Goal: Task Accomplishment & Management: Use online tool/utility

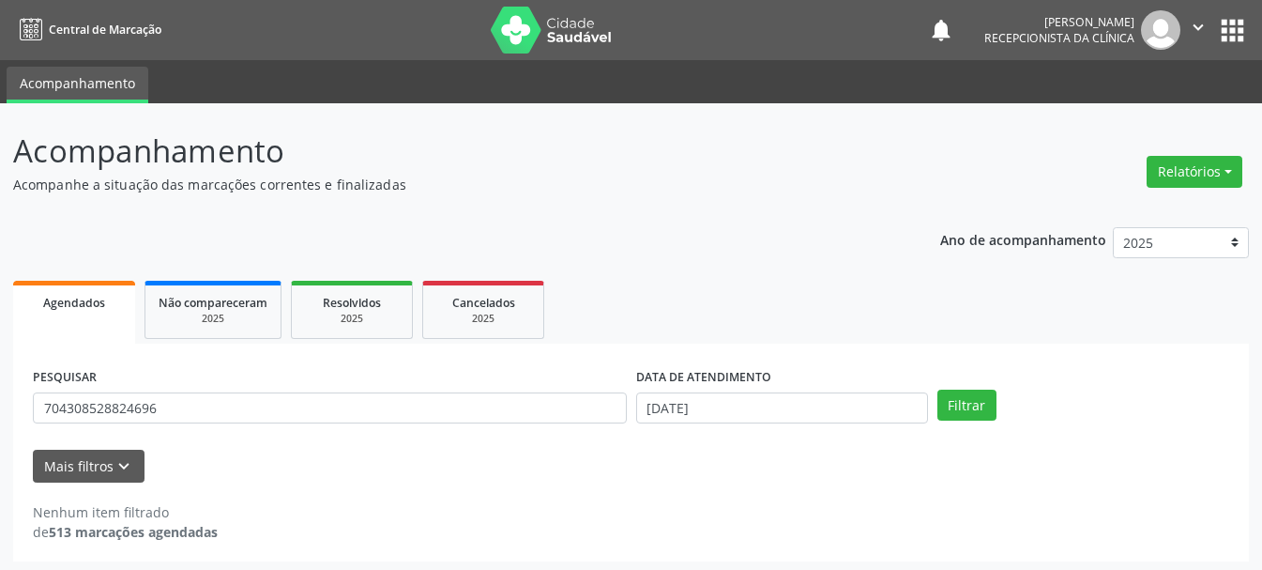
click at [493, 410] on input "704308528824696" at bounding box center [330, 408] width 594 height 32
drag, startPoint x: 0, startPoint y: 0, endPoint x: 29, endPoint y: 434, distance: 434.6
click at [29, 434] on div "PESQUISAR 704308528824696" at bounding box center [329, 399] width 603 height 73
type input "701406684537332"
click at [731, 402] on input "[DATE]" at bounding box center [782, 408] width 292 height 32
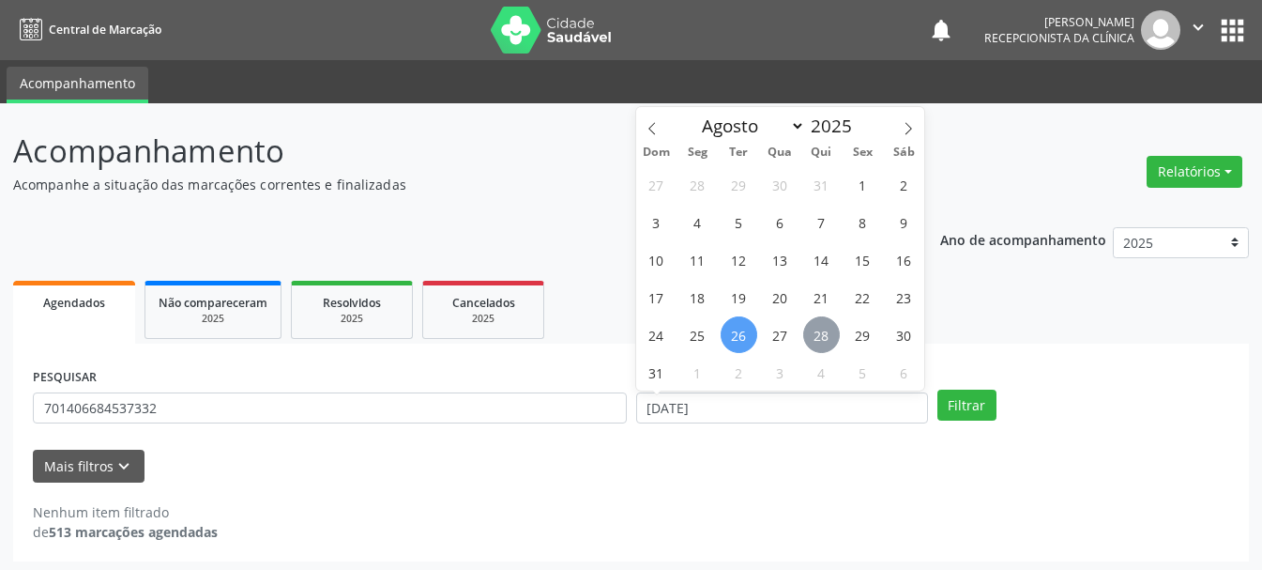
click at [827, 325] on span "28" at bounding box center [821, 334] width 37 height 37
type input "[DATE]"
click at [827, 325] on span "28" at bounding box center [821, 334] width 37 height 37
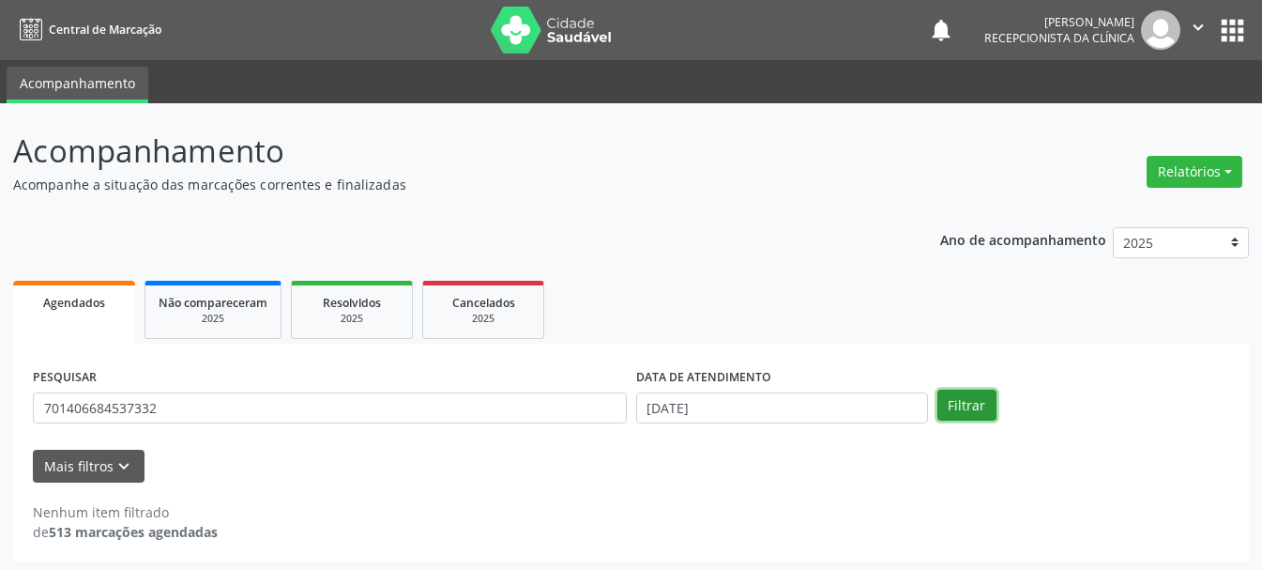
click at [954, 404] on button "Filtrar" at bounding box center [967, 406] width 59 height 32
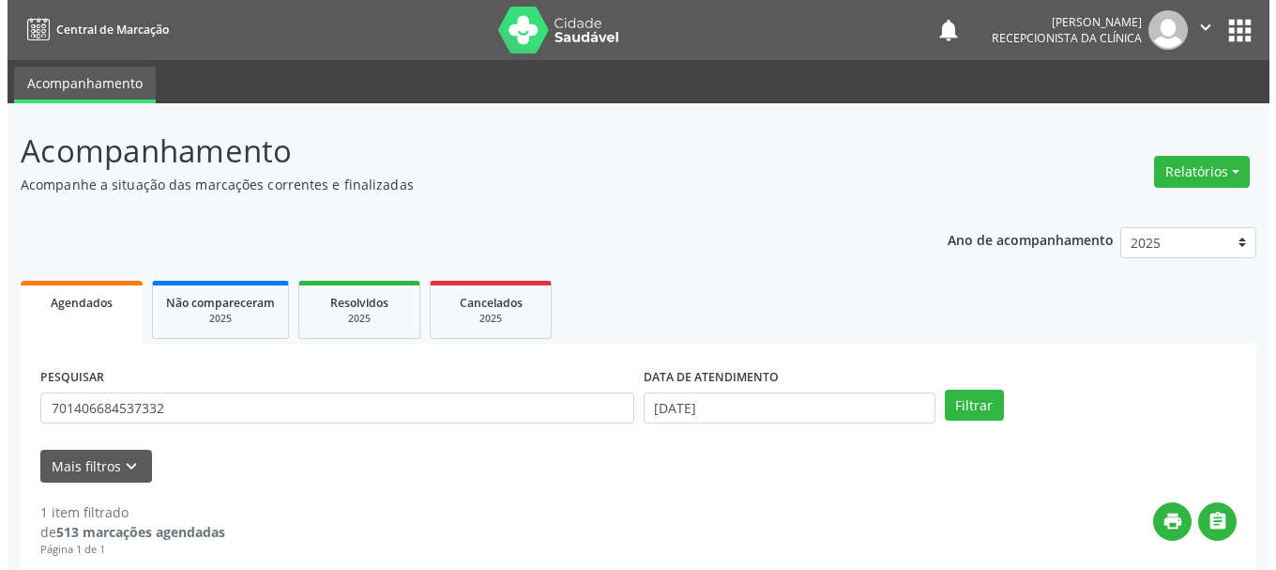
scroll to position [274, 0]
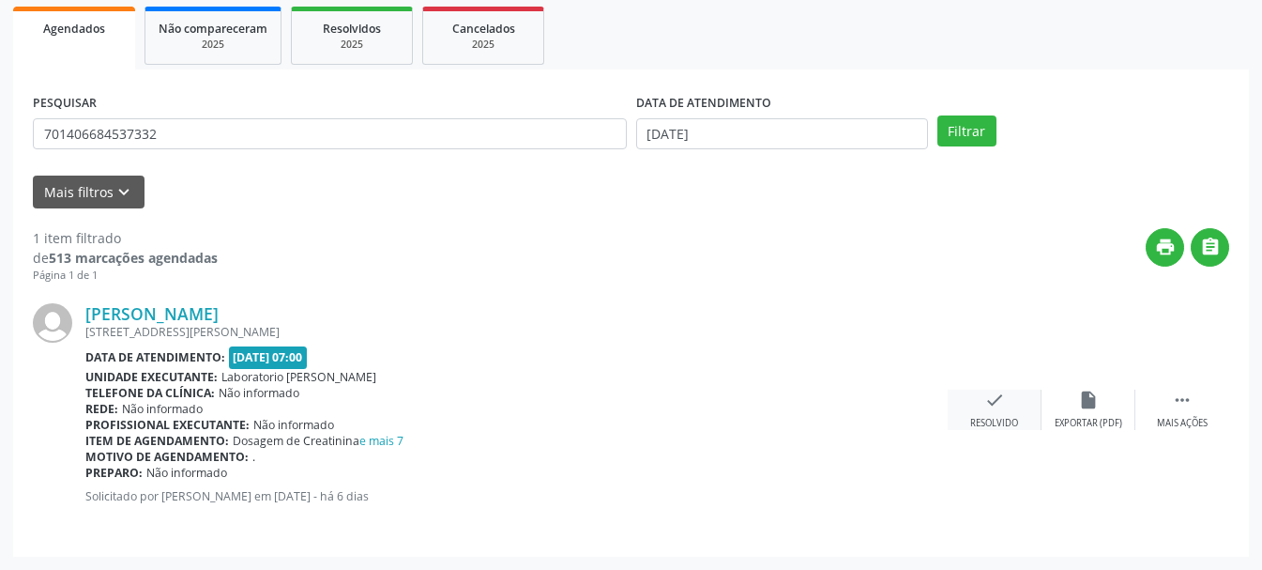
click at [999, 403] on icon "check" at bounding box center [995, 400] width 21 height 21
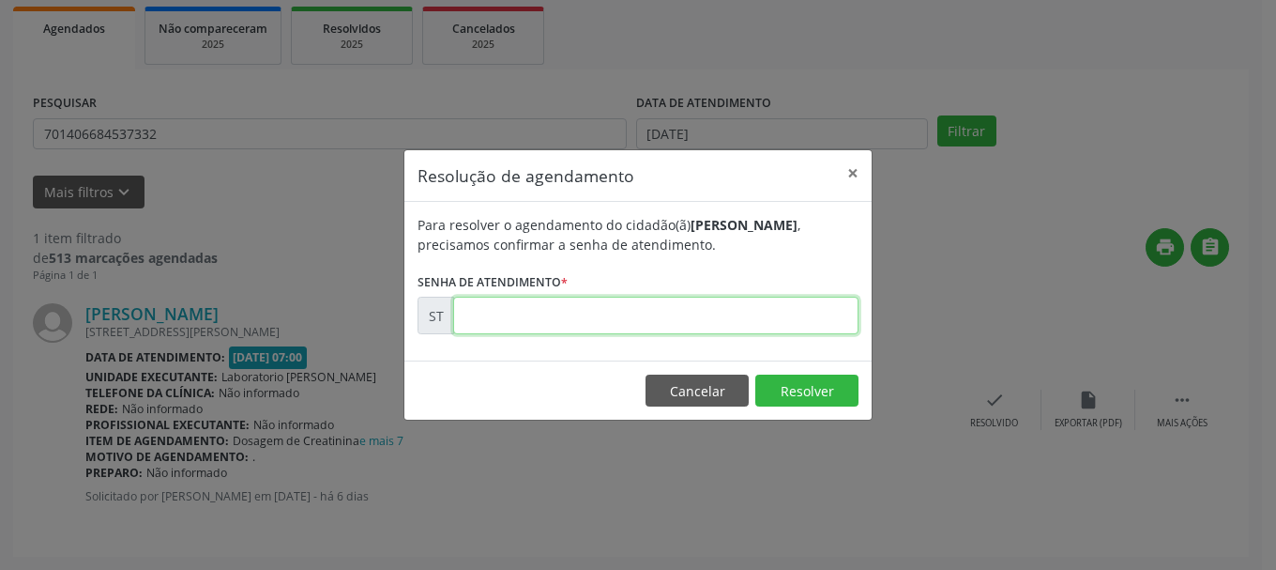
click at [508, 328] on input "text" at bounding box center [655, 316] width 405 height 38
type input "00017101"
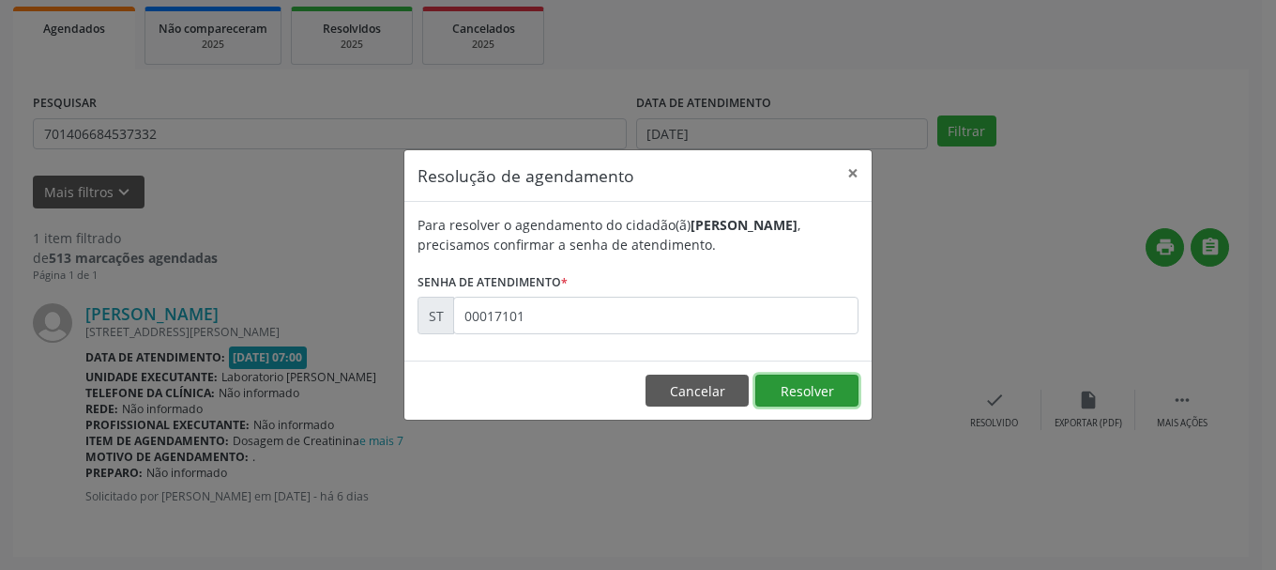
click at [831, 391] on button "Resolver" at bounding box center [807, 390] width 103 height 32
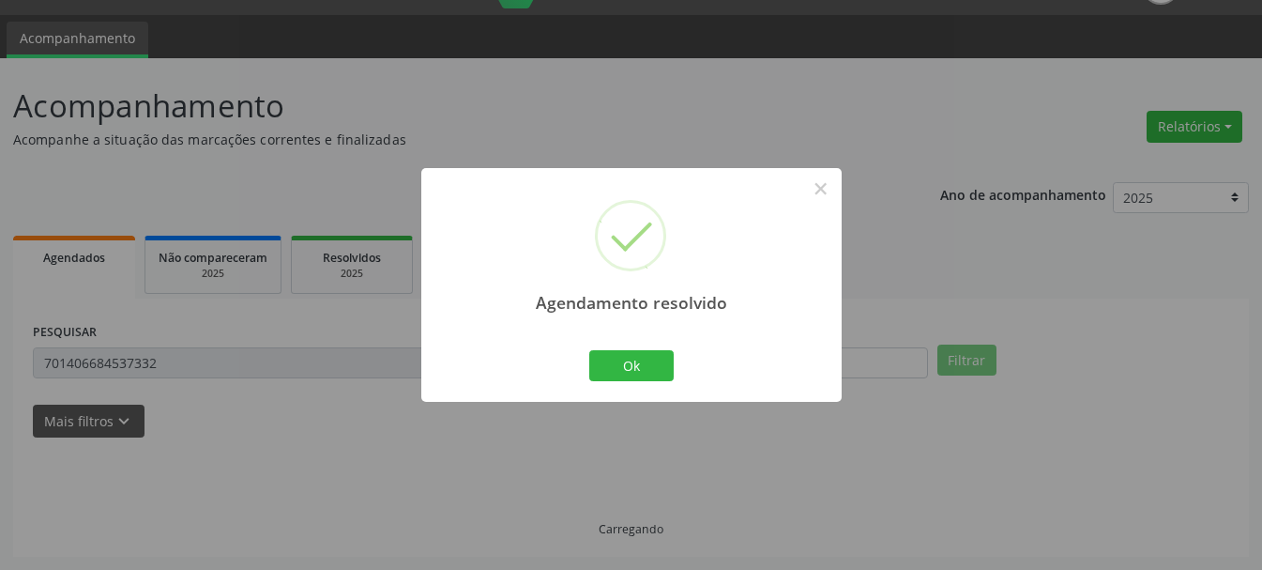
scroll to position [5, 0]
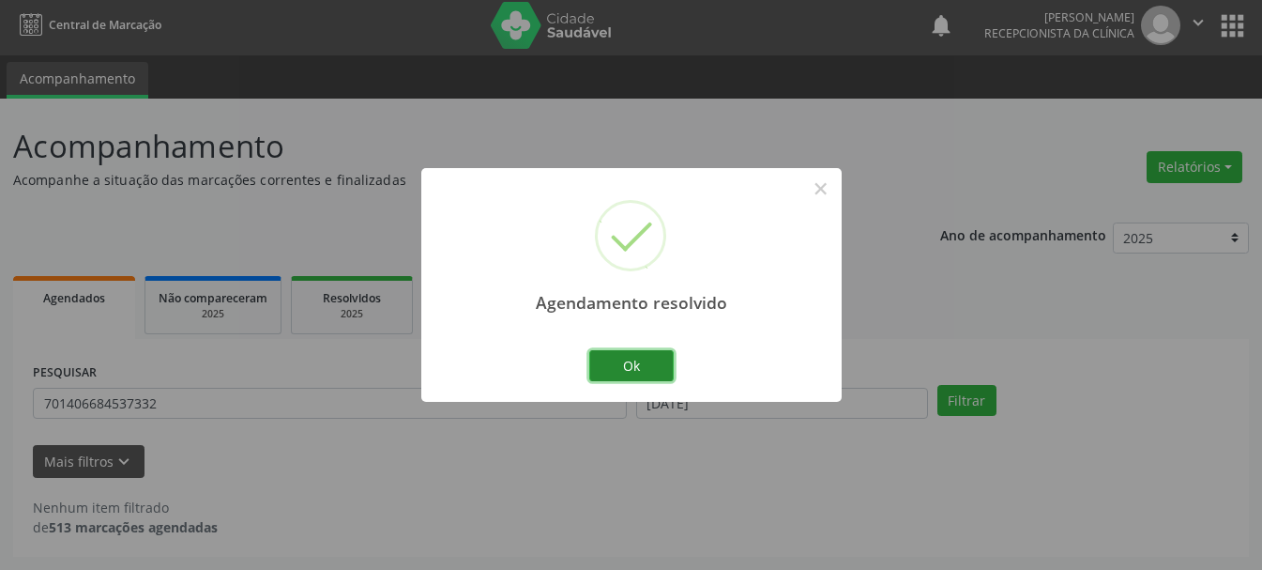
click at [631, 370] on button "Ok" at bounding box center [631, 366] width 84 height 32
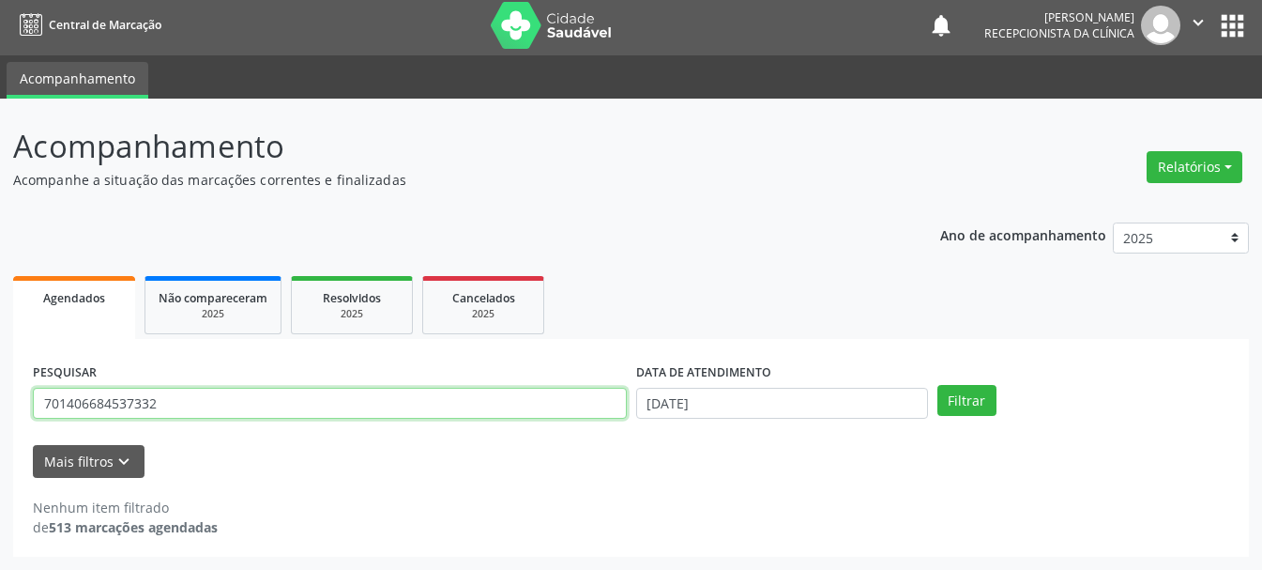
click at [370, 406] on input "701406684537332" at bounding box center [330, 404] width 594 height 32
type input "700500514967358"
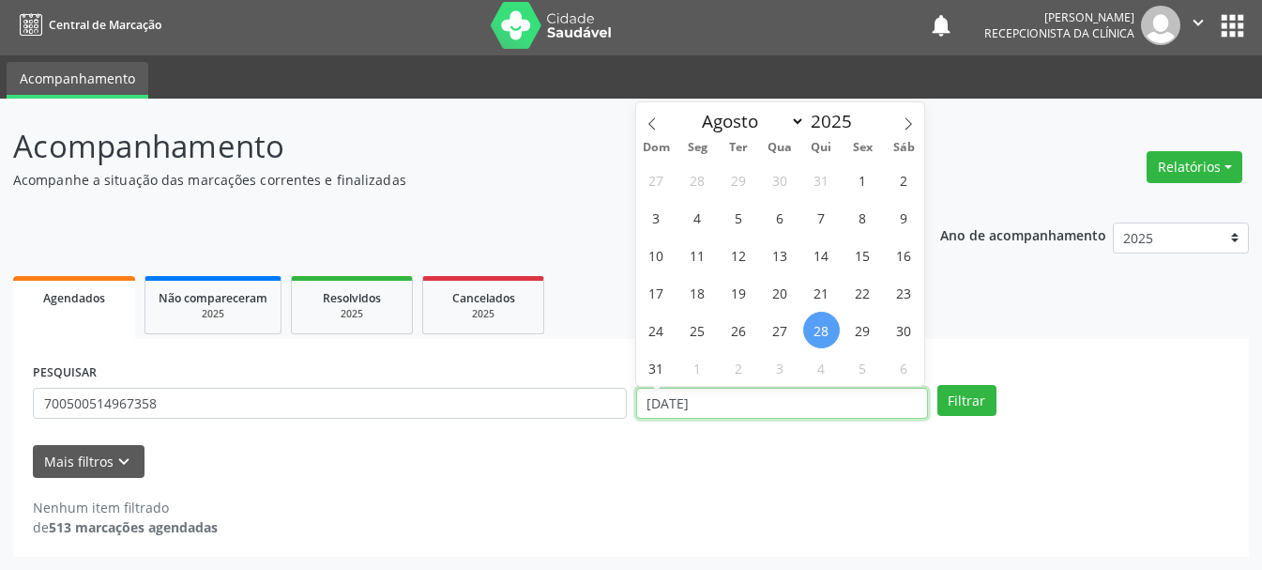
click at [705, 389] on input "[DATE]" at bounding box center [782, 404] width 292 height 32
click at [869, 331] on span "29" at bounding box center [863, 330] width 37 height 37
type input "[DATE]"
click at [869, 331] on span "29" at bounding box center [863, 330] width 37 height 37
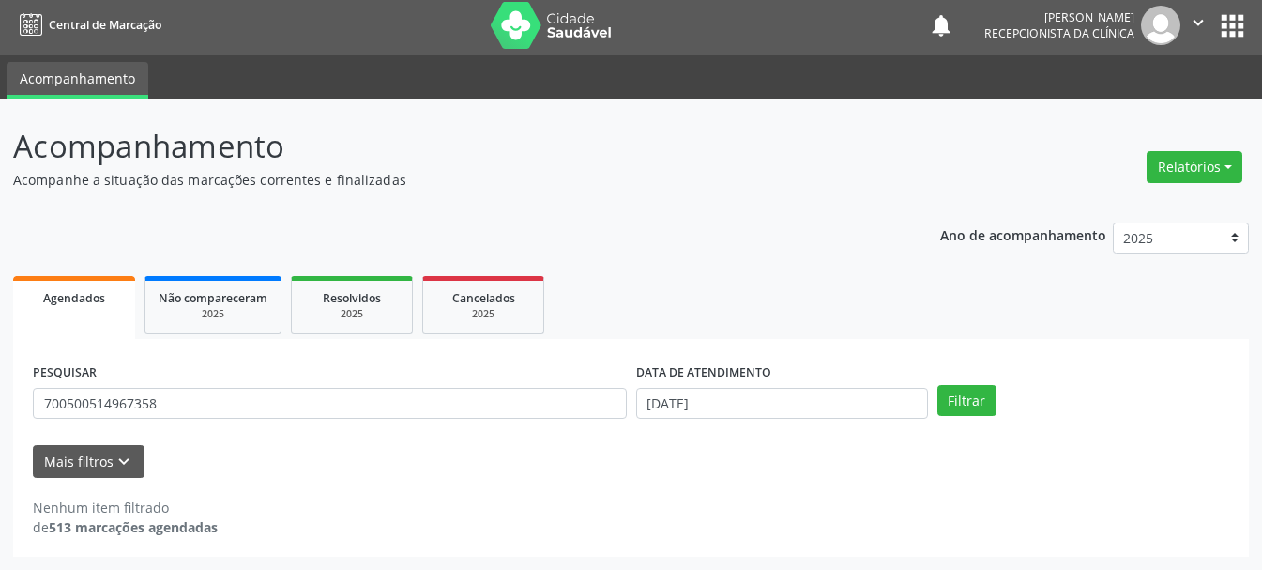
click at [972, 382] on div "PESQUISAR 700500514967358 DATA DE ATENDIMENTO [DATE] Filtrar" at bounding box center [631, 395] width 1206 height 73
click at [976, 390] on button "Filtrar" at bounding box center [967, 401] width 59 height 32
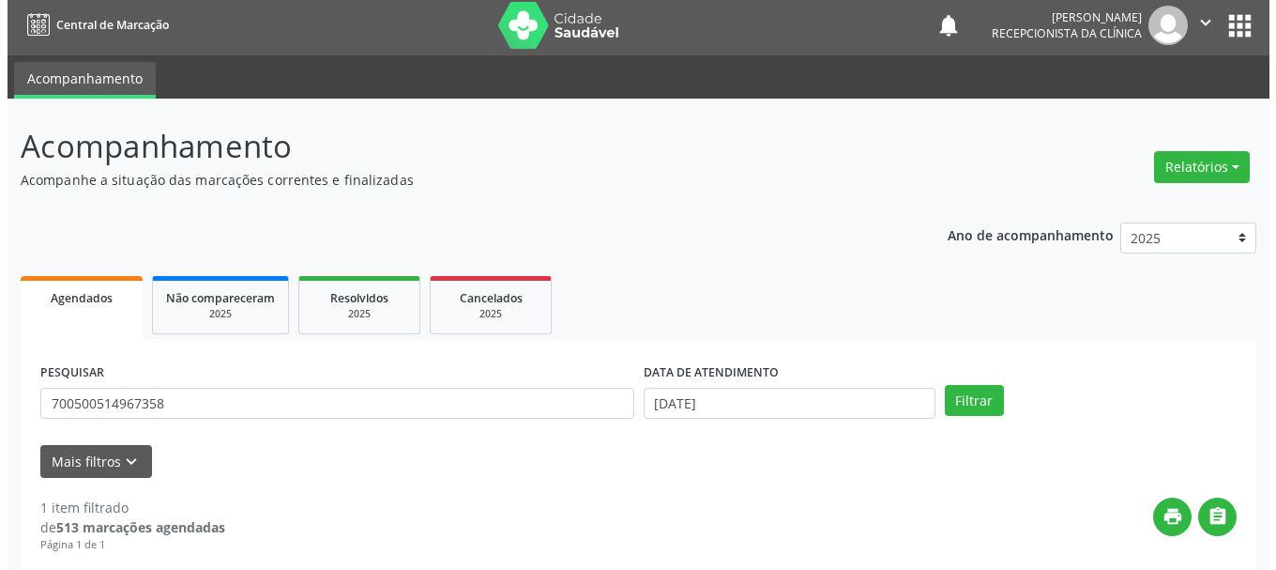
scroll to position [274, 0]
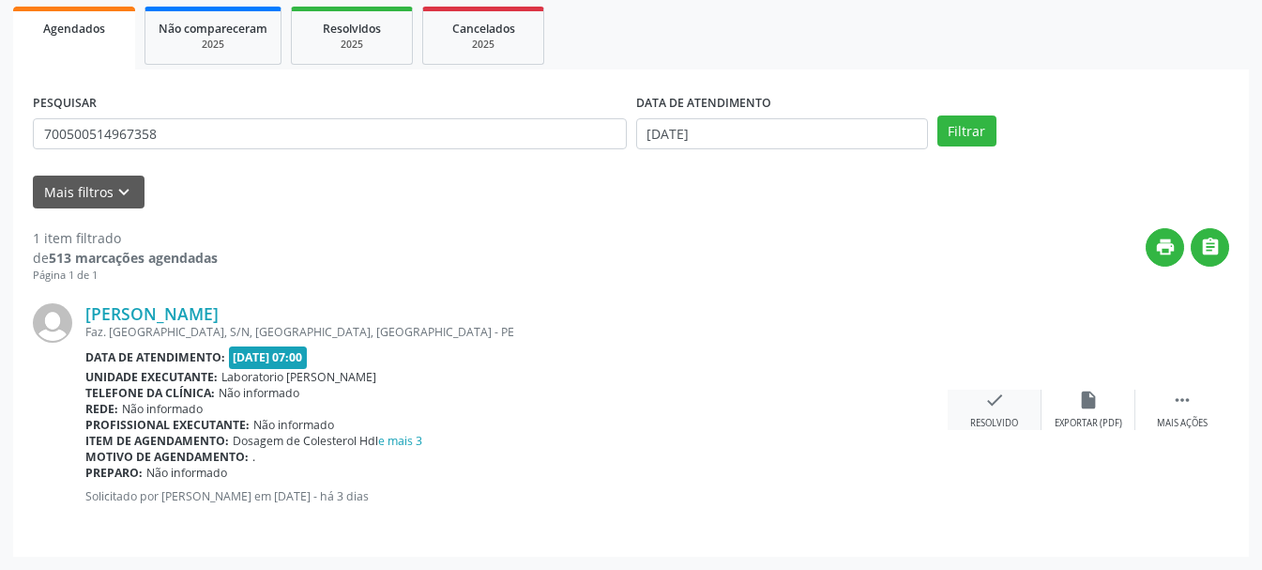
click at [1016, 424] on div "Resolvido" at bounding box center [994, 423] width 48 height 13
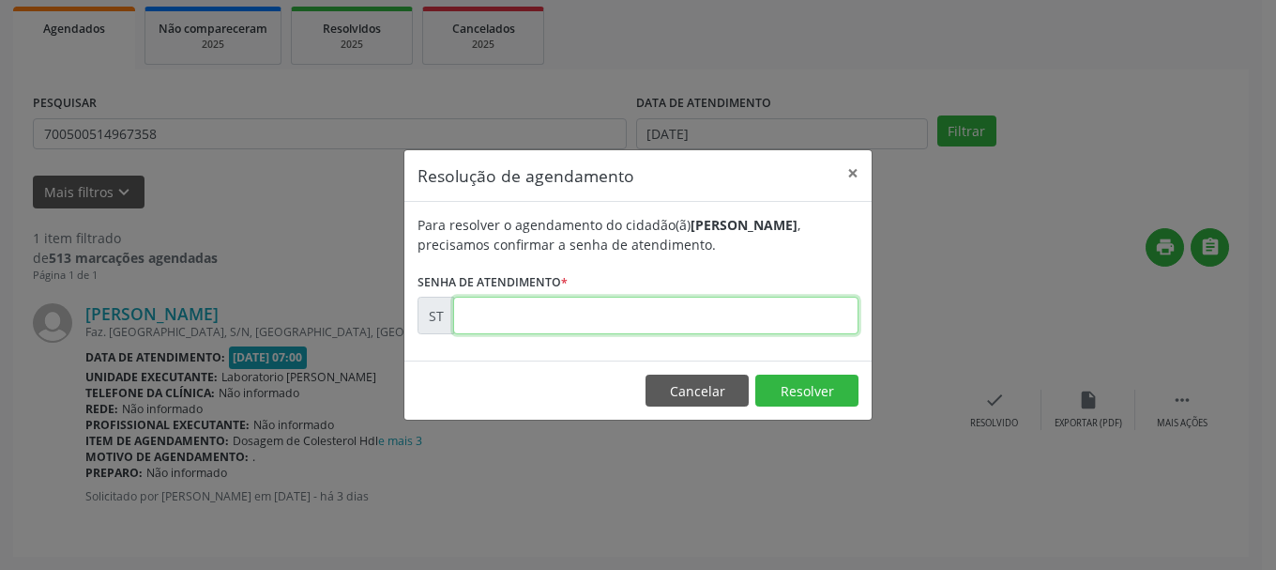
click at [688, 303] on input "text" at bounding box center [655, 316] width 405 height 38
type input "00017548"
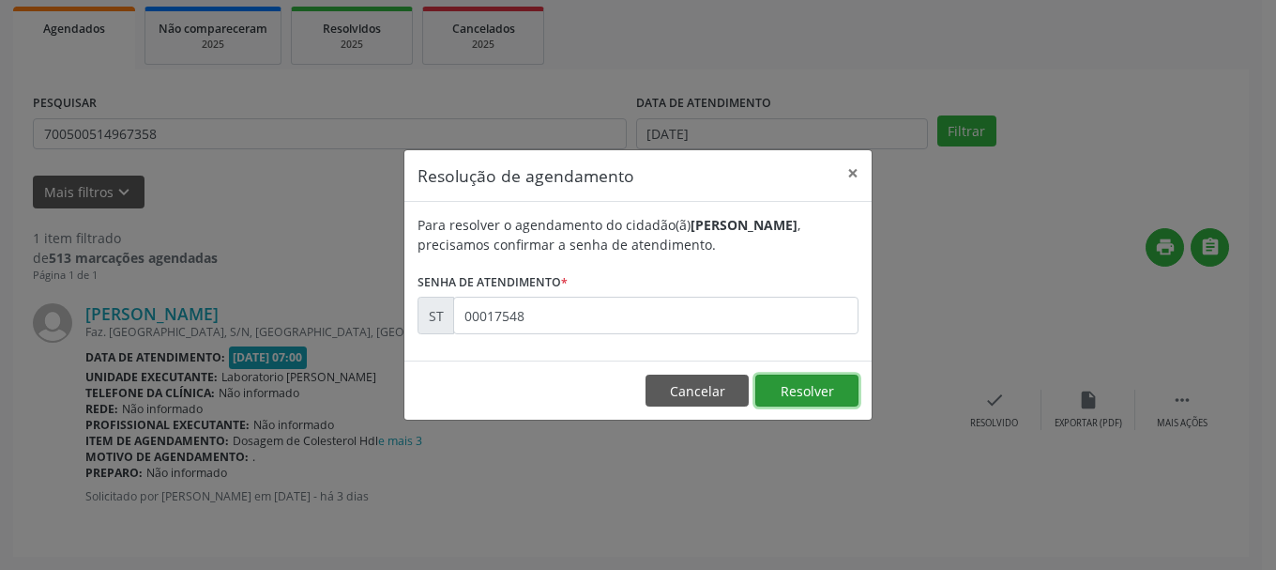
click at [829, 390] on button "Resolver" at bounding box center [807, 390] width 103 height 32
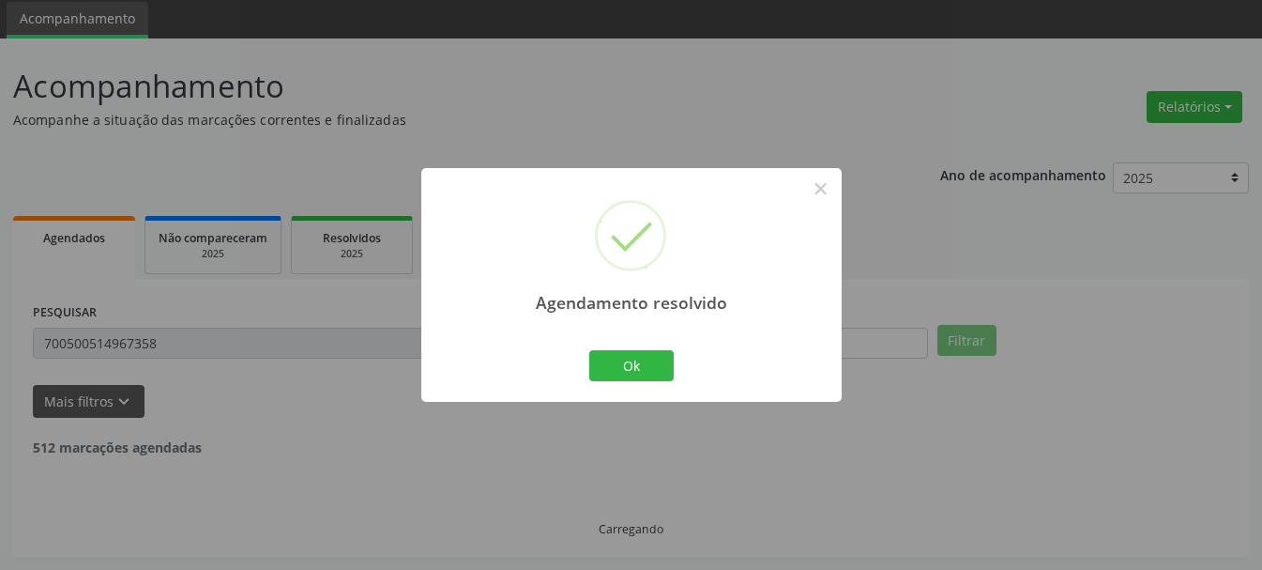
scroll to position [5, 0]
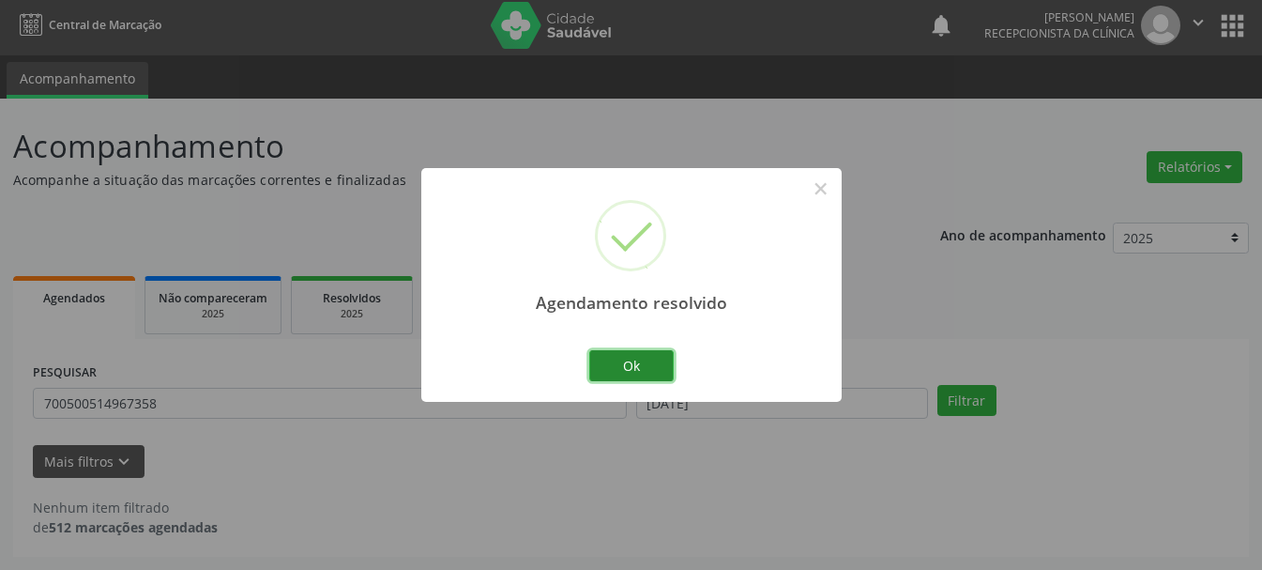
click at [610, 359] on button "Ok" at bounding box center [631, 366] width 84 height 32
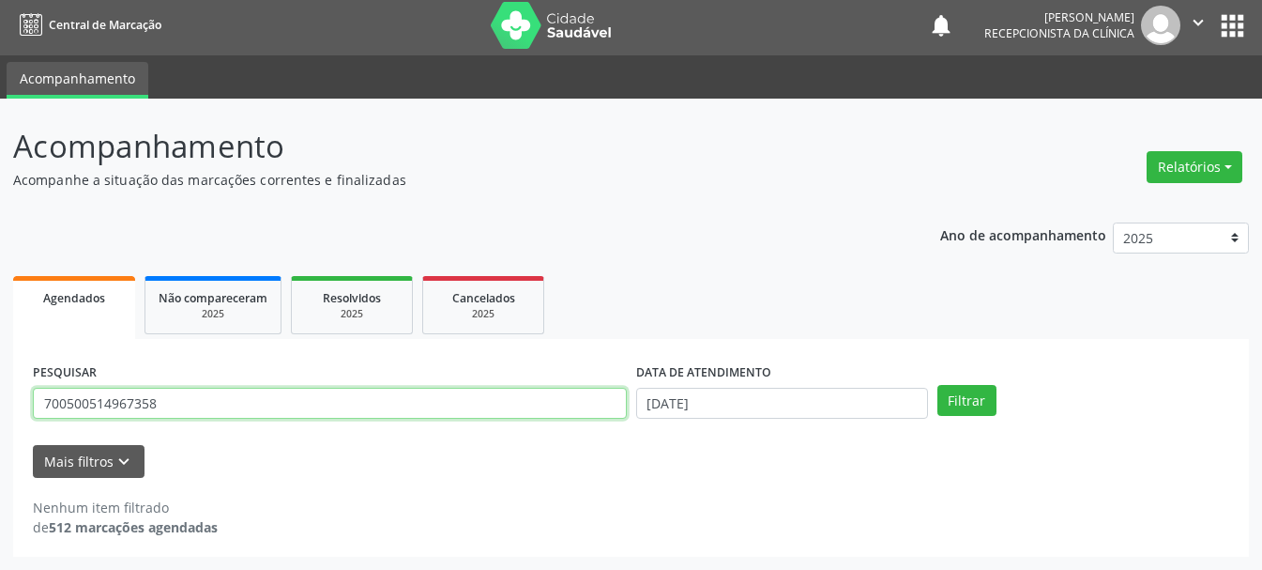
click at [401, 390] on input "700500514967358" at bounding box center [330, 404] width 594 height 32
type input "708609591806382"
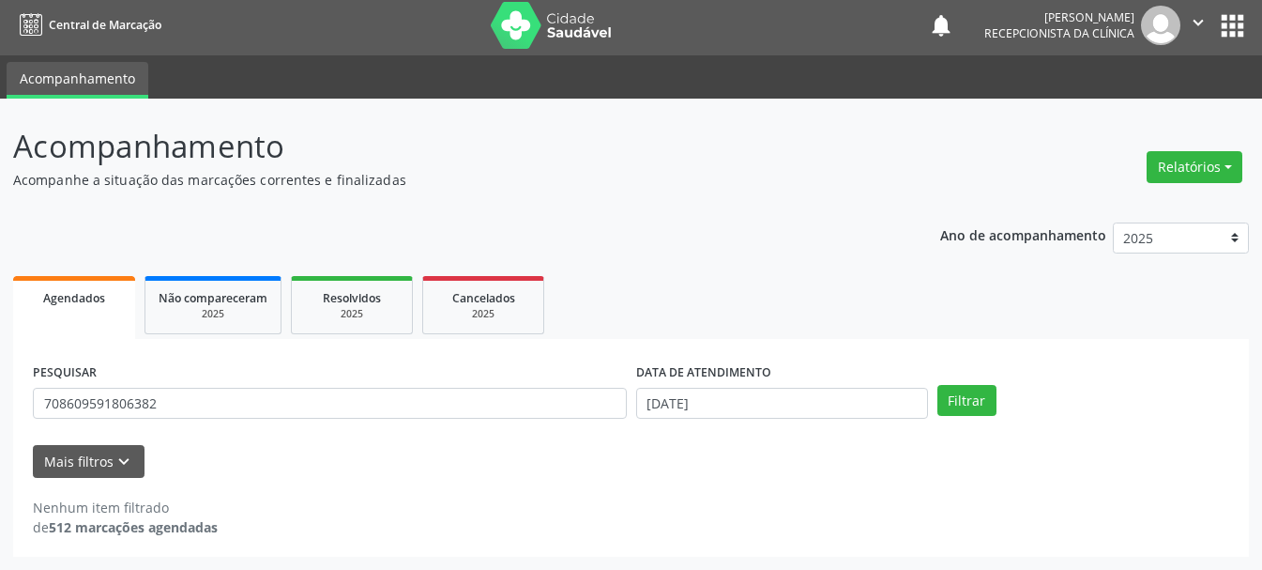
click at [760, 420] on div "DATA DE ATENDIMENTO [DATE]" at bounding box center [782, 395] width 301 height 73
click at [767, 405] on input "[DATE]" at bounding box center [782, 404] width 292 height 32
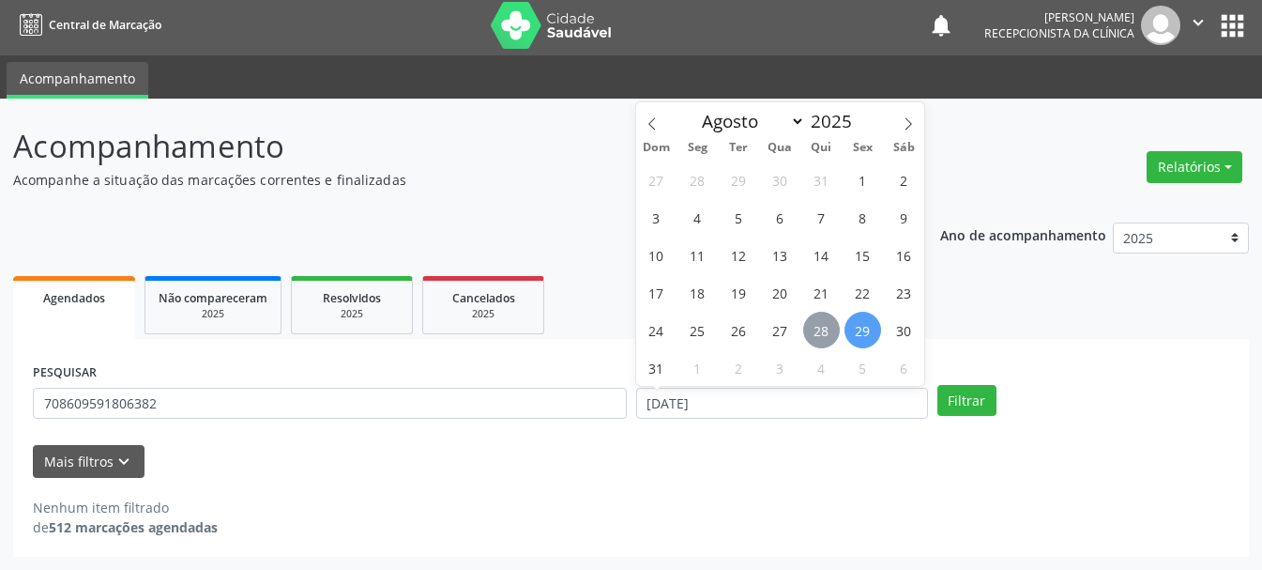
click at [815, 322] on span "28" at bounding box center [821, 330] width 37 height 37
type input "[DATE]"
click at [815, 322] on span "28" at bounding box center [821, 330] width 37 height 37
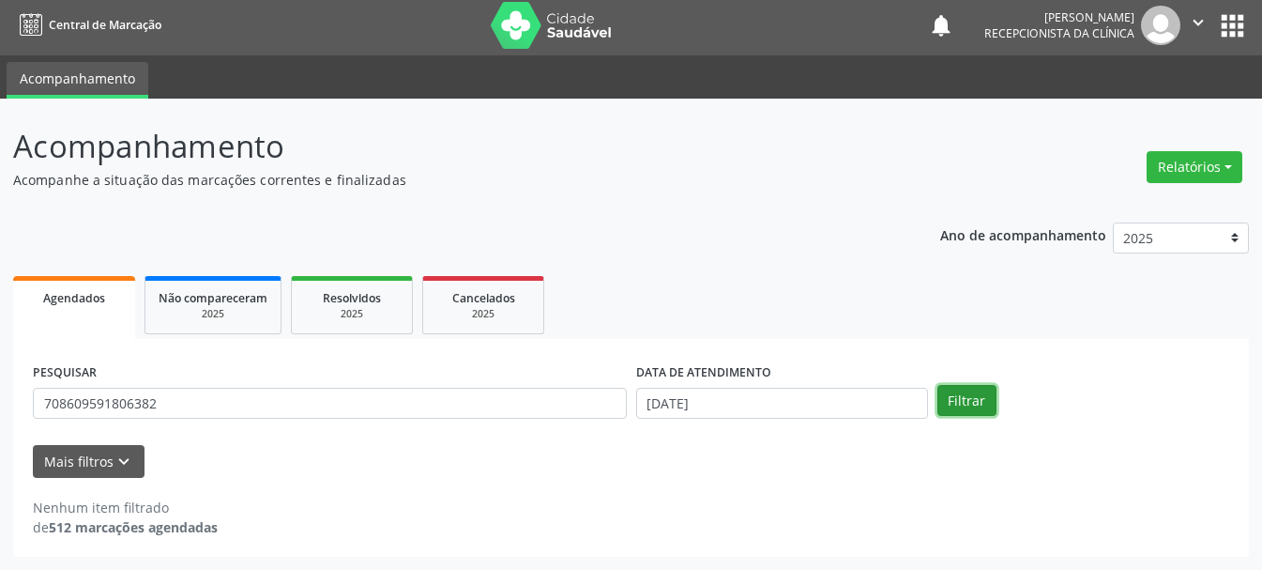
click at [968, 391] on button "Filtrar" at bounding box center [967, 401] width 59 height 32
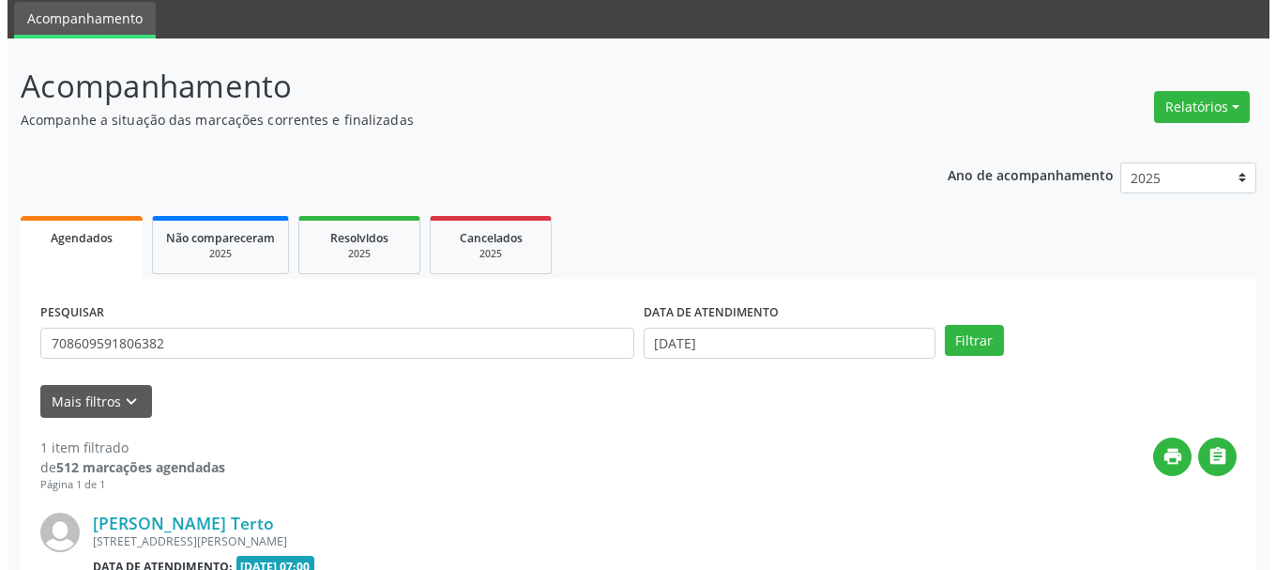
scroll to position [274, 0]
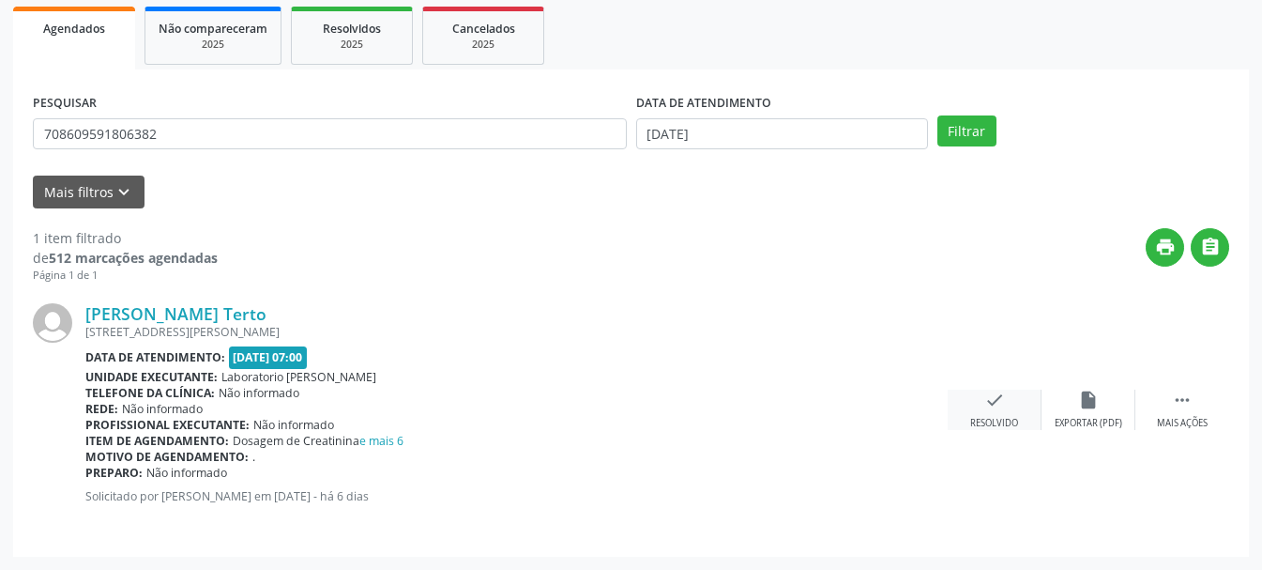
click at [999, 402] on icon "check" at bounding box center [995, 400] width 21 height 21
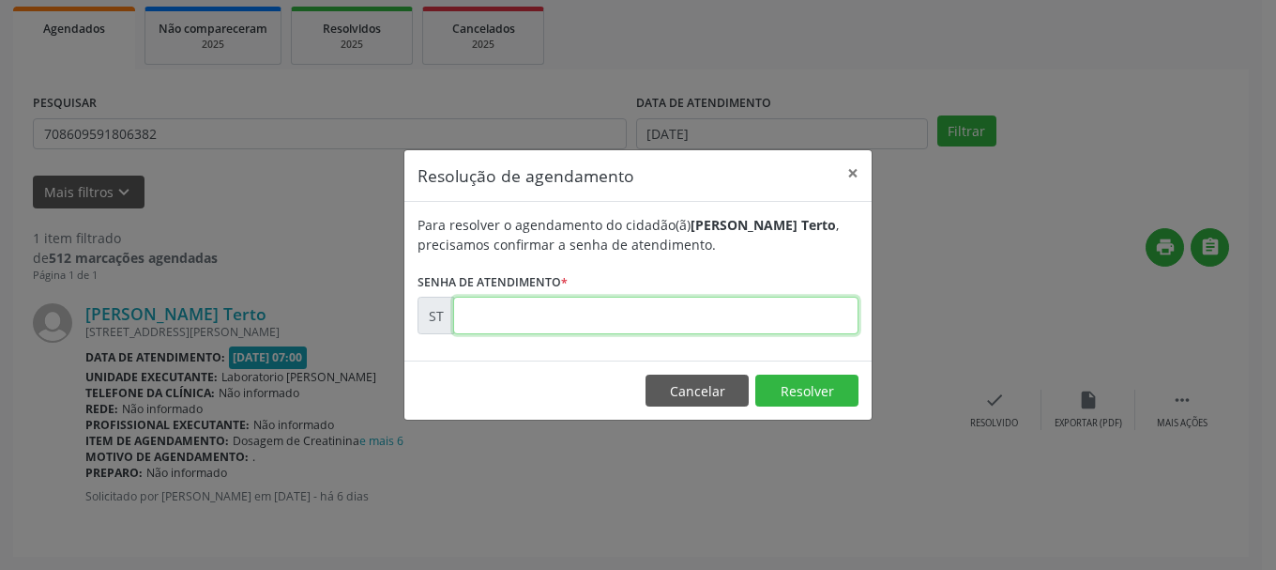
click at [593, 324] on input "text" at bounding box center [655, 316] width 405 height 38
type input "00017139"
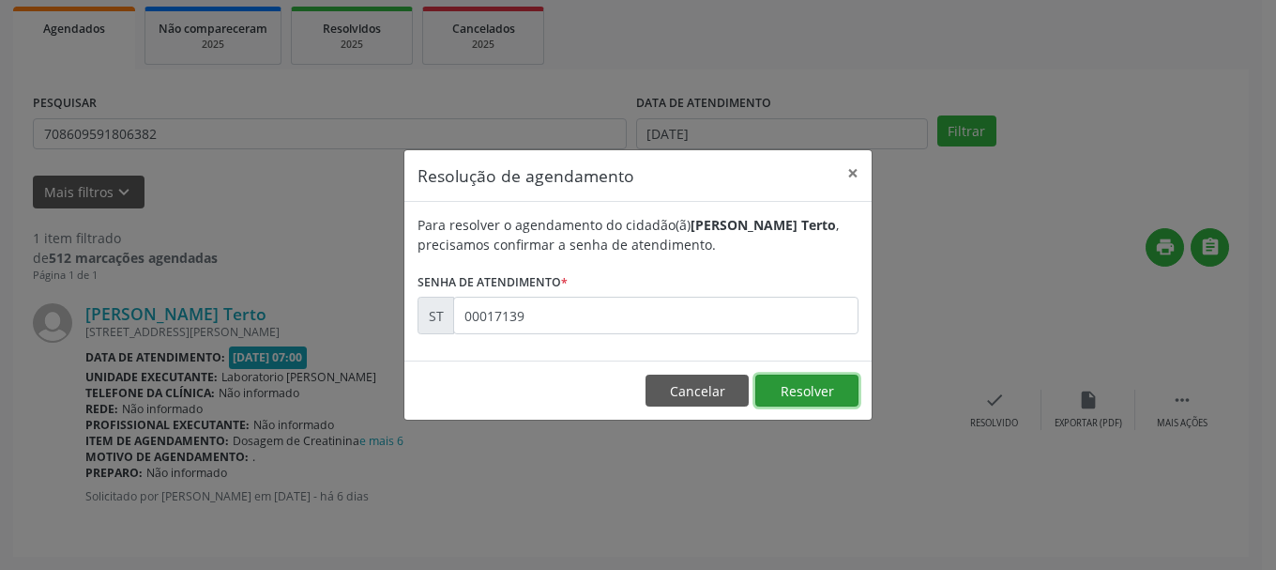
click at [845, 390] on button "Resolver" at bounding box center [807, 390] width 103 height 32
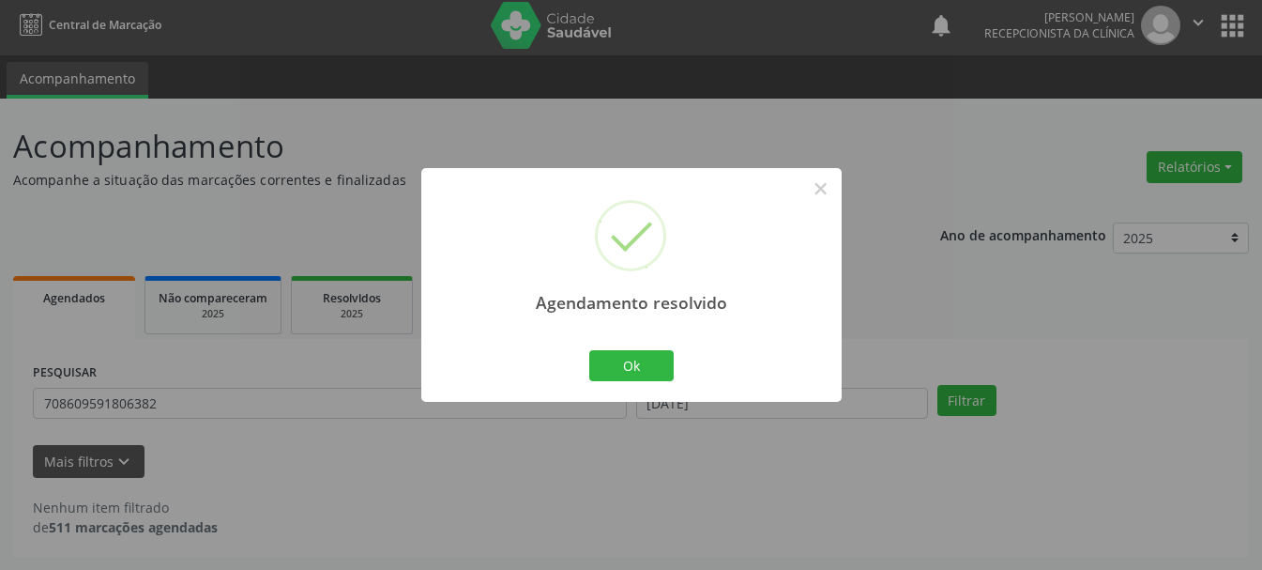
scroll to position [5, 0]
click at [665, 368] on button "Ok" at bounding box center [631, 366] width 84 height 32
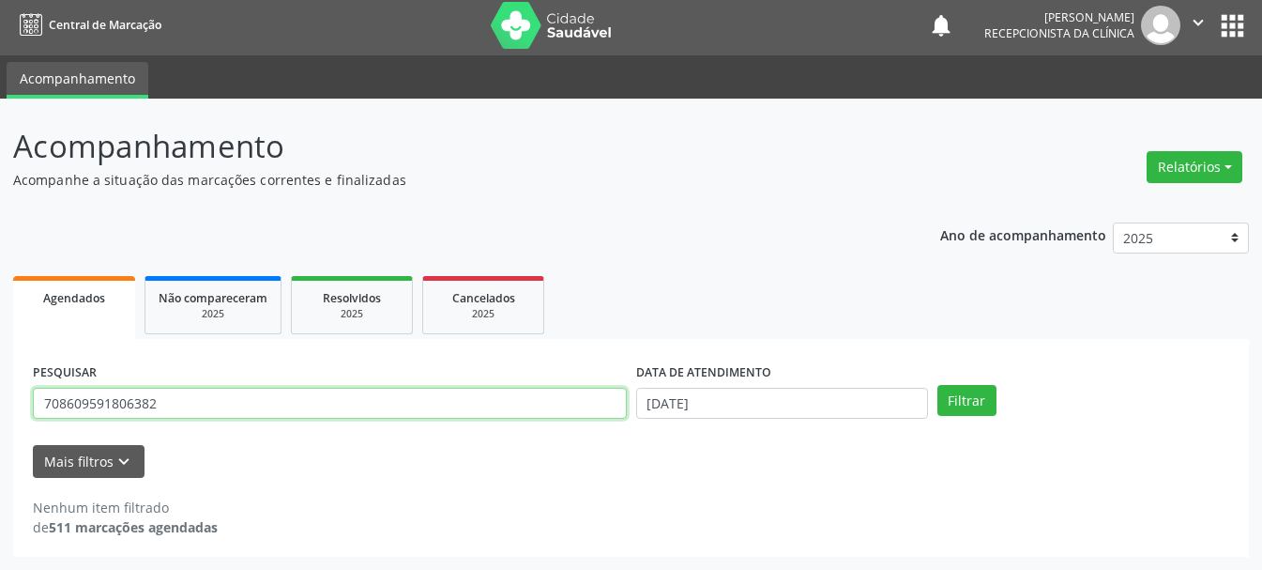
click at [437, 400] on input "708609591806382" at bounding box center [330, 404] width 594 height 32
type input "700500797513159"
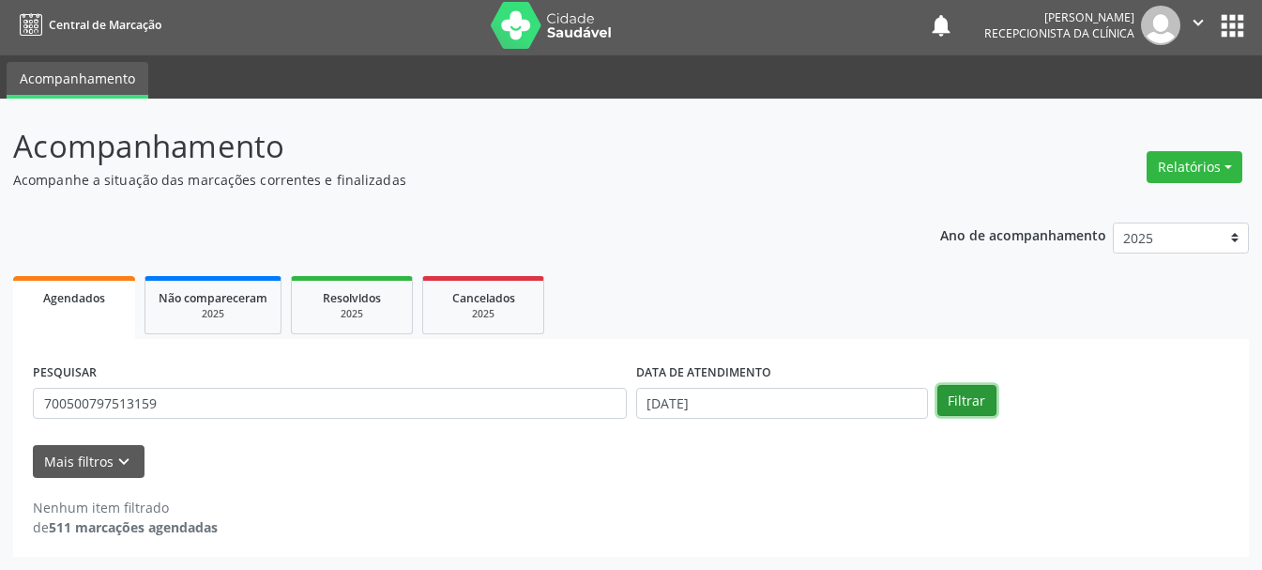
click at [989, 410] on button "Filtrar" at bounding box center [967, 401] width 59 height 32
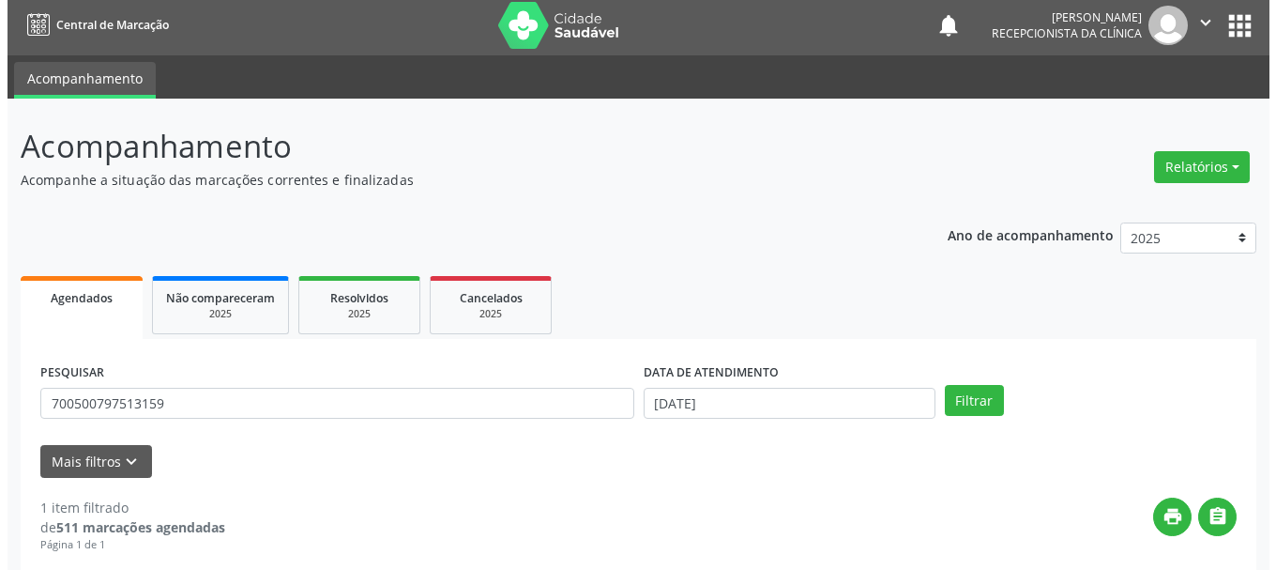
scroll to position [274, 0]
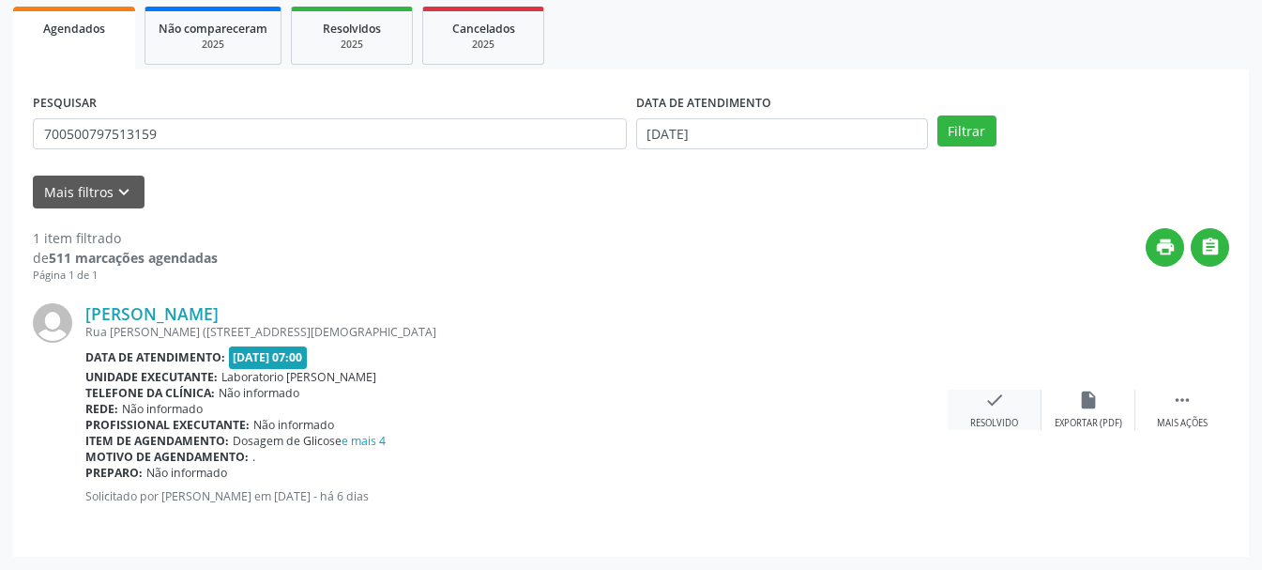
click at [988, 402] on icon "check" at bounding box center [995, 400] width 21 height 21
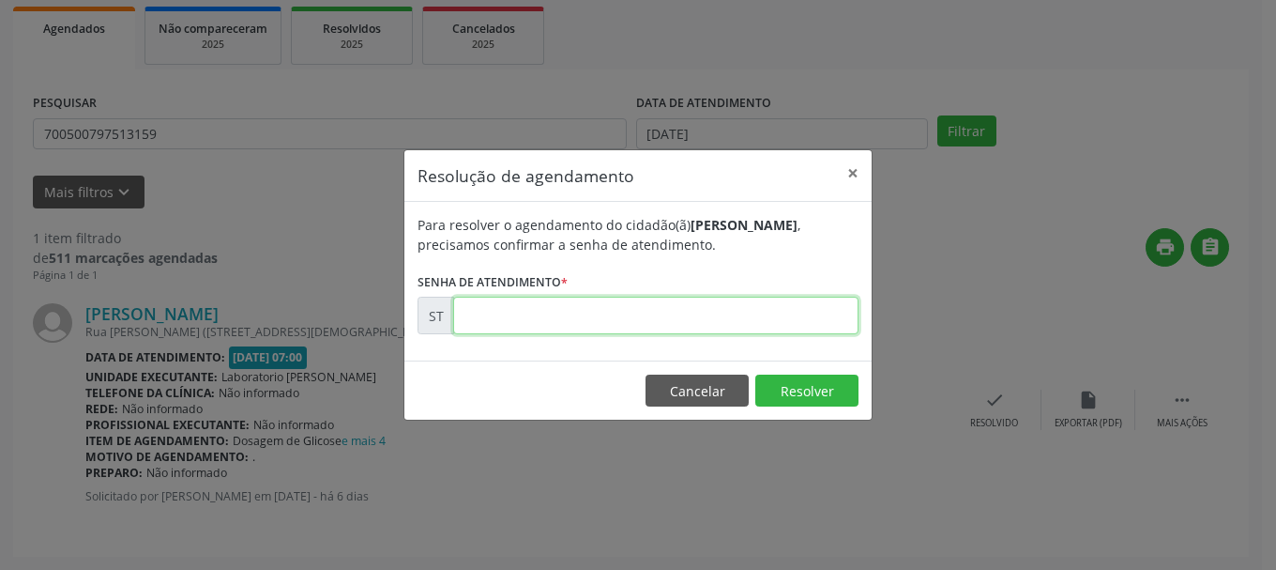
click at [555, 310] on input "text" at bounding box center [655, 316] width 405 height 38
type input "00017156"
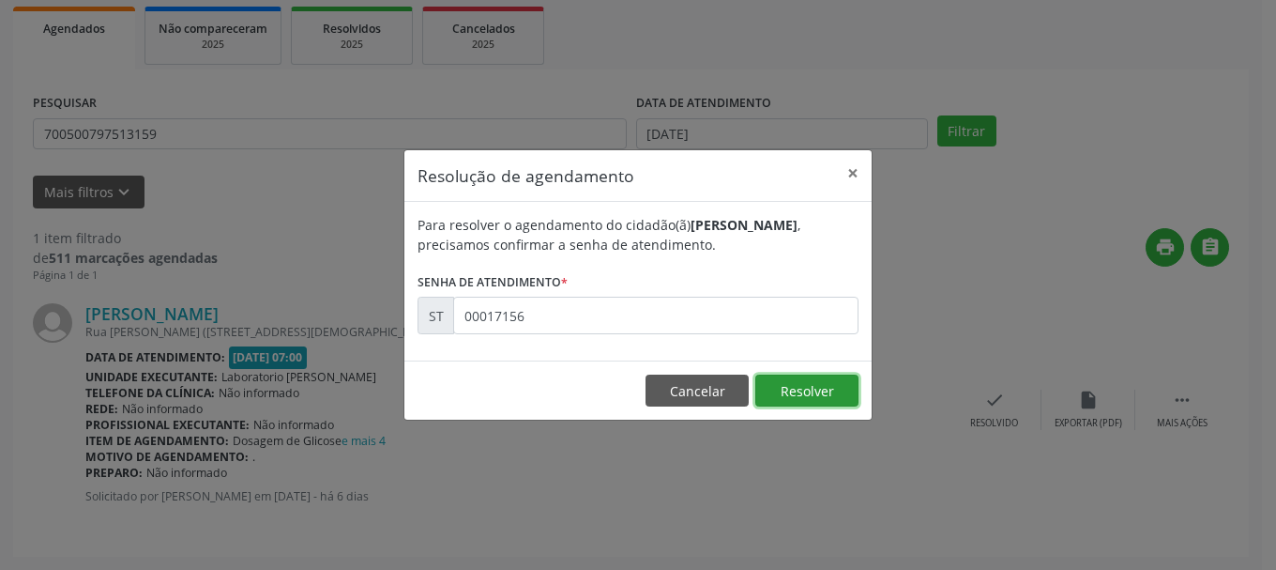
click at [836, 400] on button "Resolver" at bounding box center [807, 390] width 103 height 32
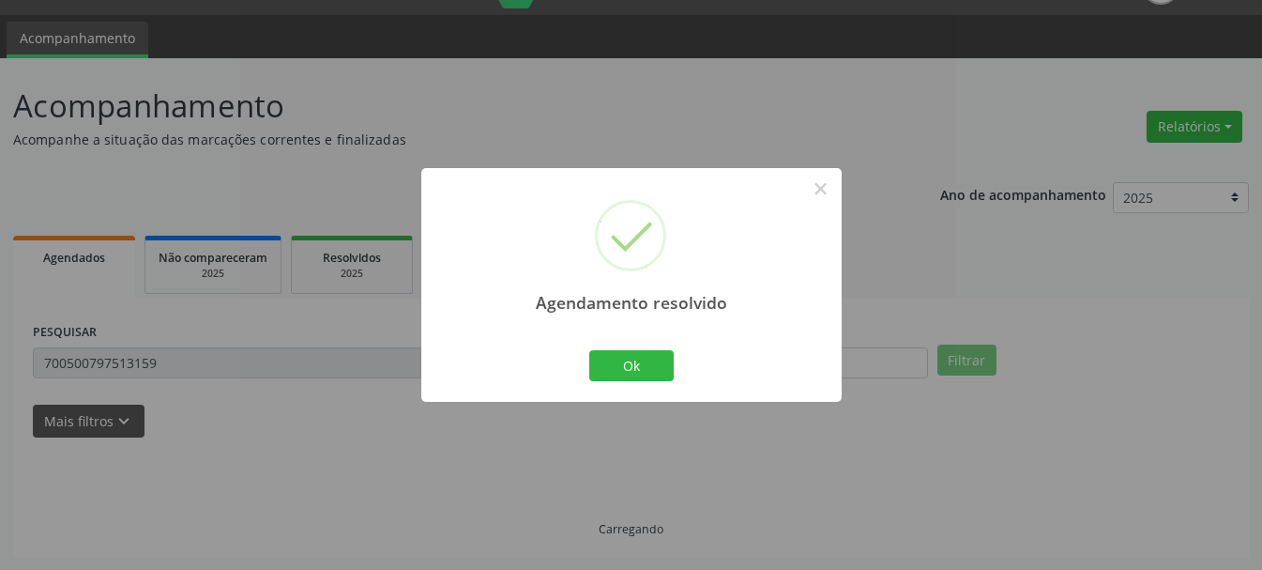
scroll to position [5, 0]
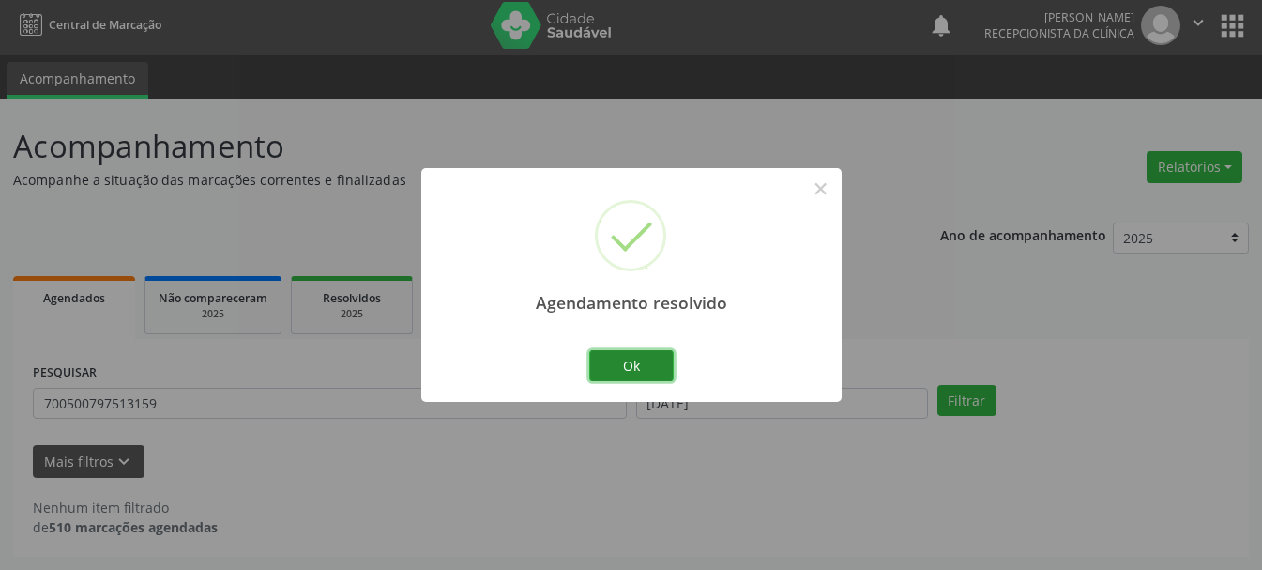
click at [656, 370] on button "Ok" at bounding box center [631, 366] width 84 height 32
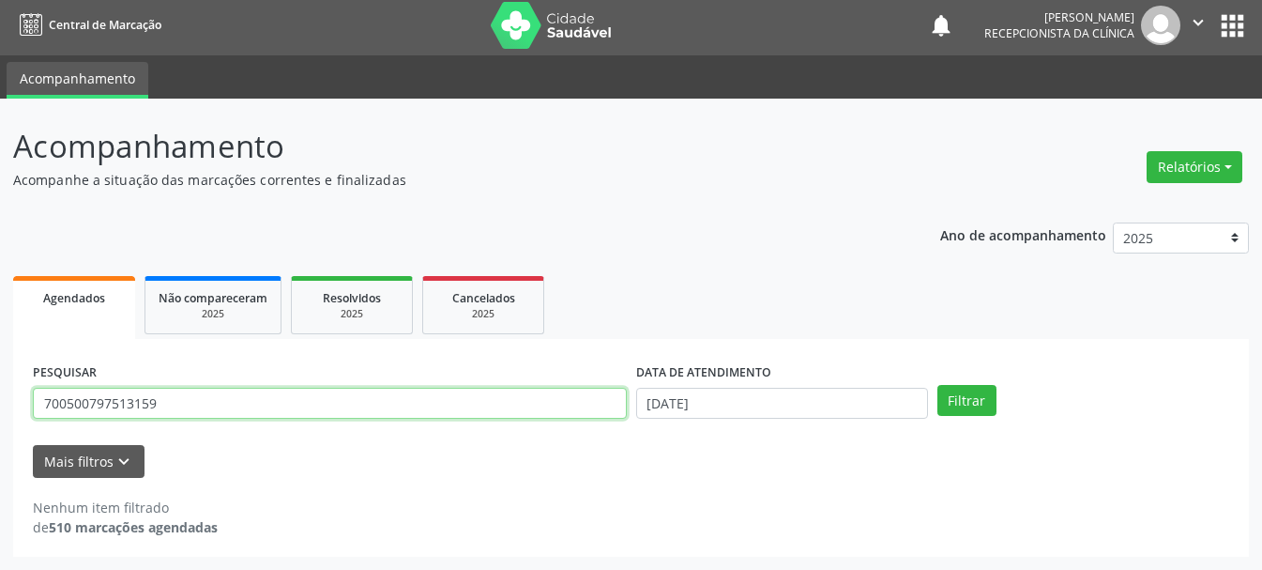
click at [317, 405] on input "700500797513159" at bounding box center [330, 404] width 594 height 32
type input "708103562615832"
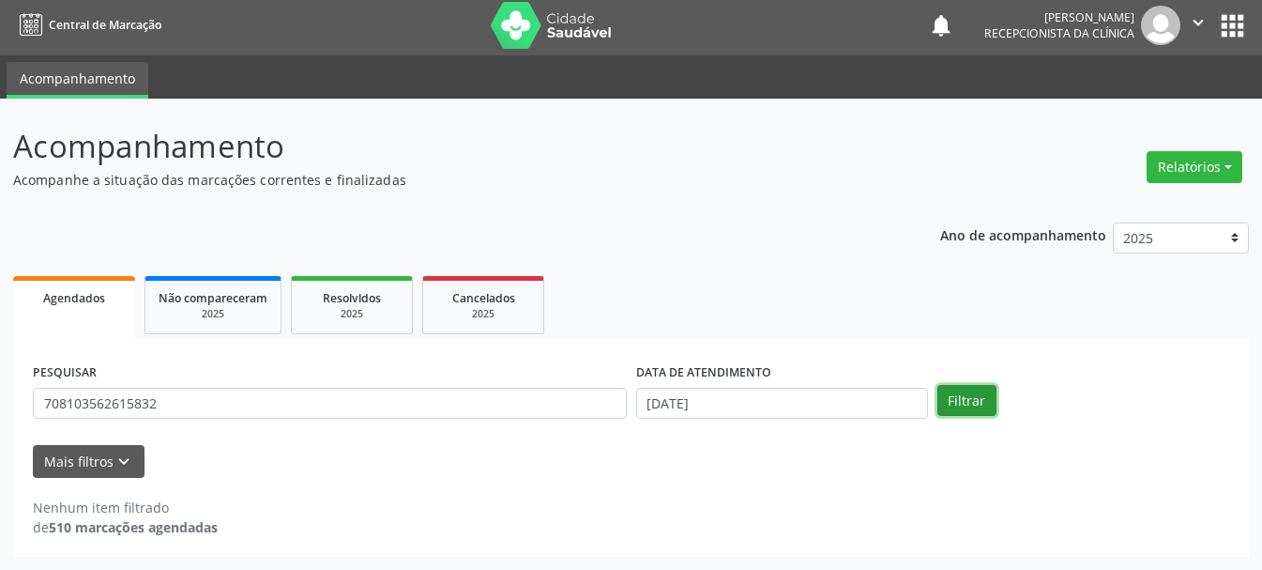
click at [991, 397] on button "Filtrar" at bounding box center [967, 401] width 59 height 32
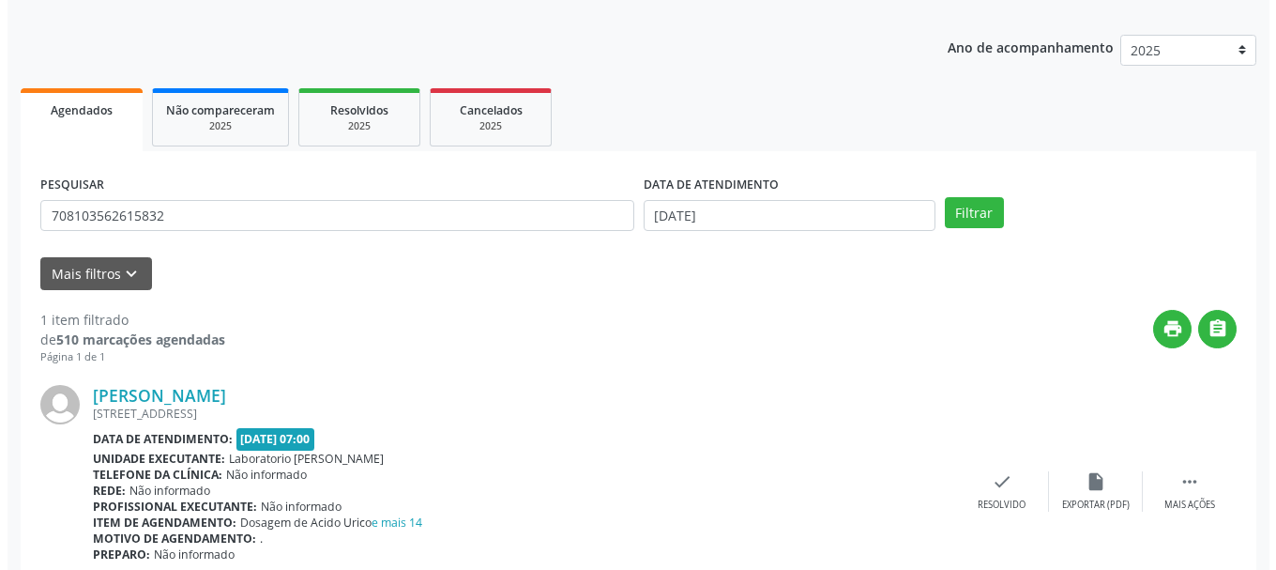
scroll to position [274, 0]
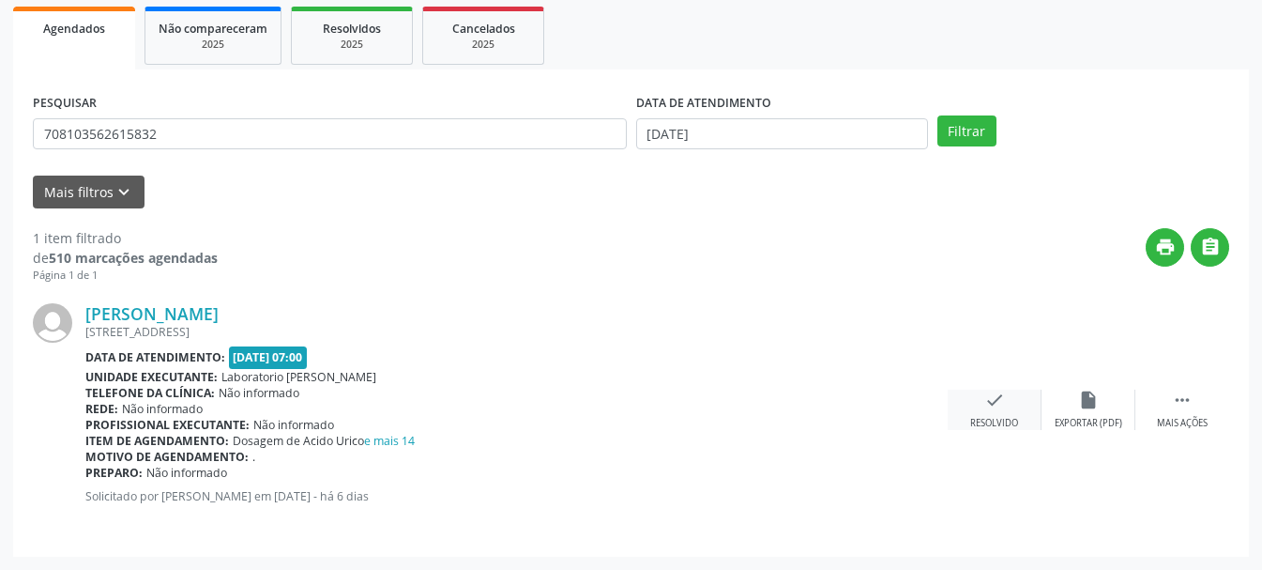
click at [989, 399] on icon "check" at bounding box center [995, 400] width 21 height 21
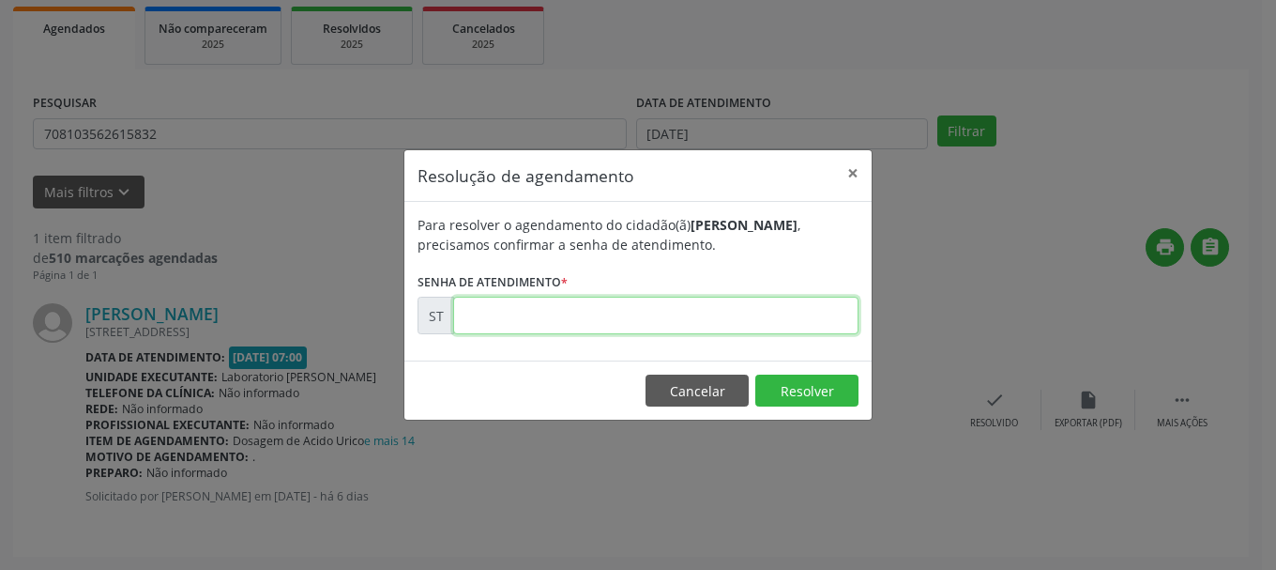
click at [641, 307] on input "text" at bounding box center [655, 316] width 405 height 38
type input "00017150"
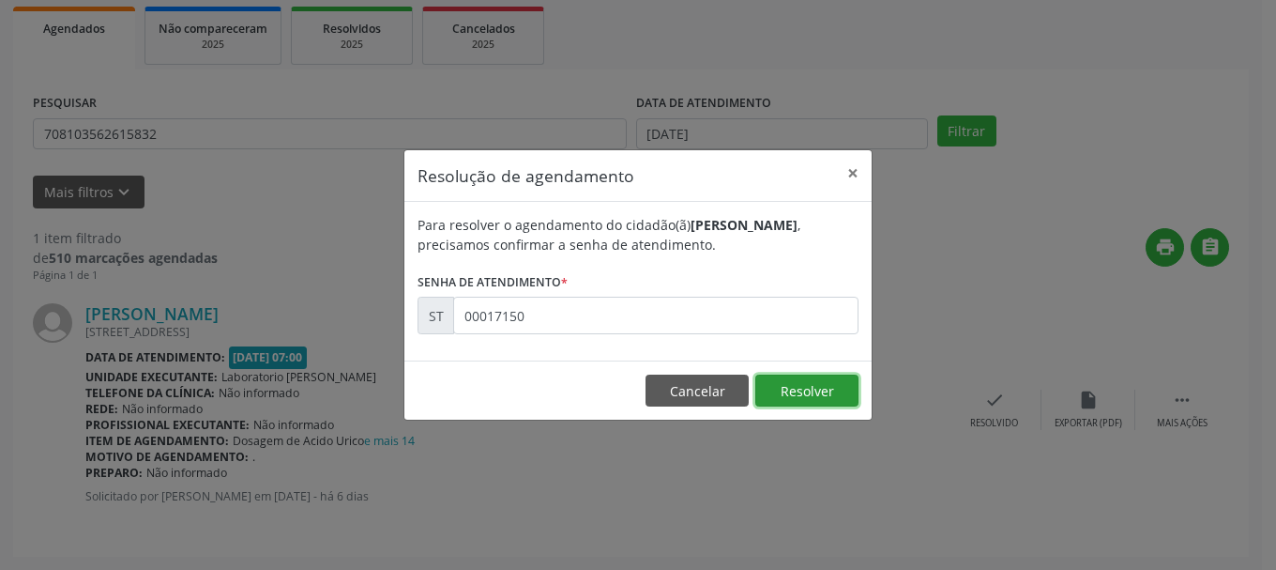
click at [817, 391] on button "Resolver" at bounding box center [807, 390] width 103 height 32
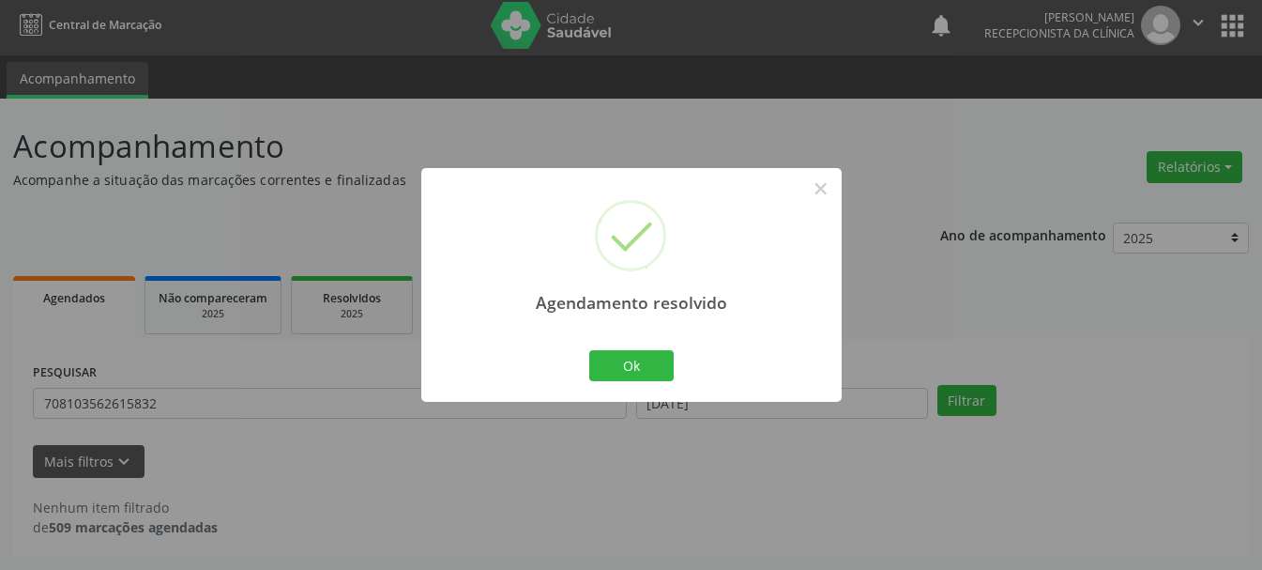
scroll to position [5, 0]
click at [630, 365] on button "Ok" at bounding box center [631, 366] width 84 height 32
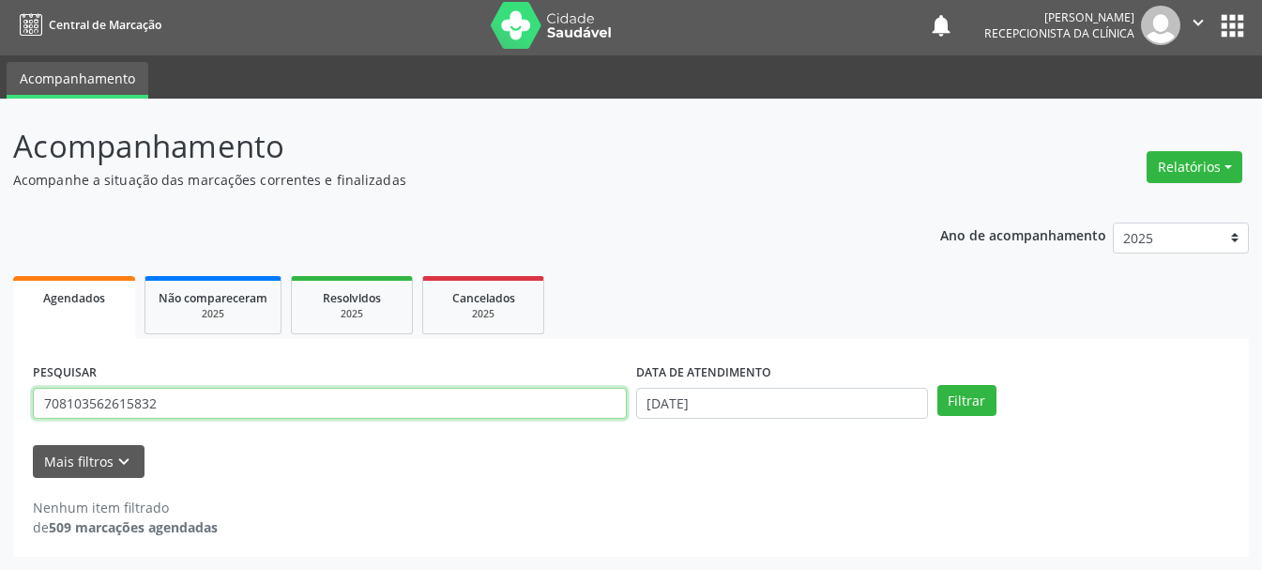
click at [560, 408] on input "708103562615832" at bounding box center [330, 404] width 594 height 32
type input "700004423945805"
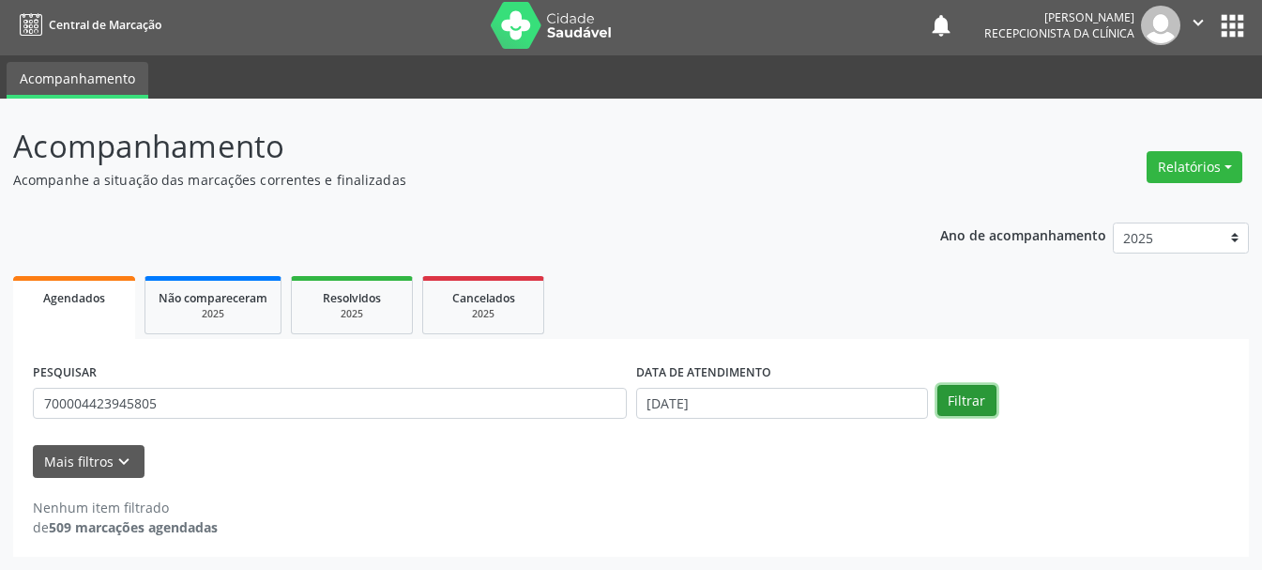
click at [962, 398] on button "Filtrar" at bounding box center [967, 401] width 59 height 32
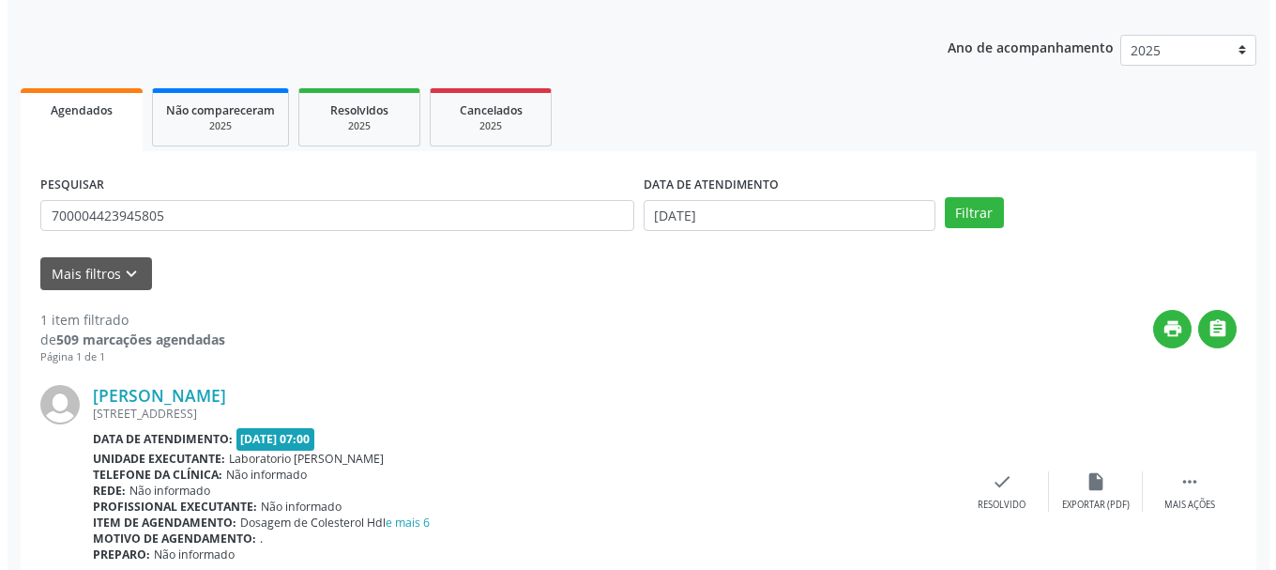
scroll to position [274, 0]
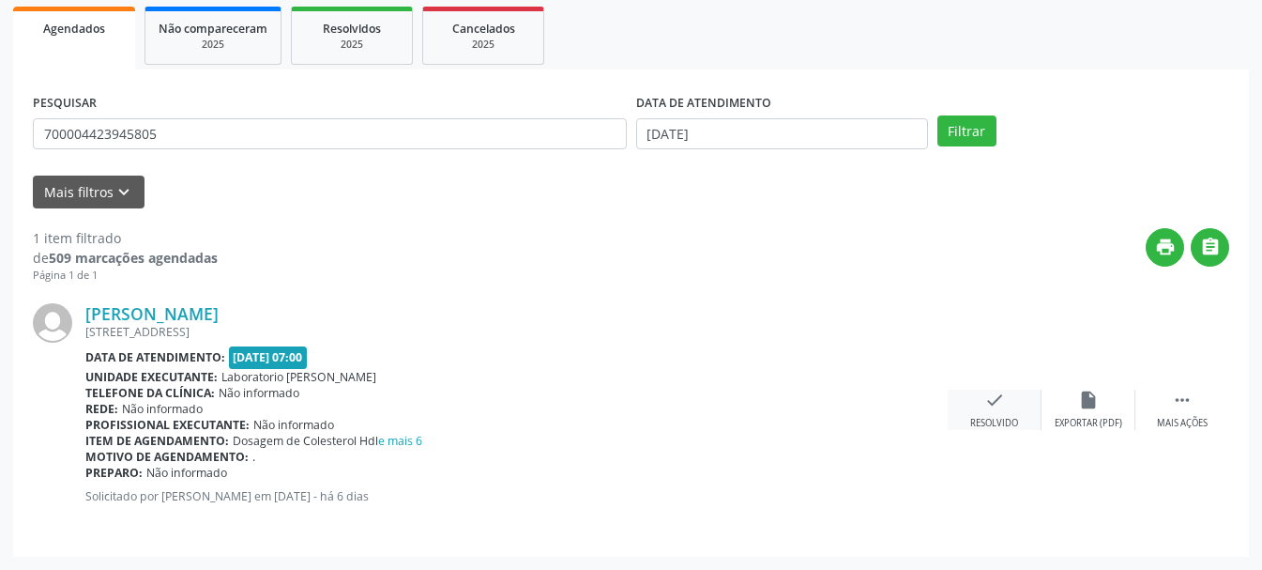
click at [985, 400] on icon "check" at bounding box center [995, 400] width 21 height 21
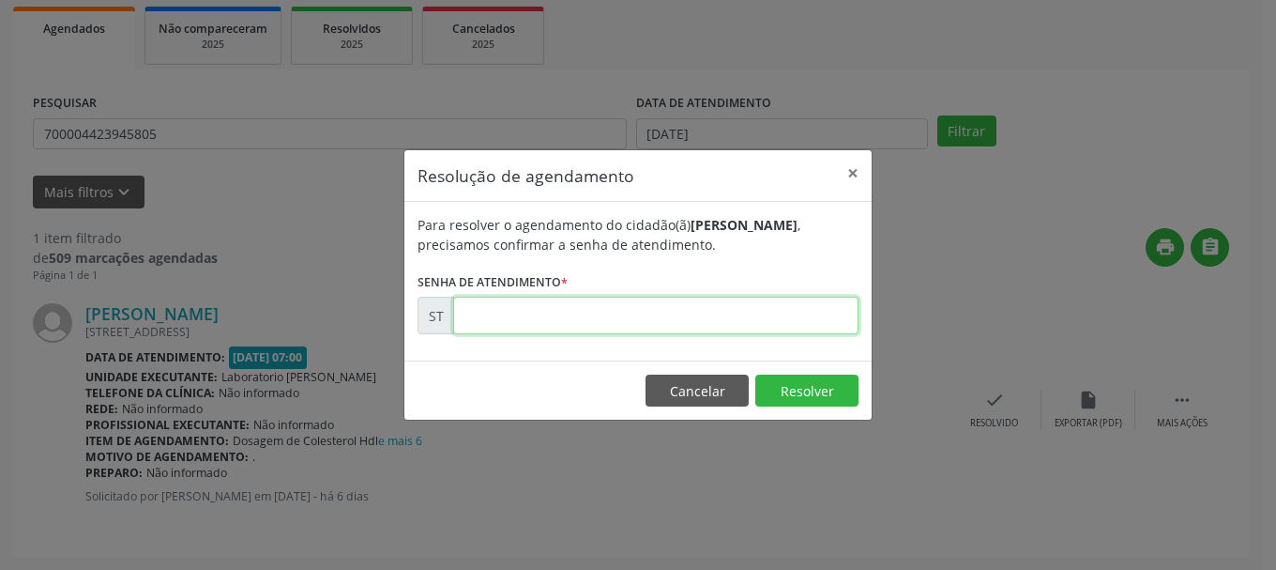
click at [677, 314] on input "text" at bounding box center [655, 316] width 405 height 38
type input "00017132"
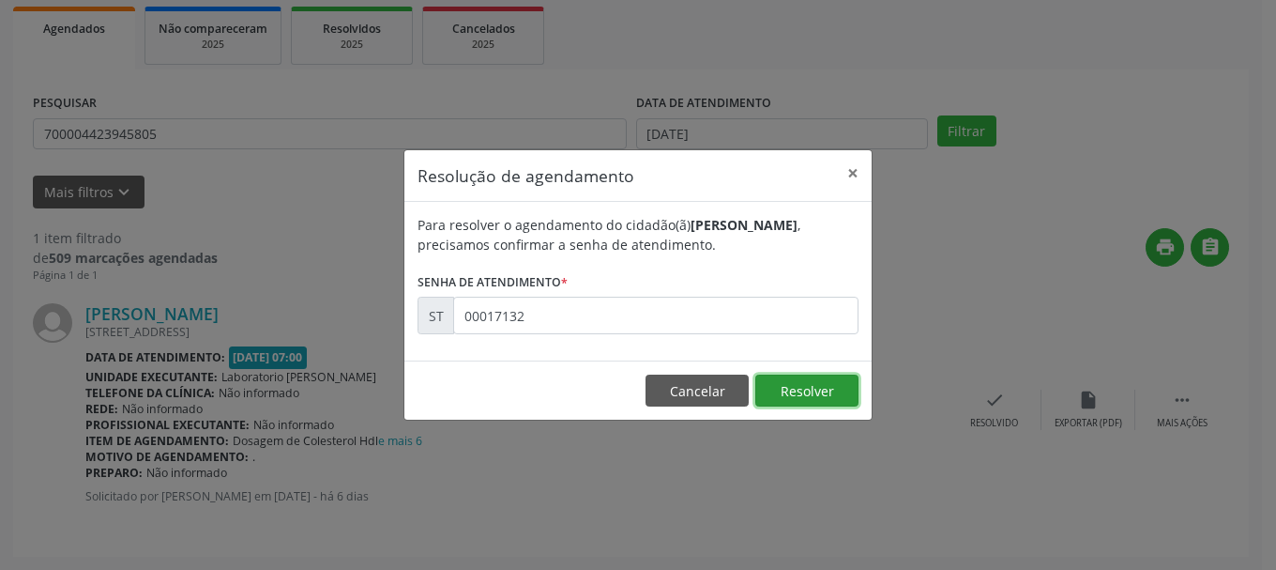
click at [788, 390] on button "Resolver" at bounding box center [807, 390] width 103 height 32
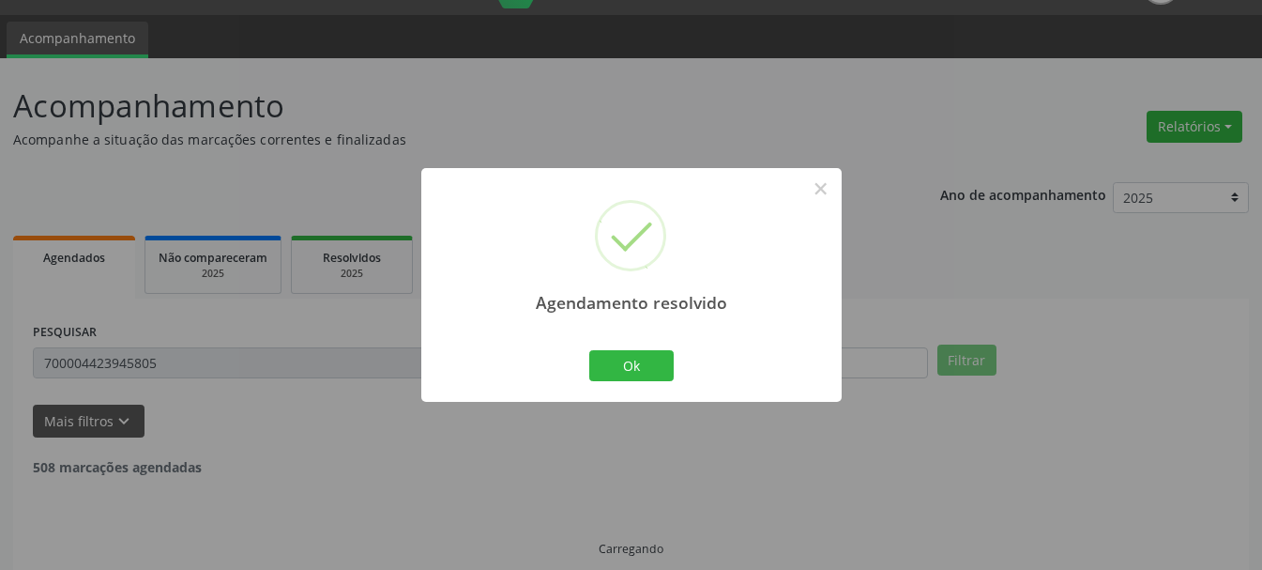
scroll to position [5, 0]
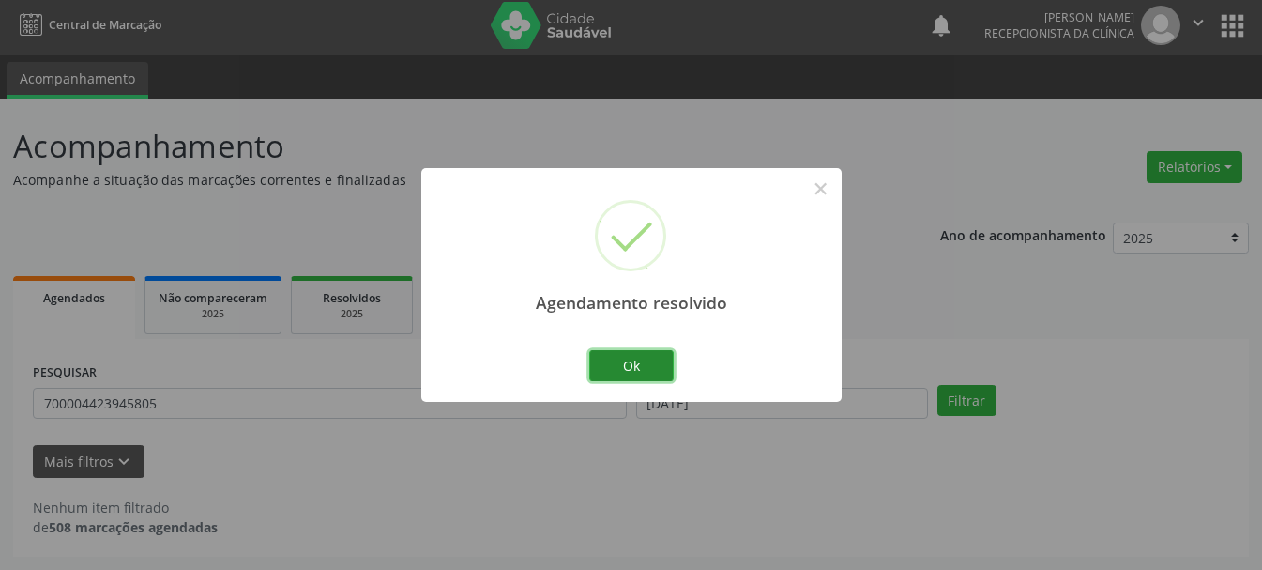
click at [636, 359] on button "Ok" at bounding box center [631, 366] width 84 height 32
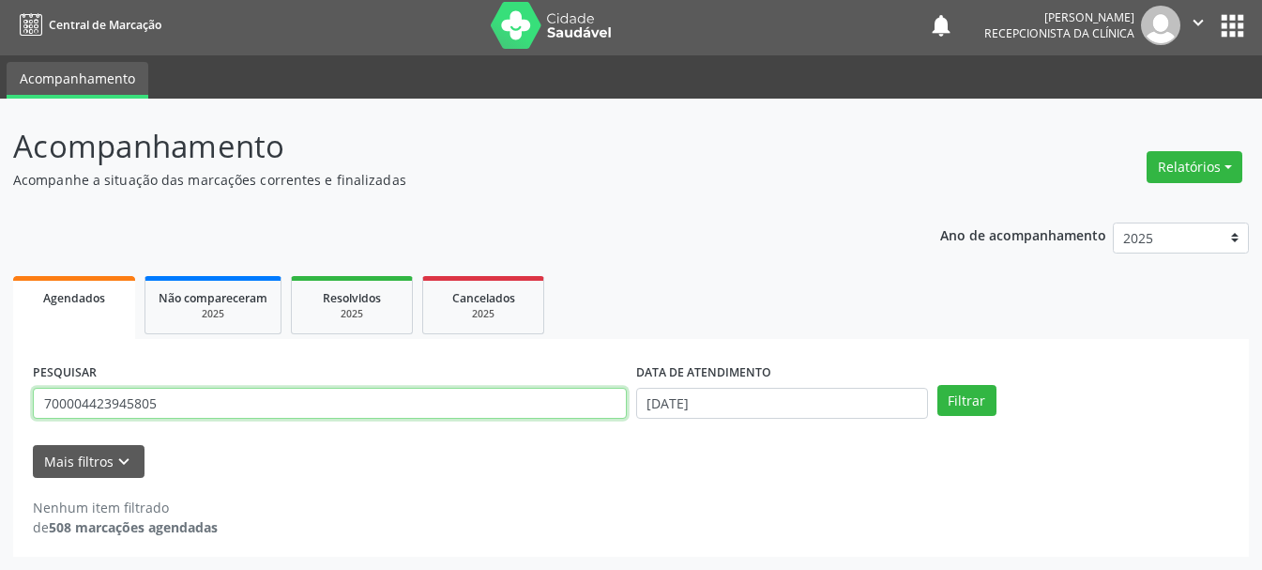
click at [466, 407] on input "700004423945805" at bounding box center [330, 404] width 594 height 32
type input "707405012748474"
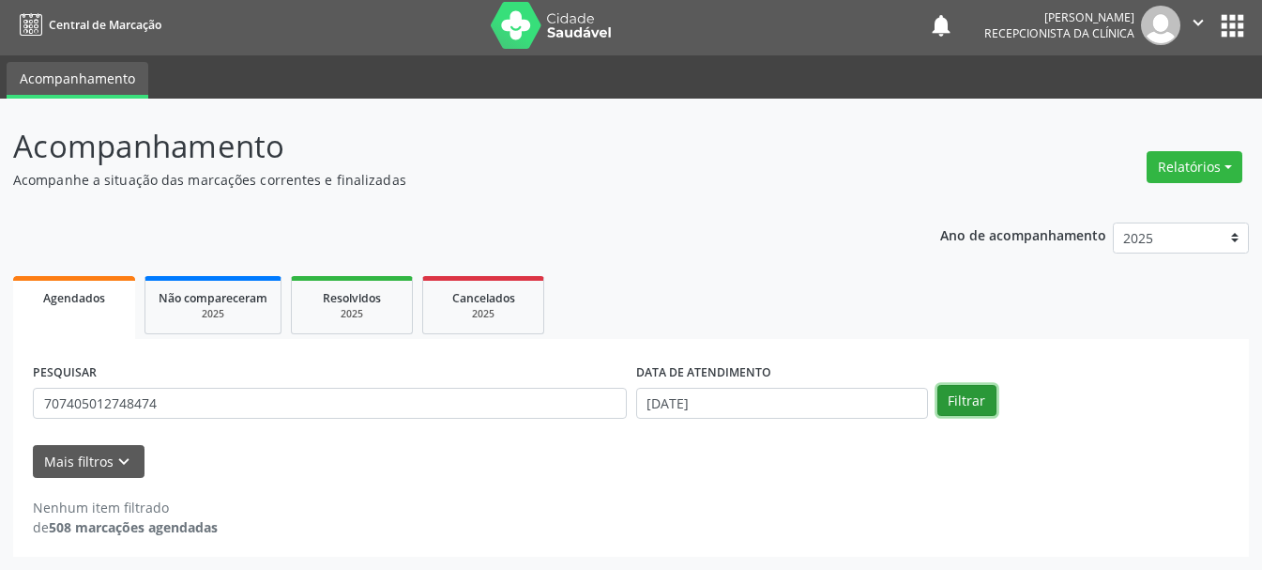
click at [989, 402] on button "Filtrar" at bounding box center [967, 401] width 59 height 32
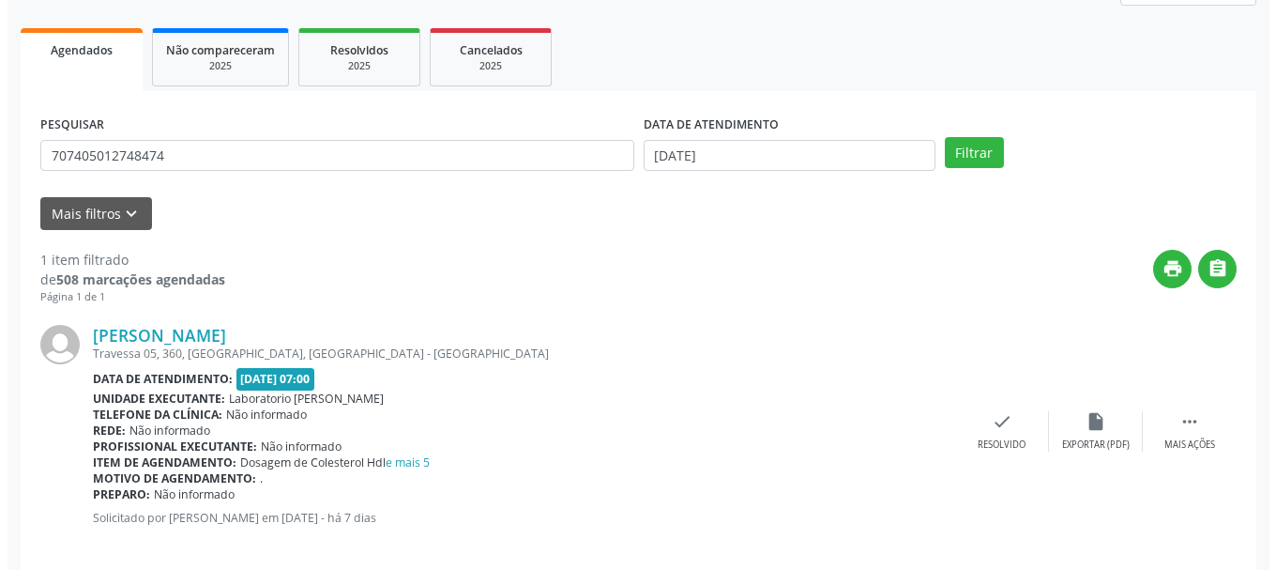
scroll to position [274, 0]
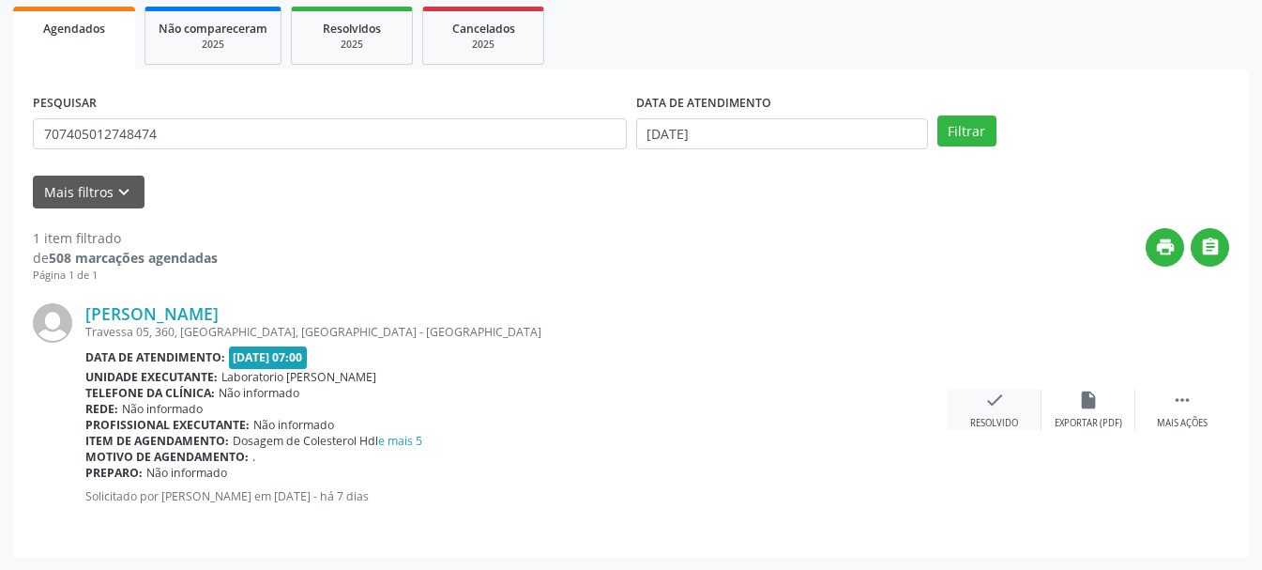
click at [996, 408] on icon "check" at bounding box center [995, 400] width 21 height 21
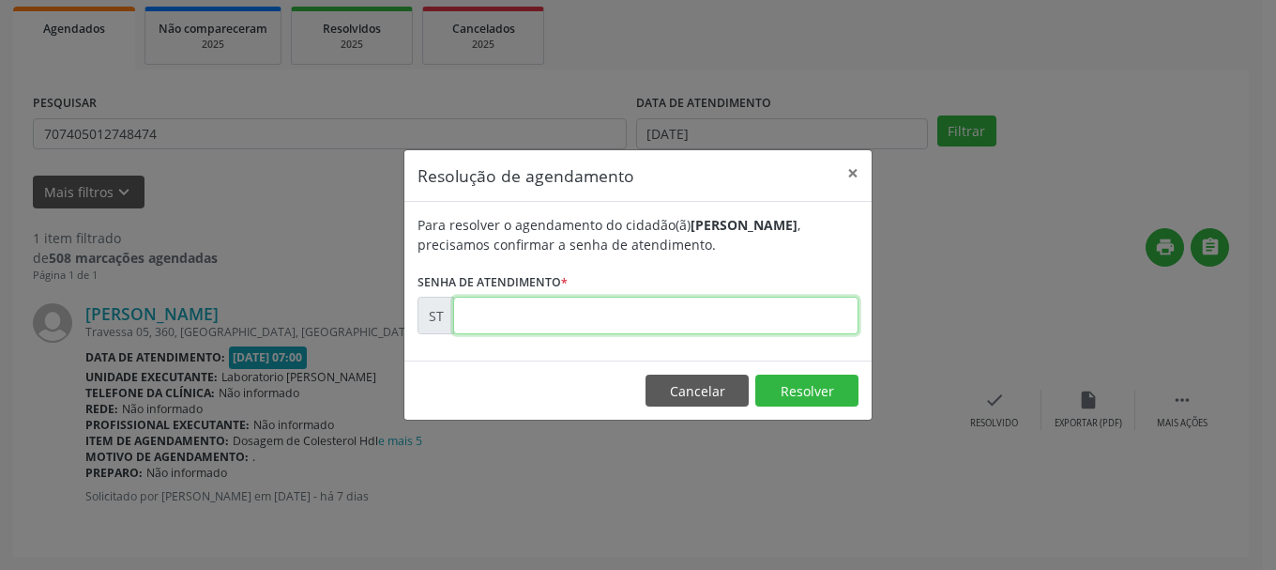
click at [556, 298] on input "text" at bounding box center [655, 316] width 405 height 38
type input "00016938"
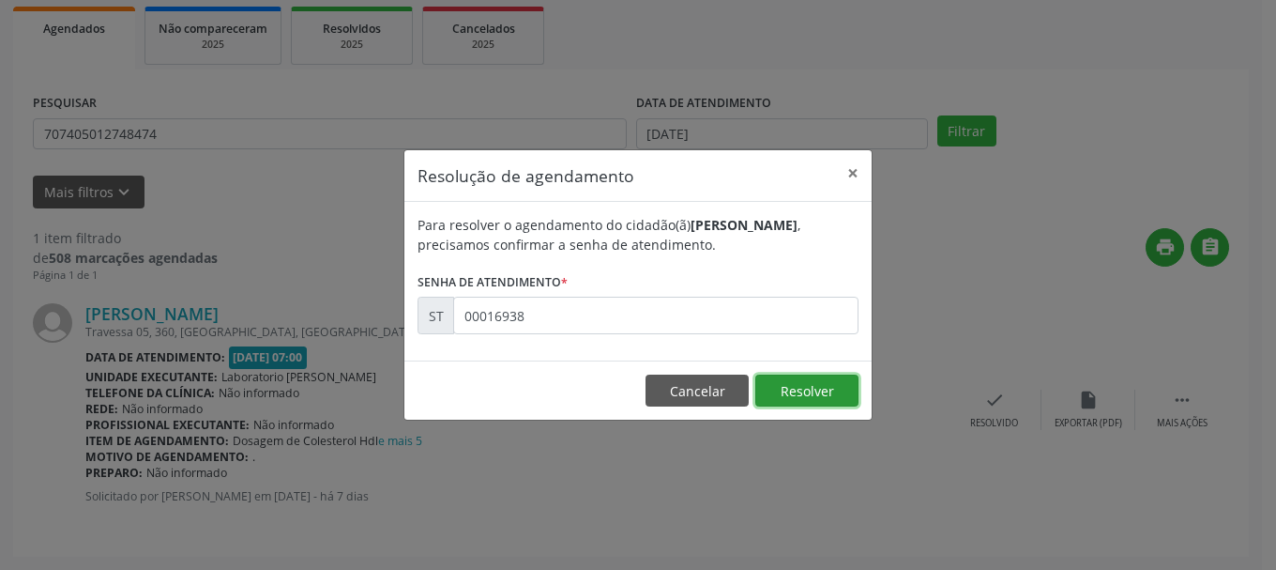
click at [850, 385] on button "Resolver" at bounding box center [807, 390] width 103 height 32
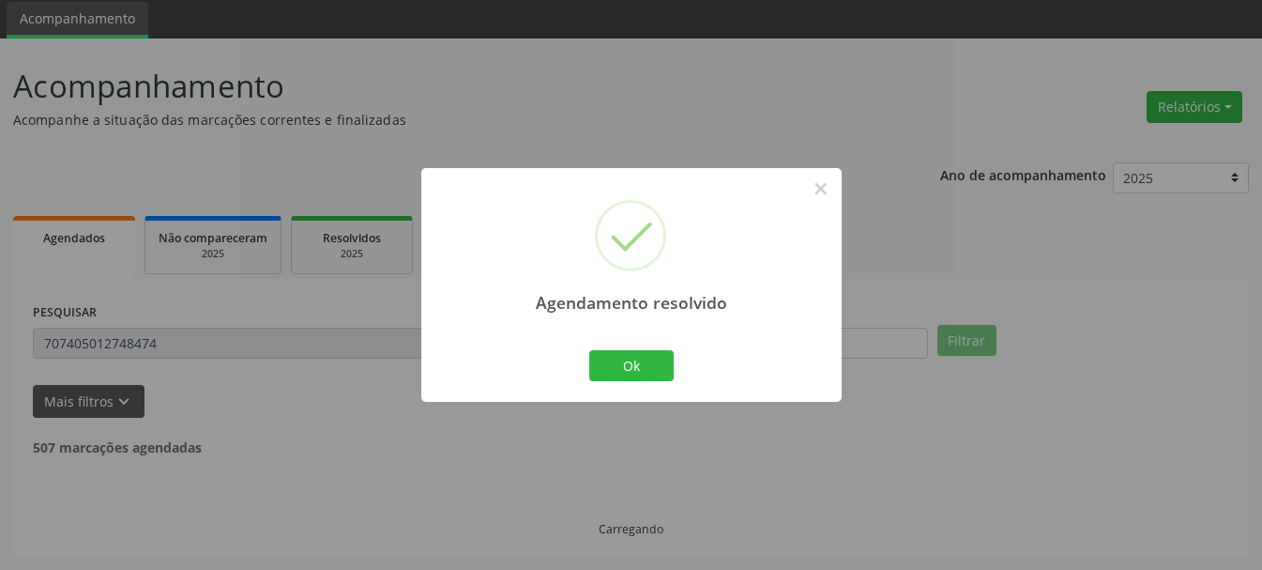
scroll to position [5, 0]
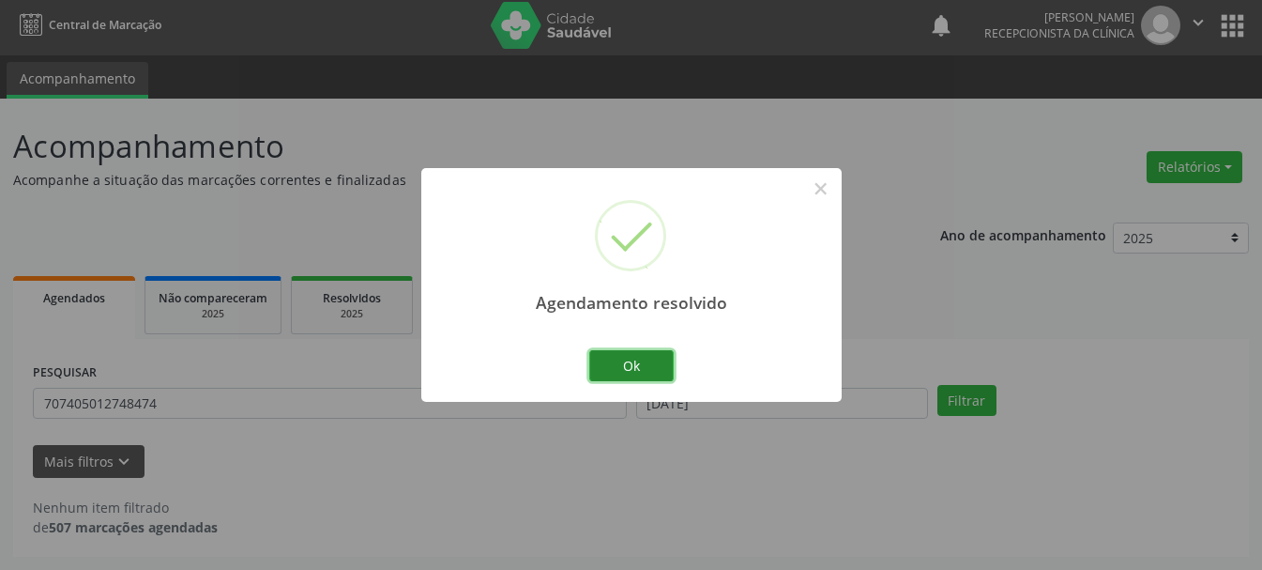
click at [660, 366] on button "Ok" at bounding box center [631, 366] width 84 height 32
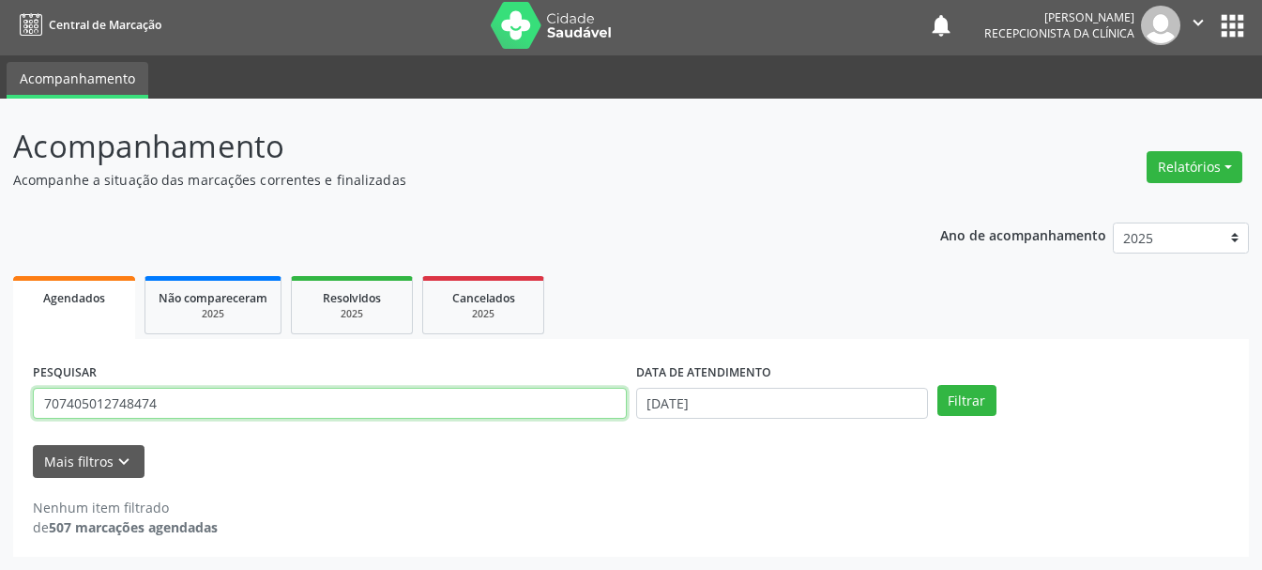
click at [497, 400] on input "707405012748474" at bounding box center [330, 404] width 594 height 32
type input "708903741321011"
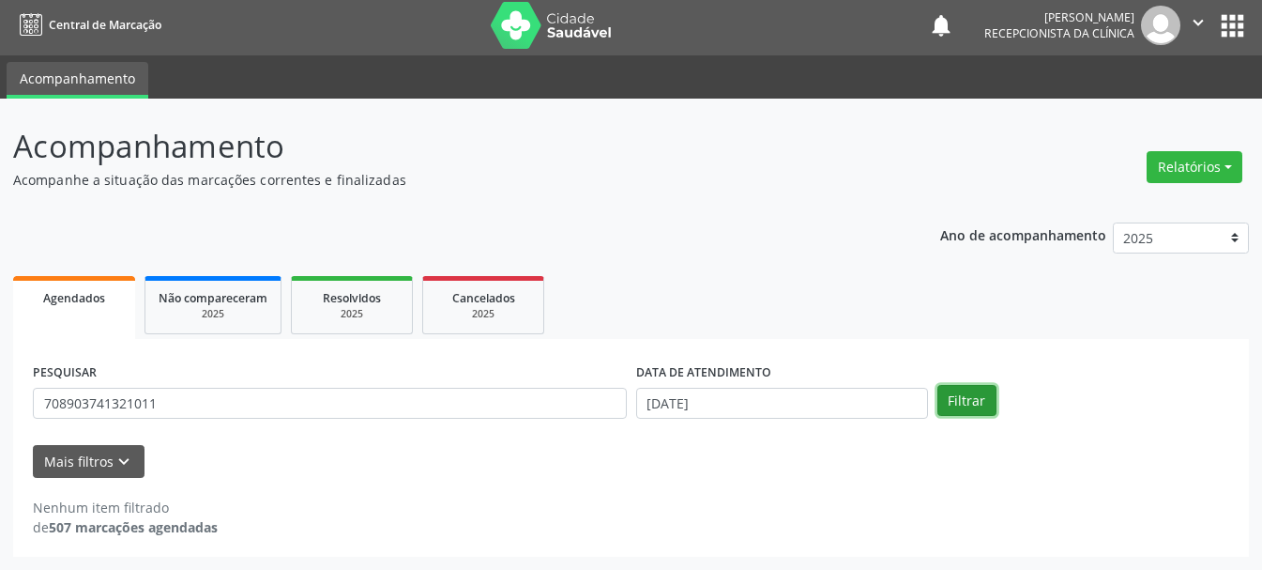
click at [952, 409] on button "Filtrar" at bounding box center [967, 401] width 59 height 32
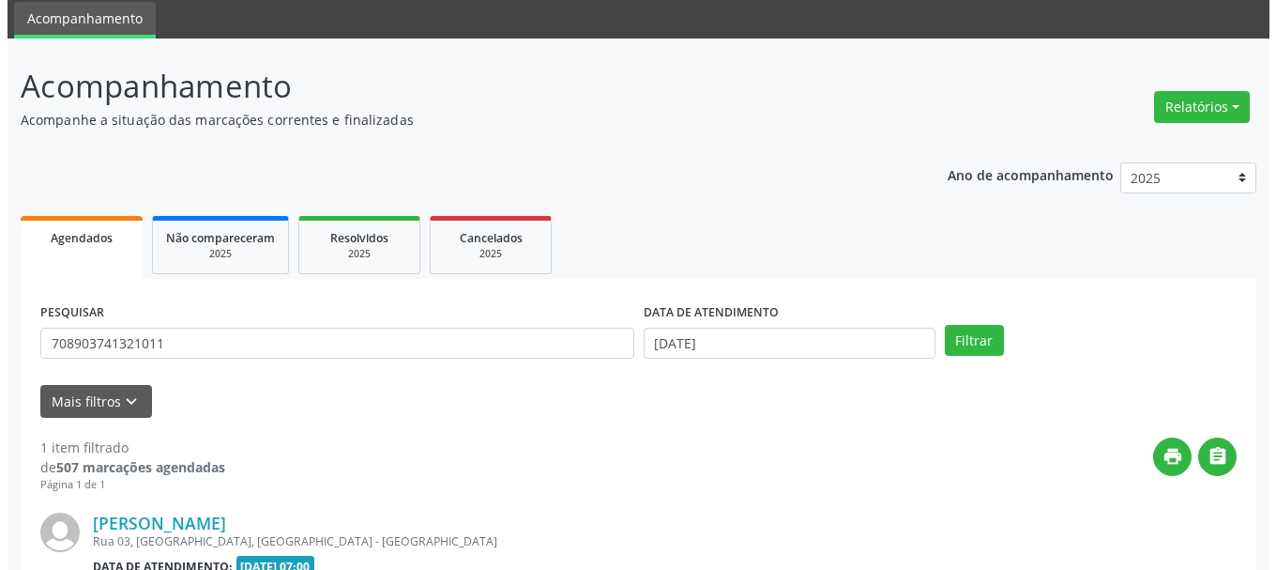
scroll to position [274, 0]
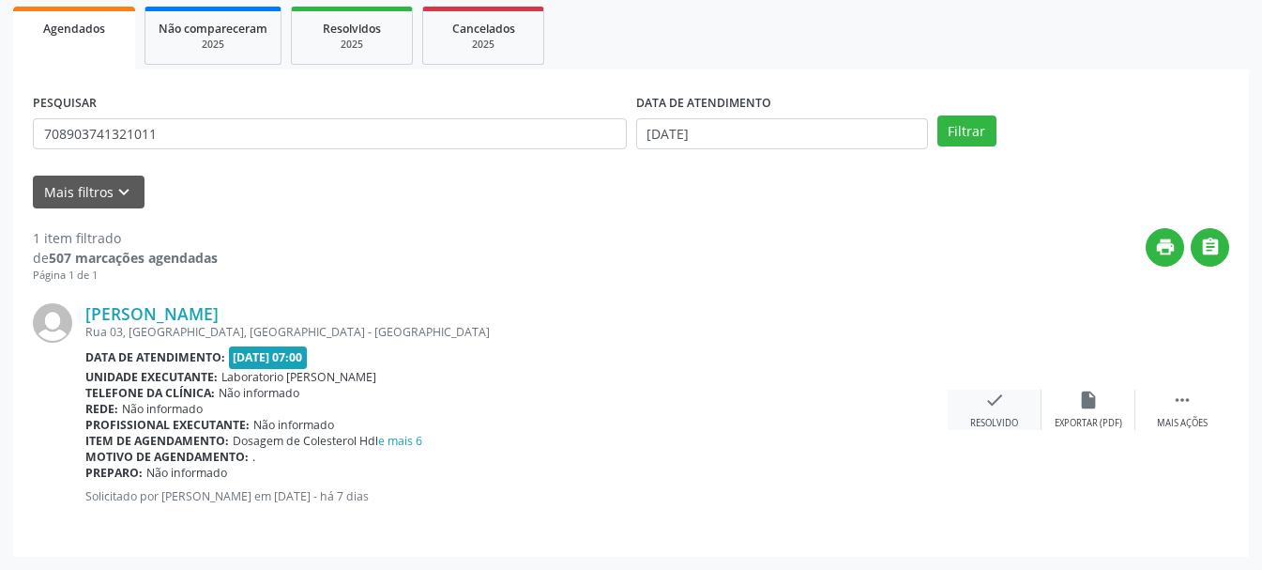
click at [1003, 394] on icon "check" at bounding box center [995, 400] width 21 height 21
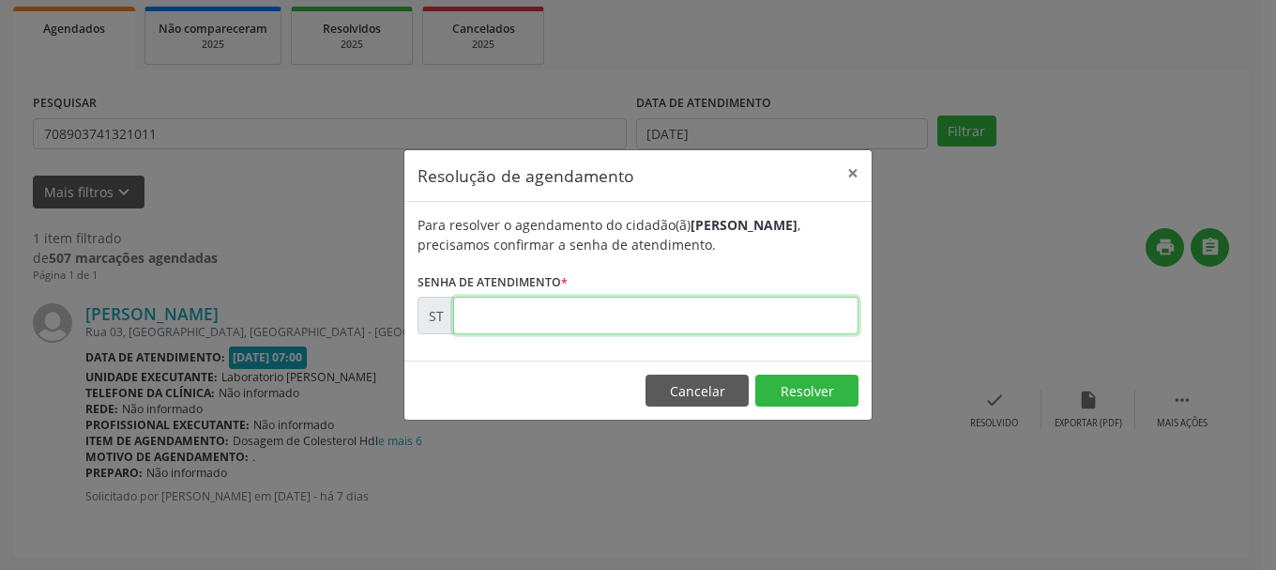
click at [529, 307] on input "text" at bounding box center [655, 316] width 405 height 38
type input "00016933"
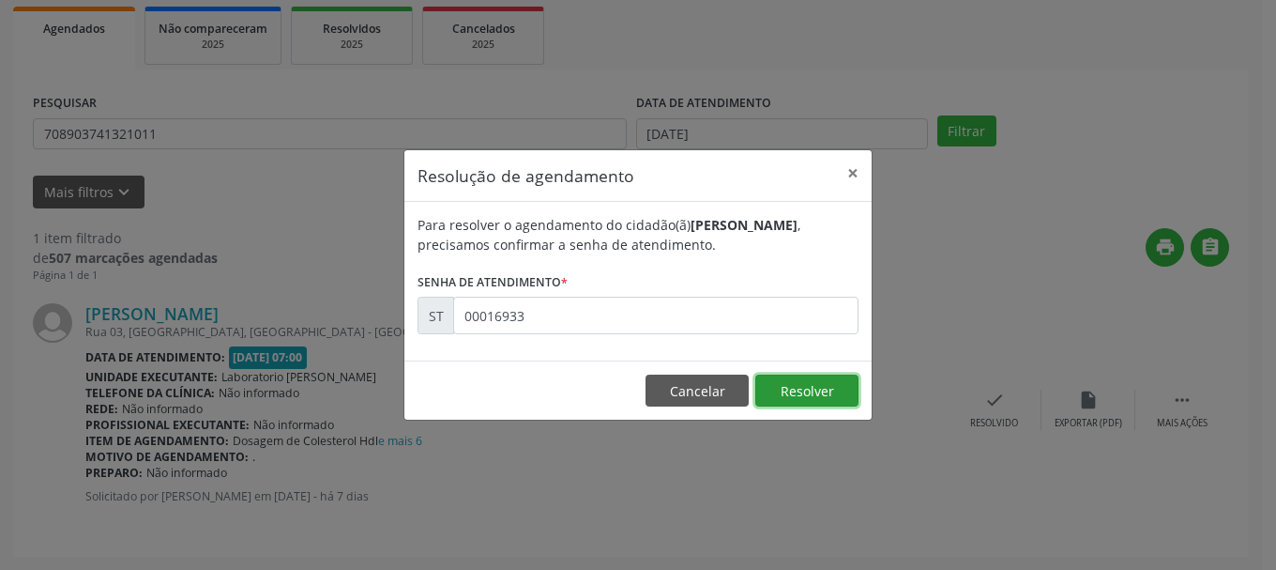
click at [817, 398] on button "Resolver" at bounding box center [807, 390] width 103 height 32
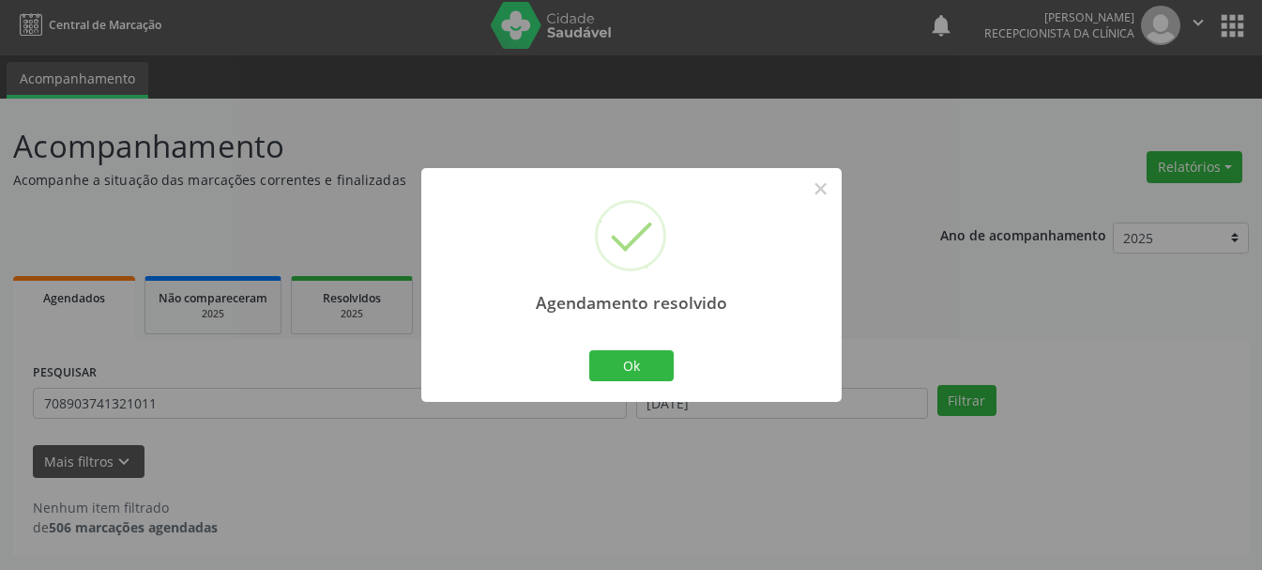
scroll to position [5, 0]
click at [659, 369] on button "Ok" at bounding box center [631, 366] width 84 height 32
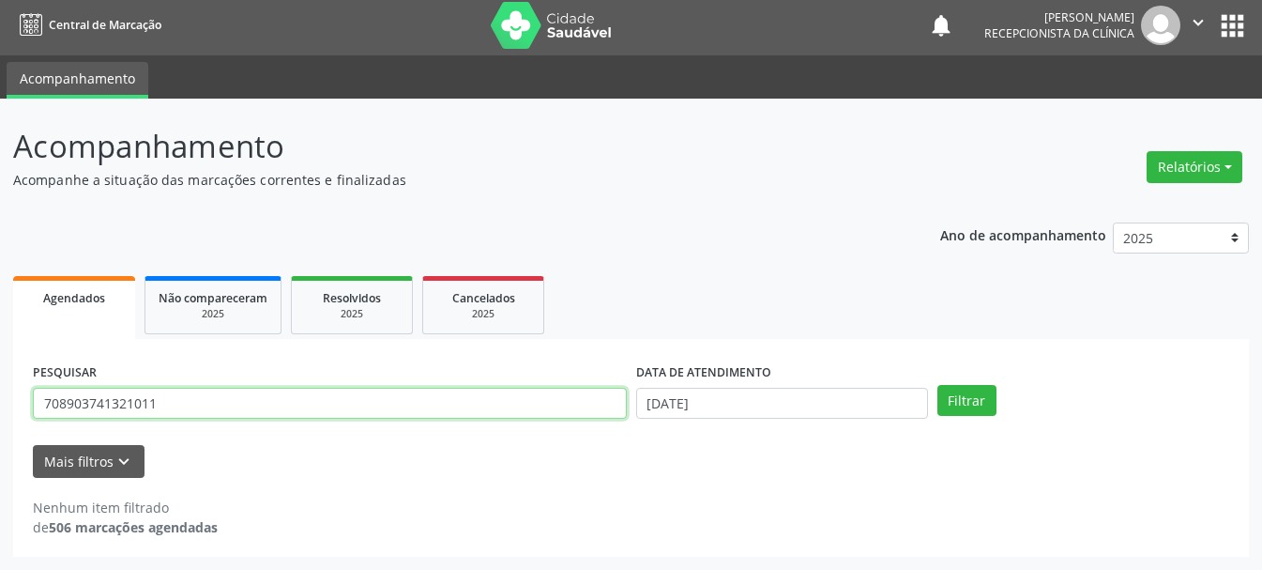
click at [600, 403] on input "708903741321011" at bounding box center [330, 404] width 594 height 32
type input "7"
type input "708609053117282"
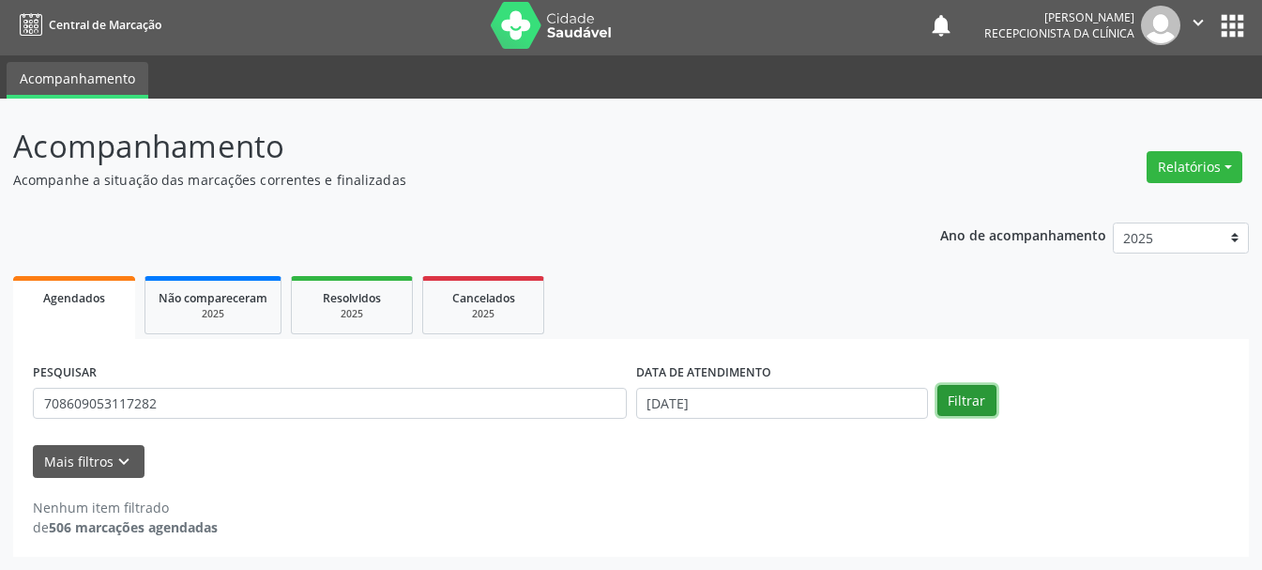
click at [963, 404] on button "Filtrar" at bounding box center [967, 401] width 59 height 32
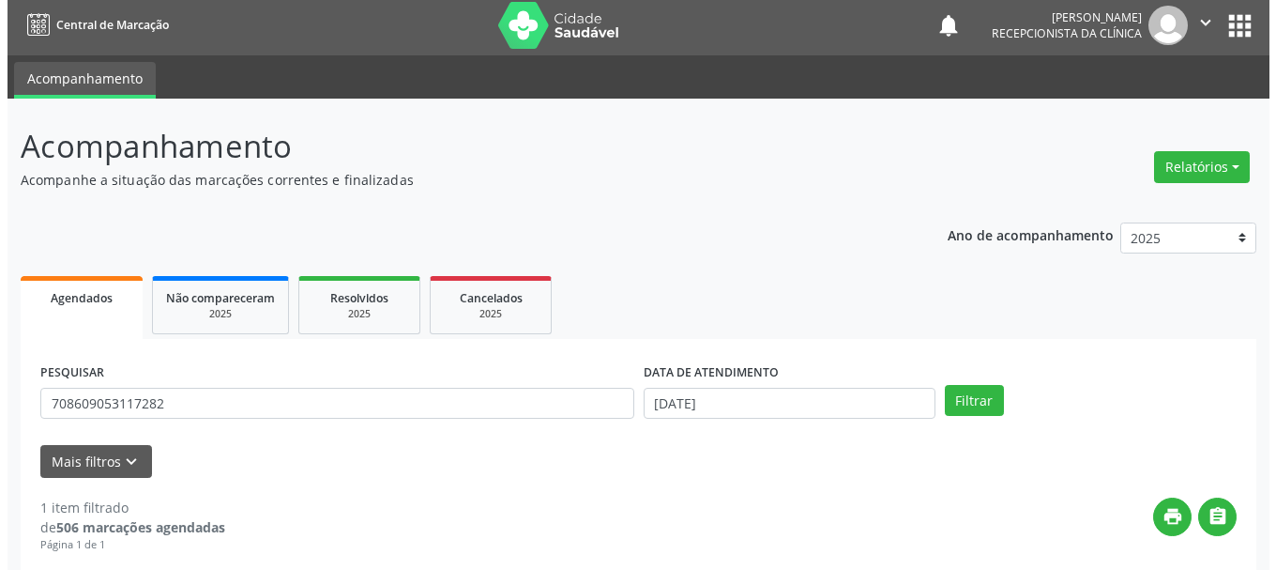
scroll to position [274, 0]
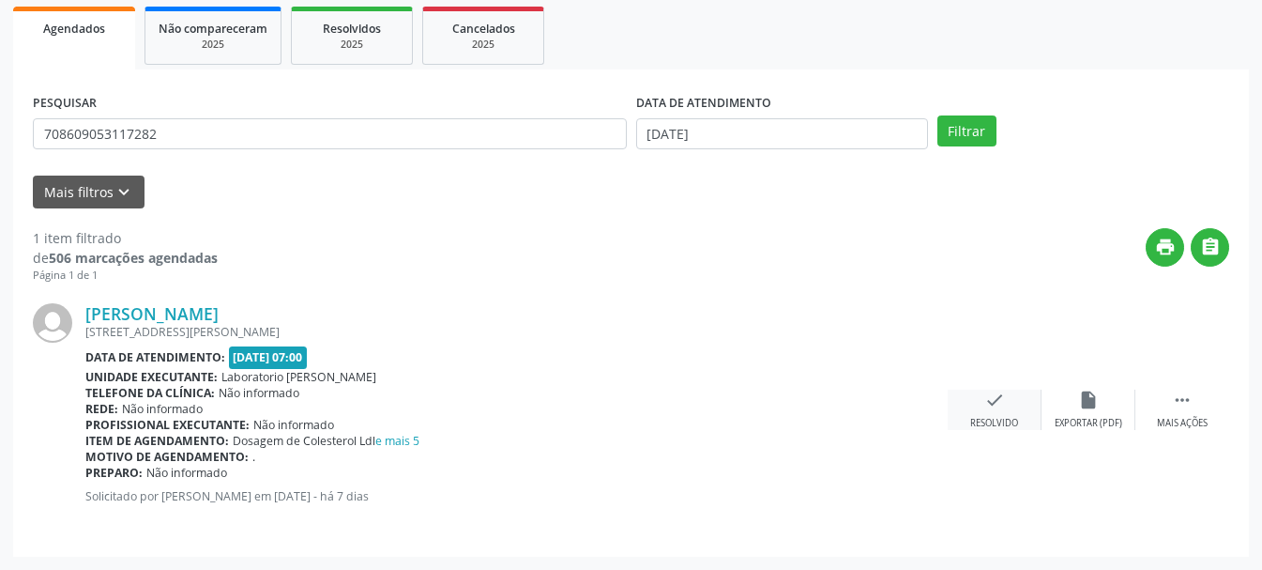
click at [1001, 393] on icon "check" at bounding box center [995, 400] width 21 height 21
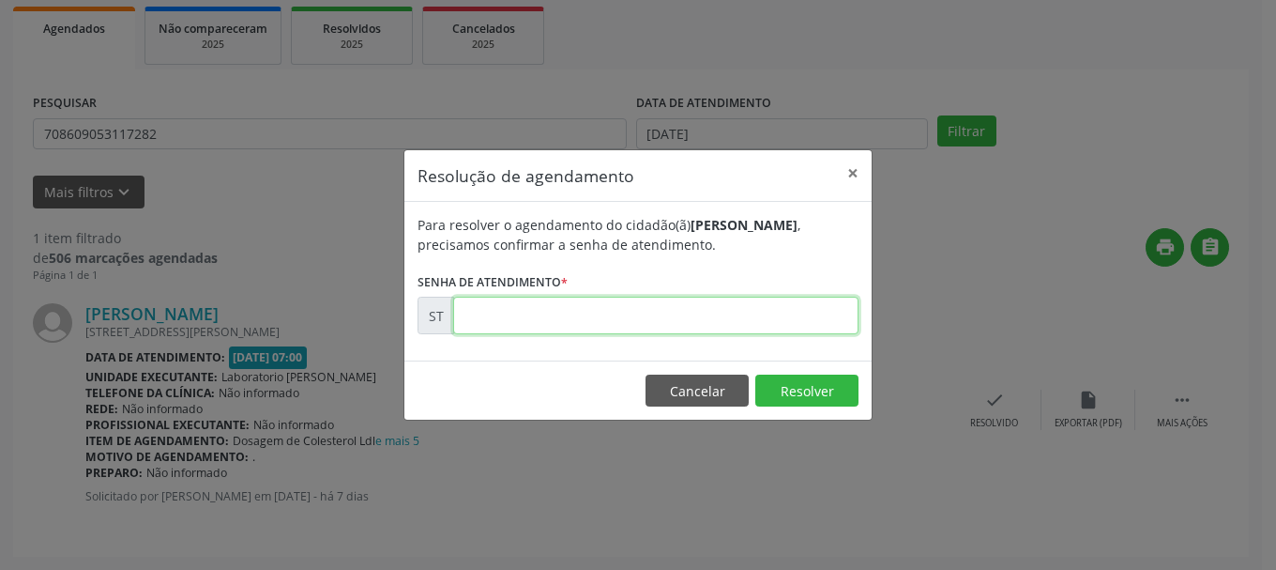
click at [511, 319] on input "text" at bounding box center [655, 316] width 405 height 38
type input "00016922"
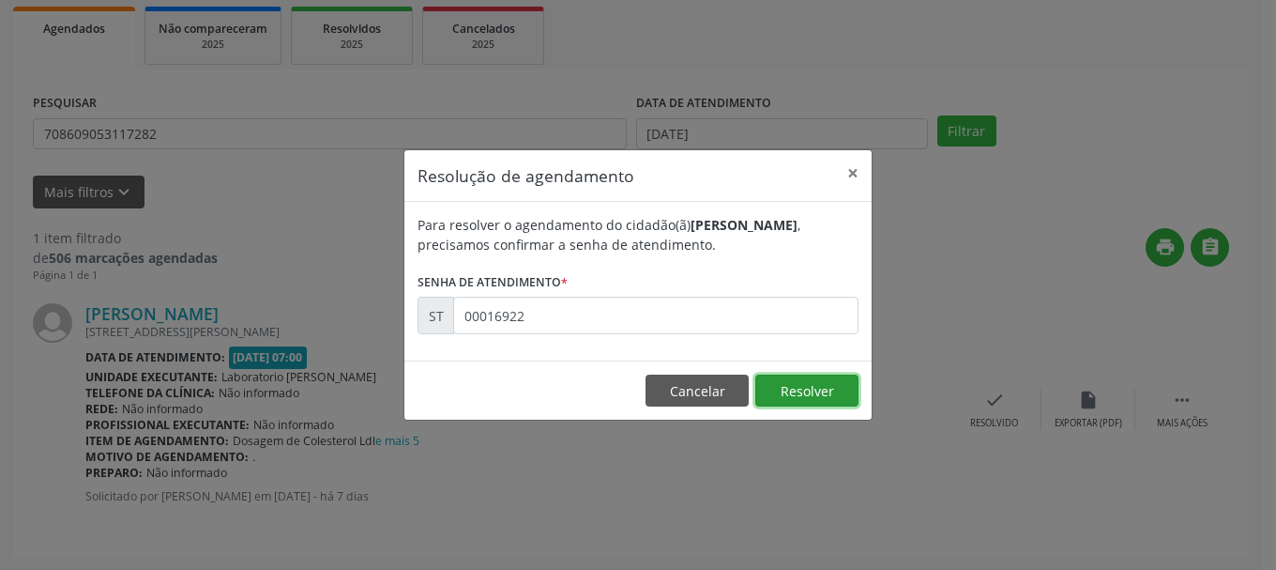
click at [843, 387] on button "Resolver" at bounding box center [807, 390] width 103 height 32
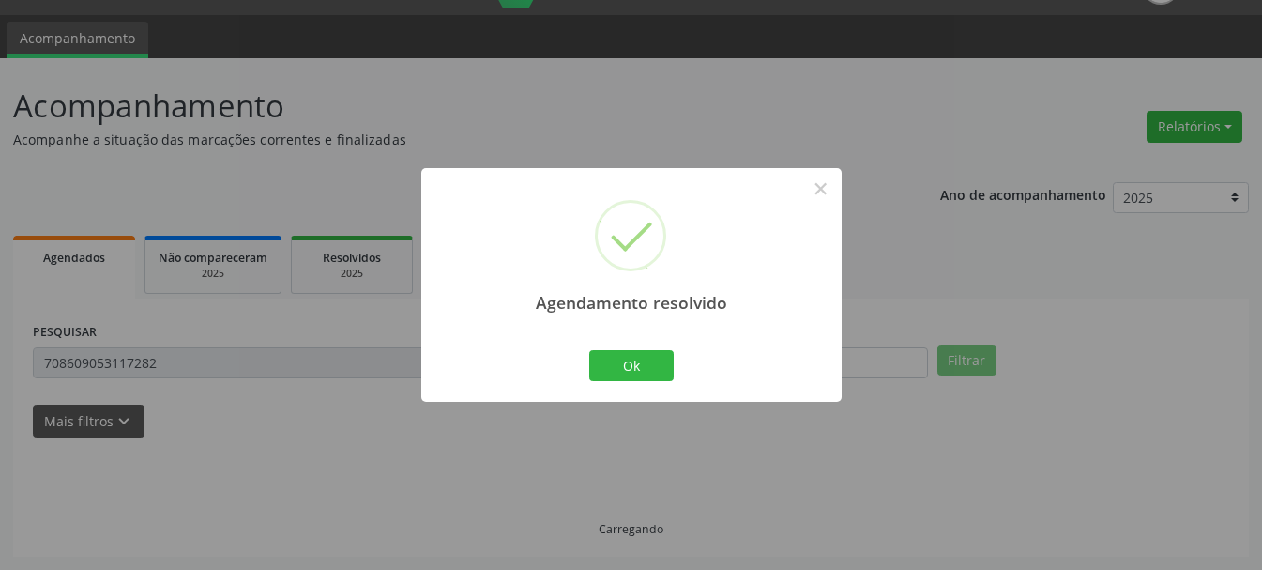
scroll to position [5, 0]
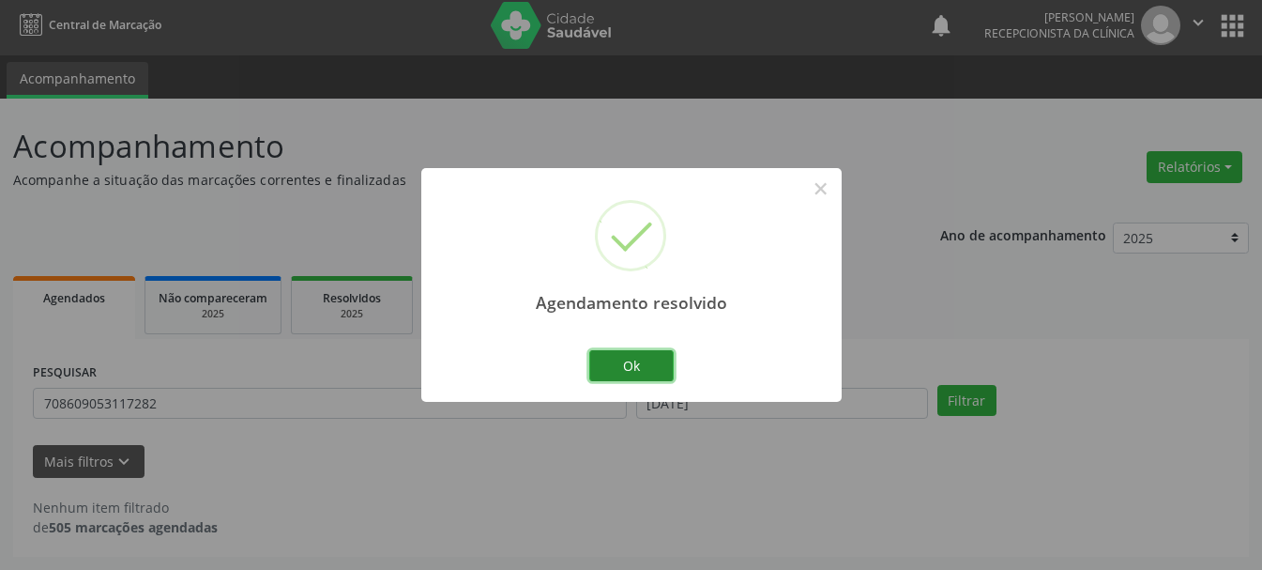
click at [616, 366] on button "Ok" at bounding box center [631, 366] width 84 height 32
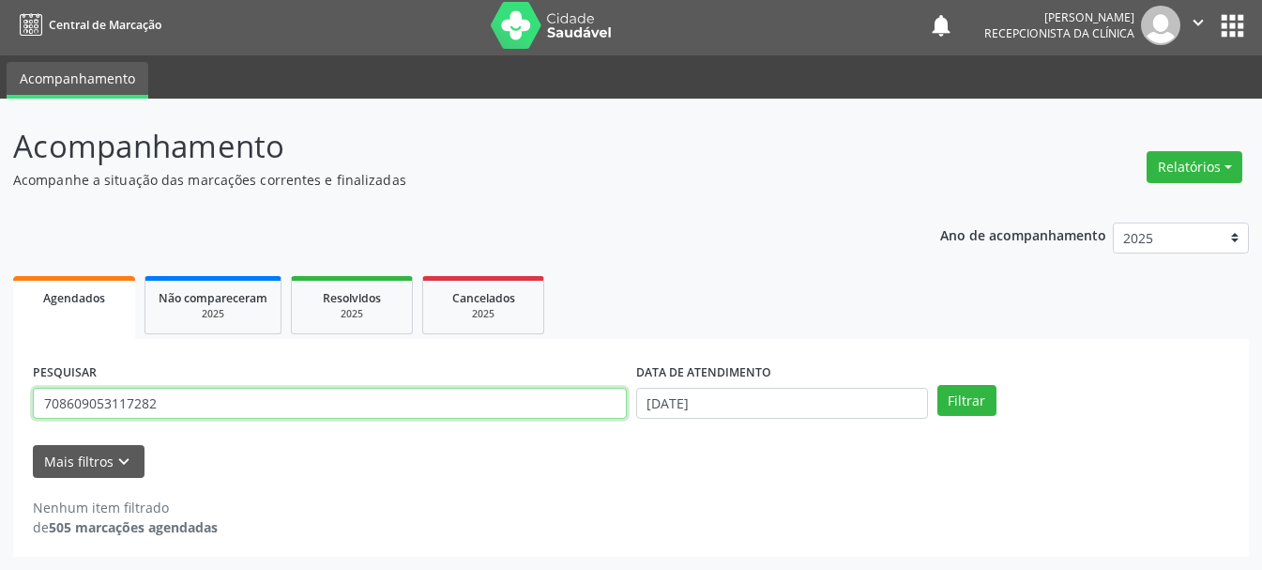
click at [379, 394] on input "708609053117282" at bounding box center [330, 404] width 594 height 32
drag, startPoint x: 379, startPoint y: 394, endPoint x: 38, endPoint y: 396, distance: 340.7
click at [38, 396] on input "708609053117282" at bounding box center [330, 404] width 594 height 32
click at [262, 393] on input "FRA" at bounding box center [330, 404] width 594 height 32
type input "[PERSON_NAME]"
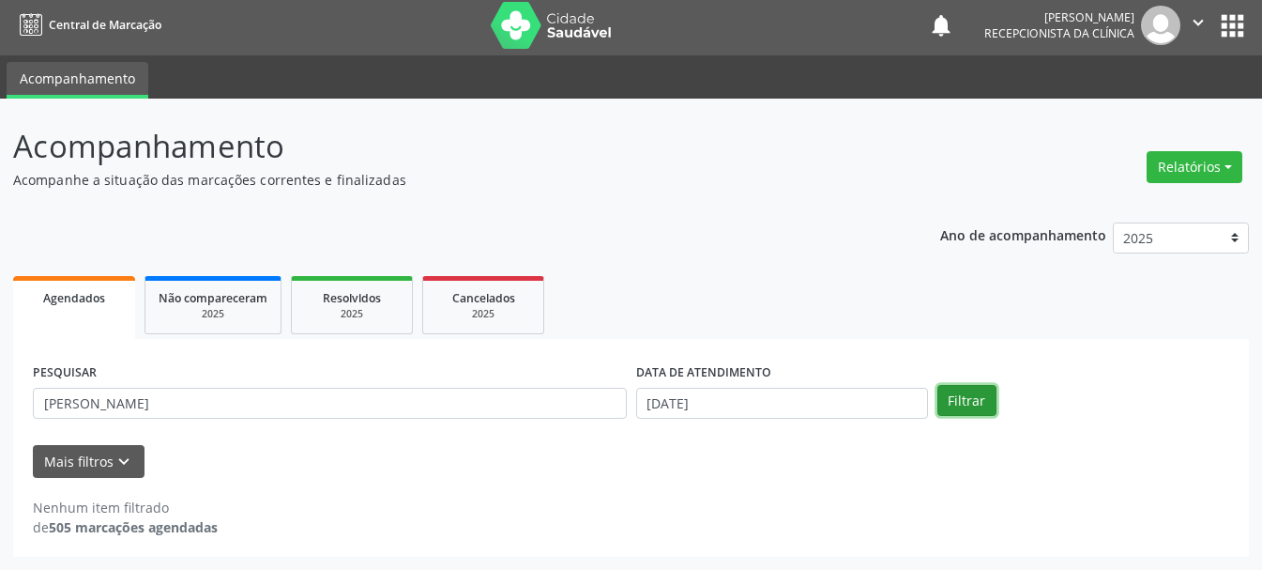
click at [953, 400] on button "Filtrar" at bounding box center [967, 401] width 59 height 32
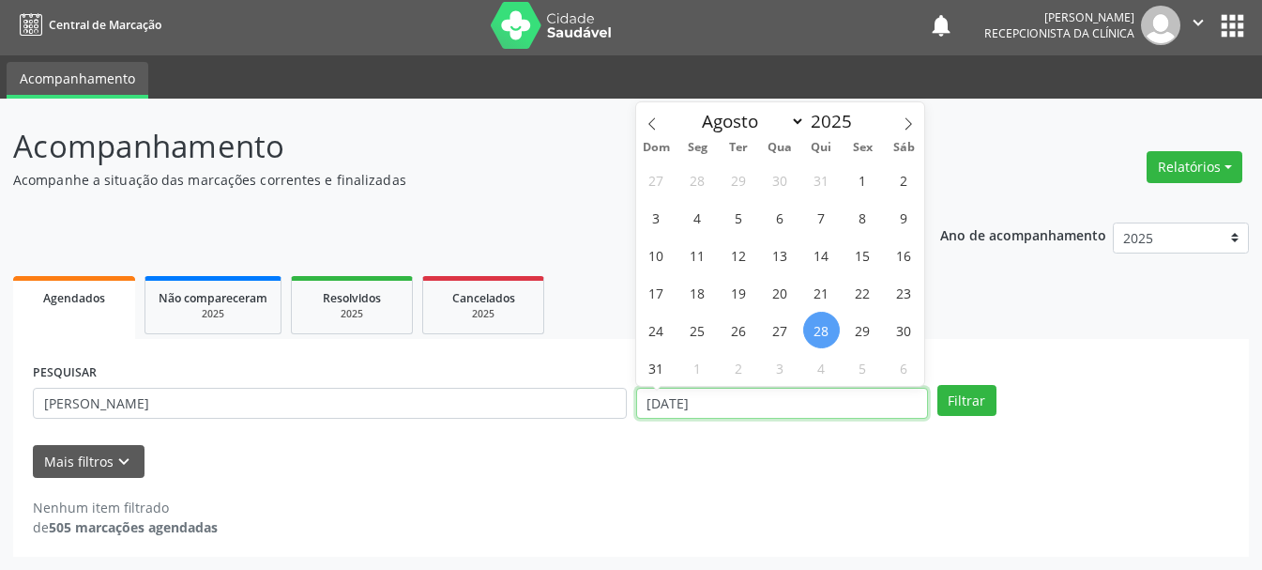
click at [763, 402] on input "[DATE]" at bounding box center [782, 404] width 292 height 32
click at [858, 184] on span "1" at bounding box center [863, 179] width 37 height 37
type input "[DATE]"
click at [858, 184] on span "1" at bounding box center [863, 179] width 37 height 37
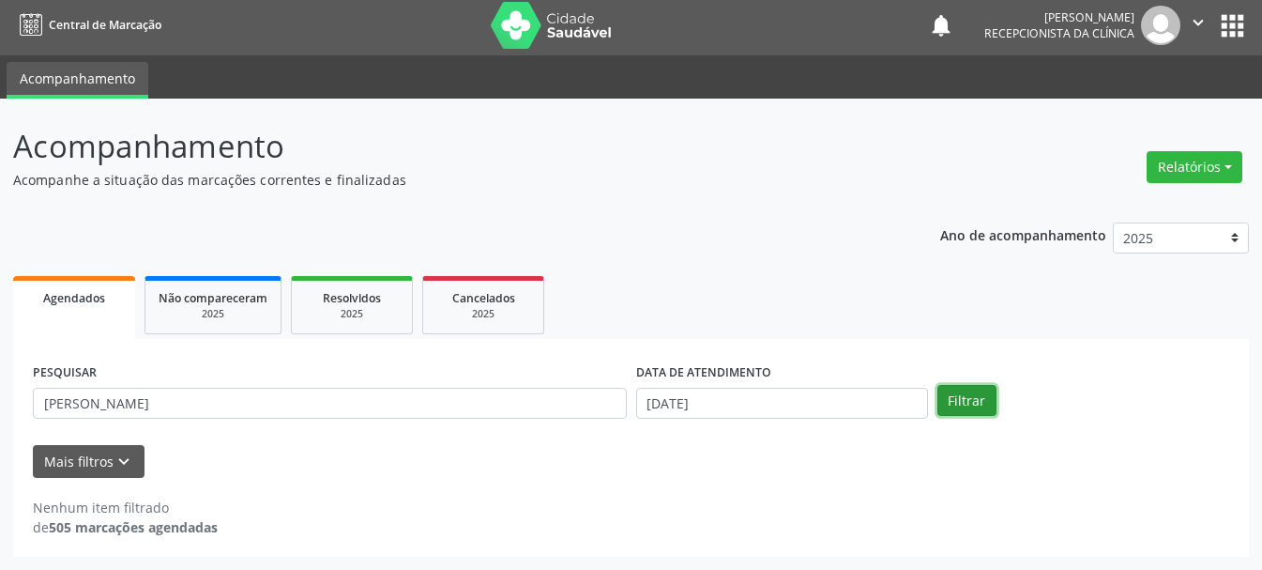
click at [987, 410] on button "Filtrar" at bounding box center [967, 401] width 59 height 32
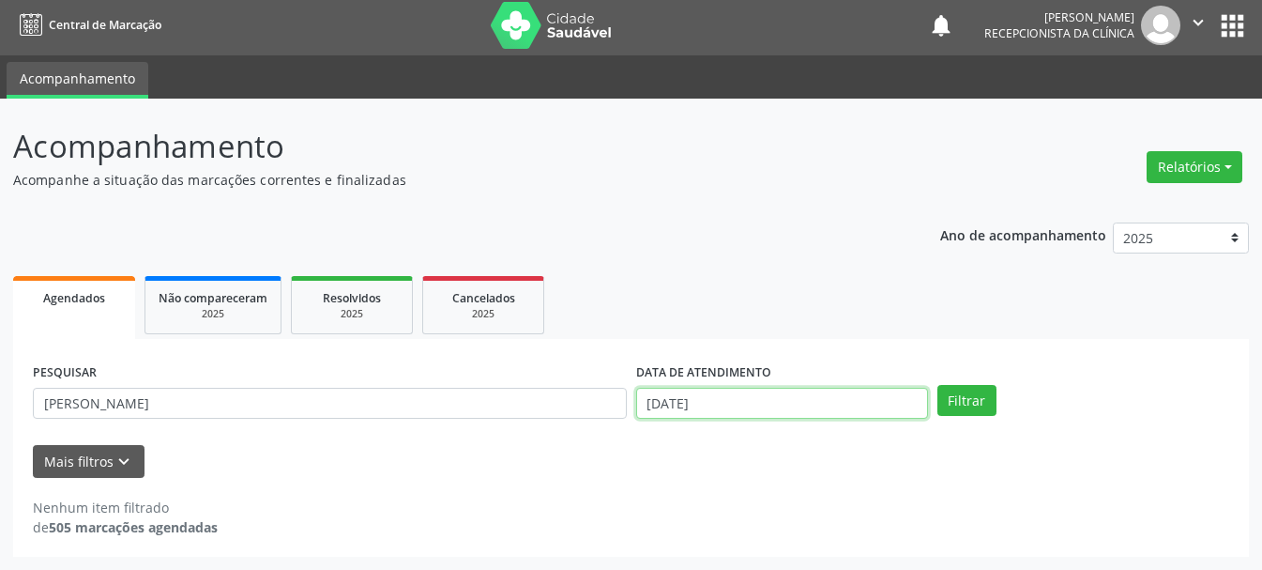
click at [811, 391] on input "[DATE]" at bounding box center [782, 404] width 292 height 32
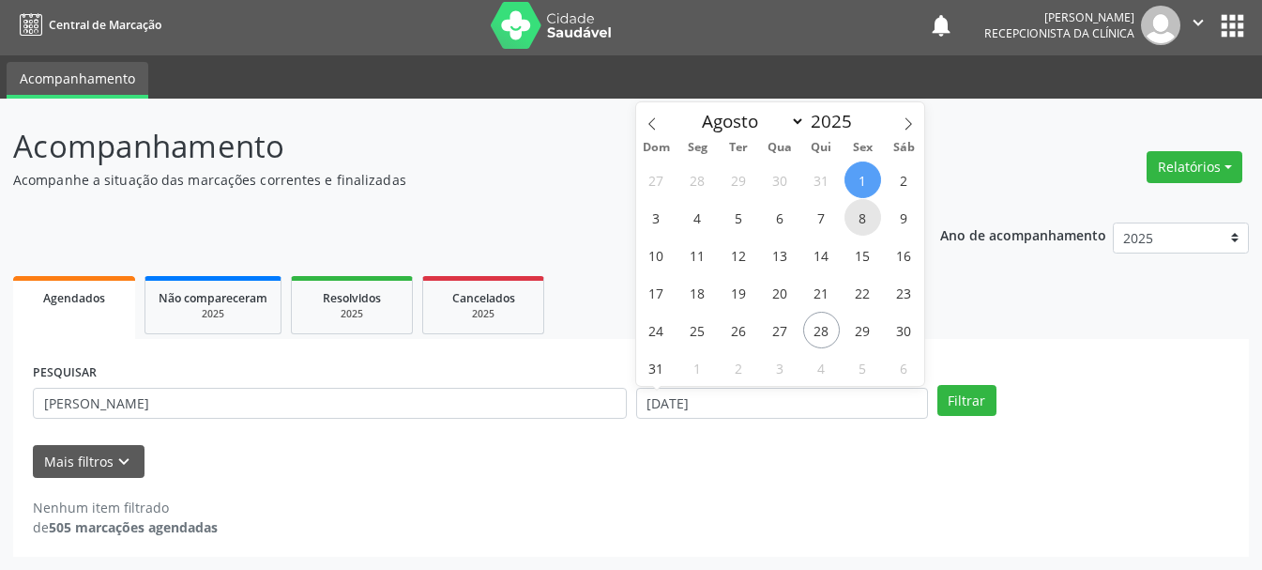
click at [854, 223] on span "8" at bounding box center [863, 217] width 37 height 37
type input "[DATE]"
click at [854, 223] on span "8" at bounding box center [863, 217] width 37 height 37
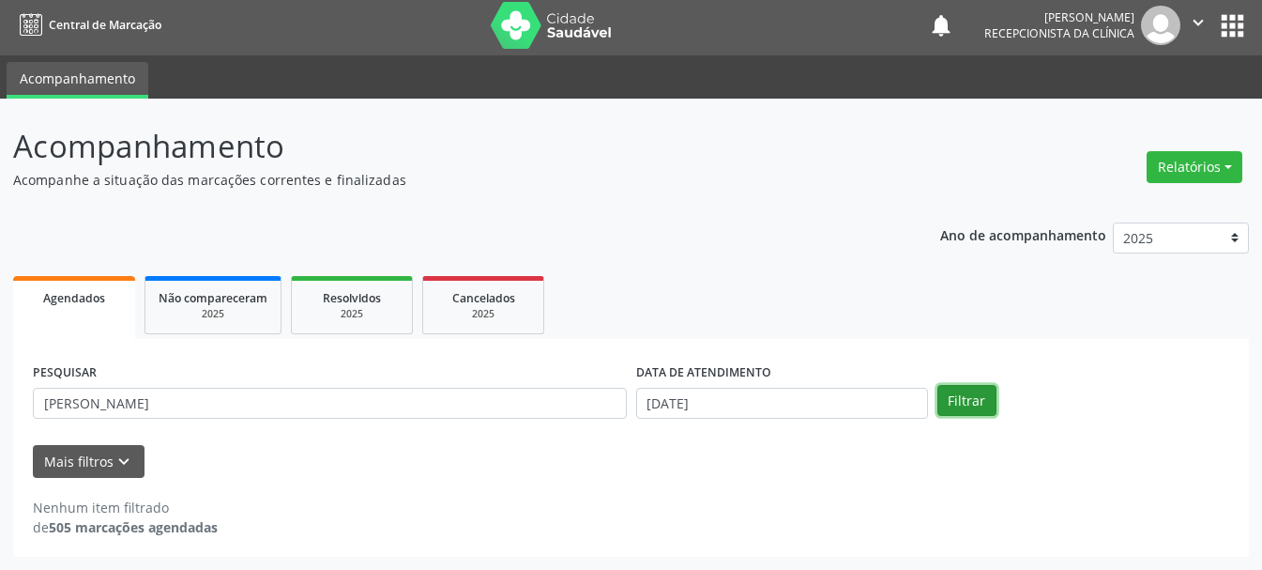
click at [963, 407] on button "Filtrar" at bounding box center [967, 401] width 59 height 32
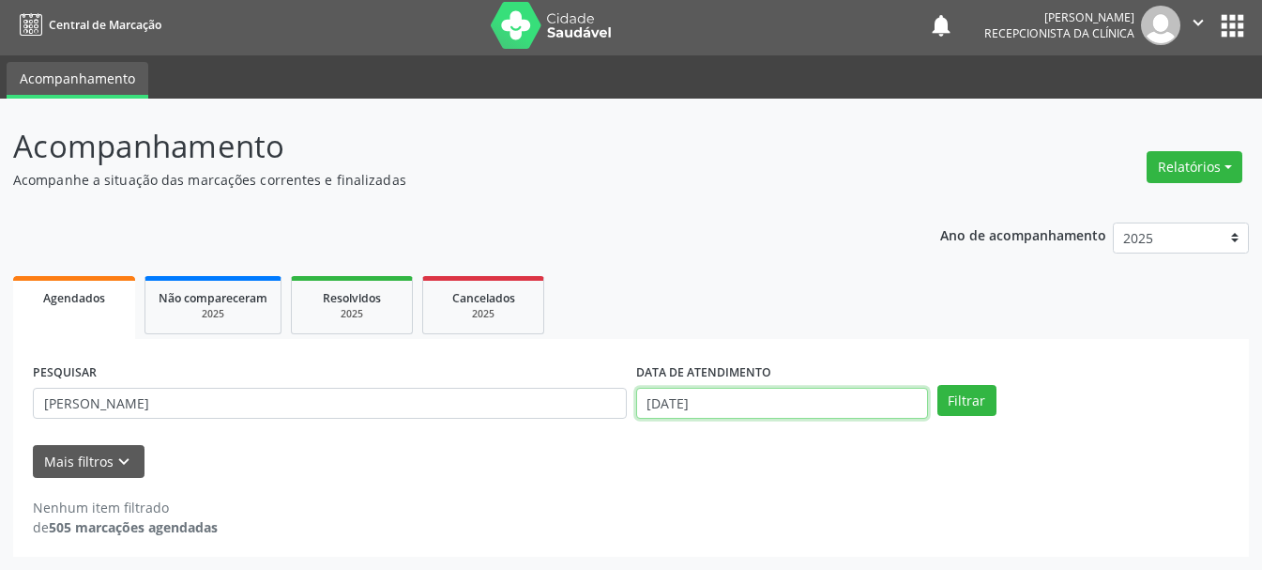
click at [809, 393] on input "[DATE]" at bounding box center [782, 404] width 292 height 32
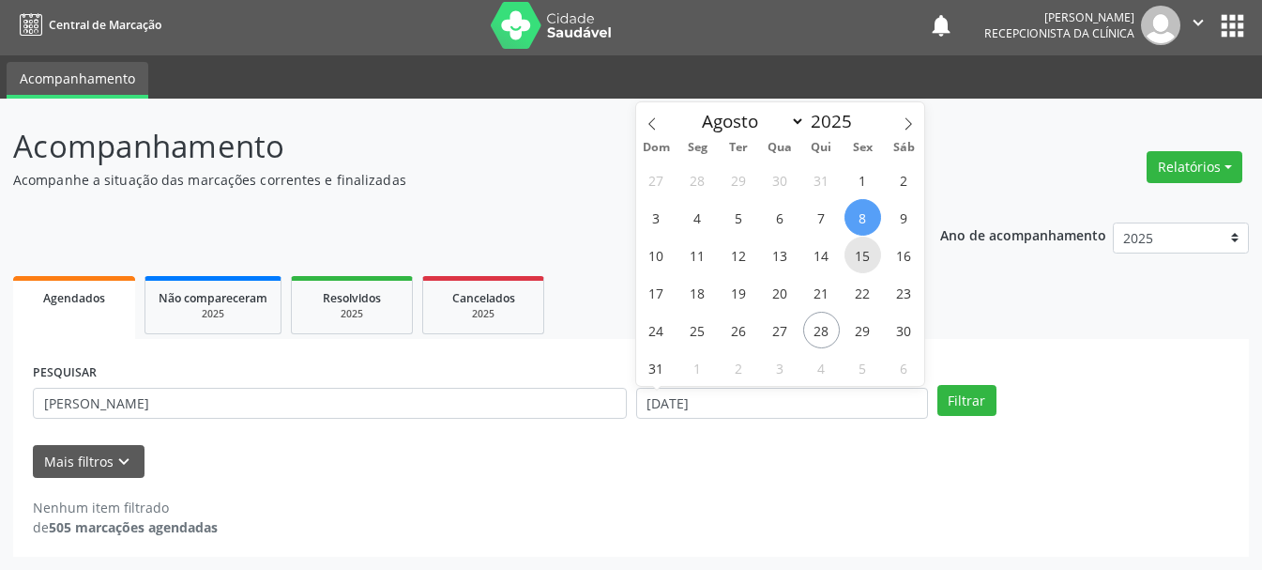
click at [857, 255] on span "15" at bounding box center [863, 255] width 37 height 37
type input "[DATE]"
click at [857, 257] on span "15" at bounding box center [863, 255] width 37 height 37
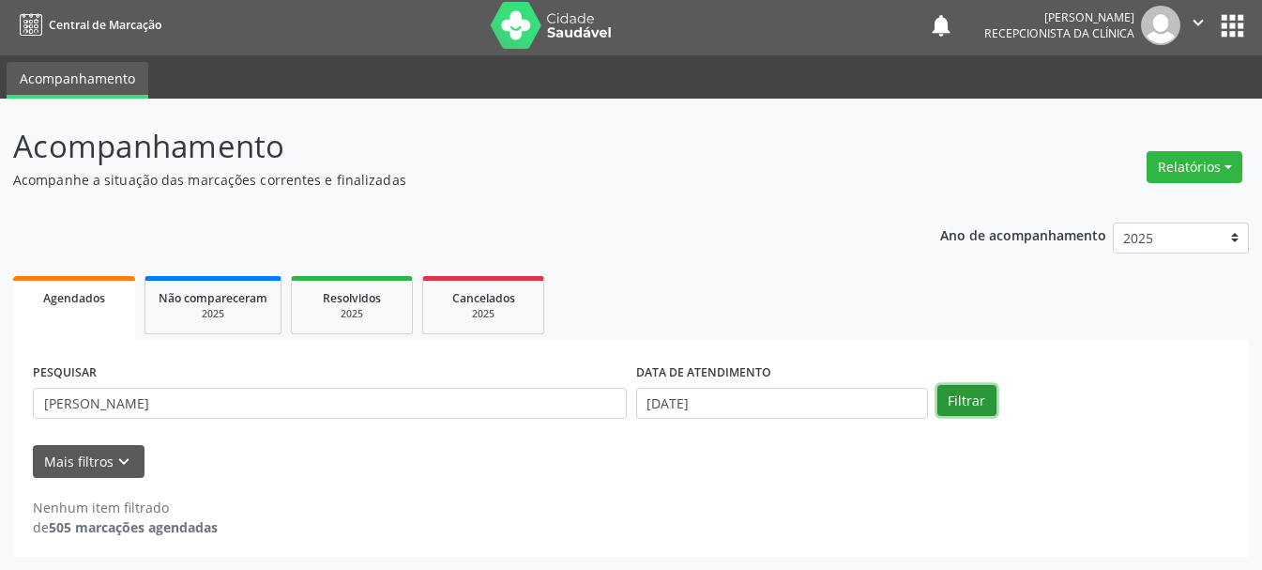
click at [979, 410] on button "Filtrar" at bounding box center [967, 401] width 59 height 32
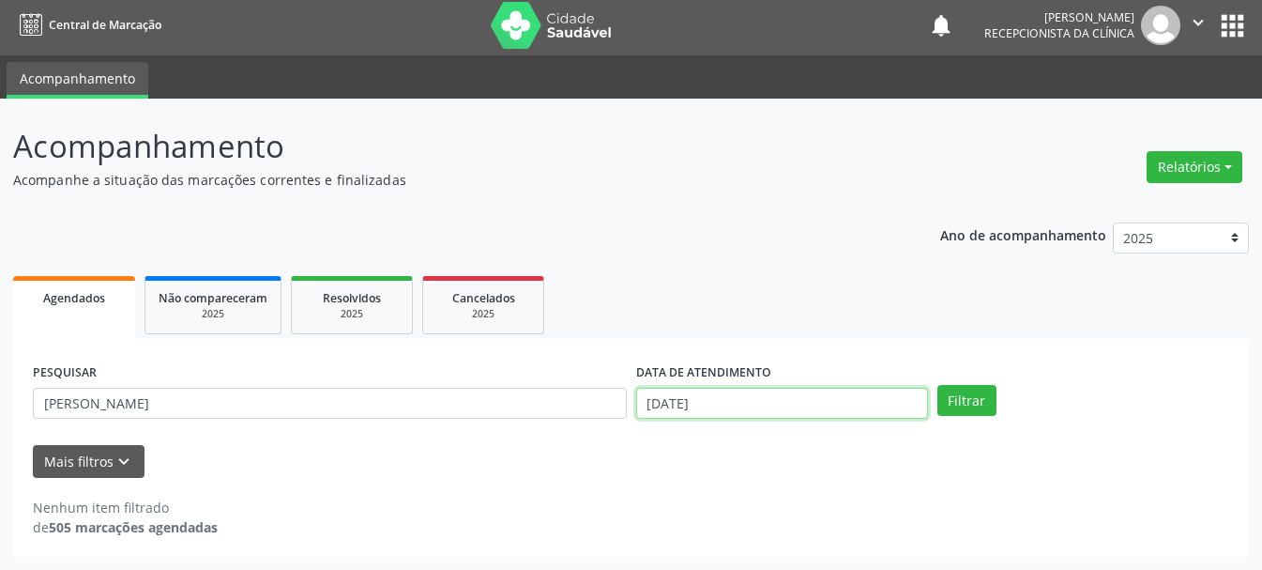
click at [737, 409] on input "[DATE]" at bounding box center [782, 404] width 292 height 32
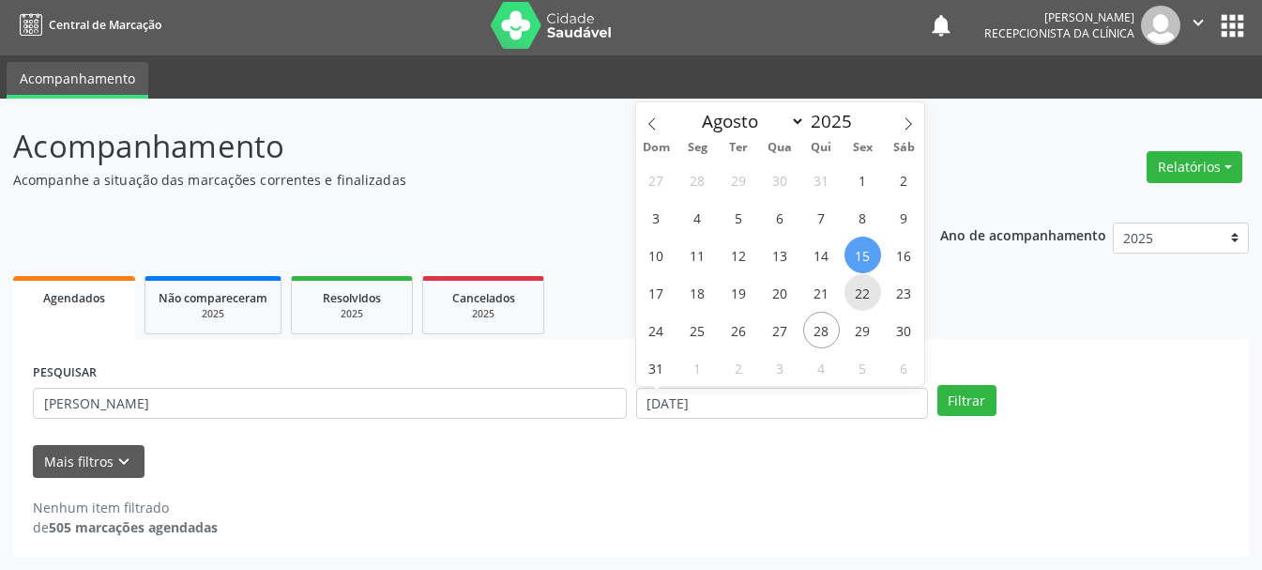
click at [868, 298] on span "22" at bounding box center [863, 292] width 37 height 37
type input "[DATE]"
click at [868, 298] on span "22" at bounding box center [863, 292] width 37 height 37
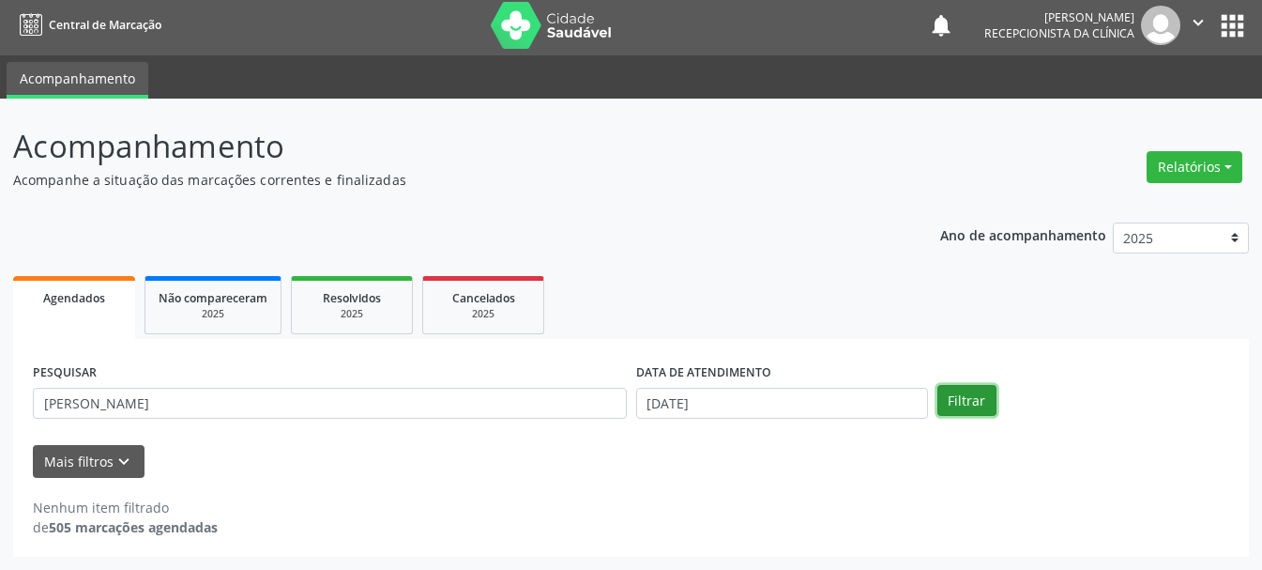
click at [956, 405] on button "Filtrar" at bounding box center [967, 401] width 59 height 32
click at [332, 301] on span "Resolvidos" at bounding box center [352, 298] width 58 height 16
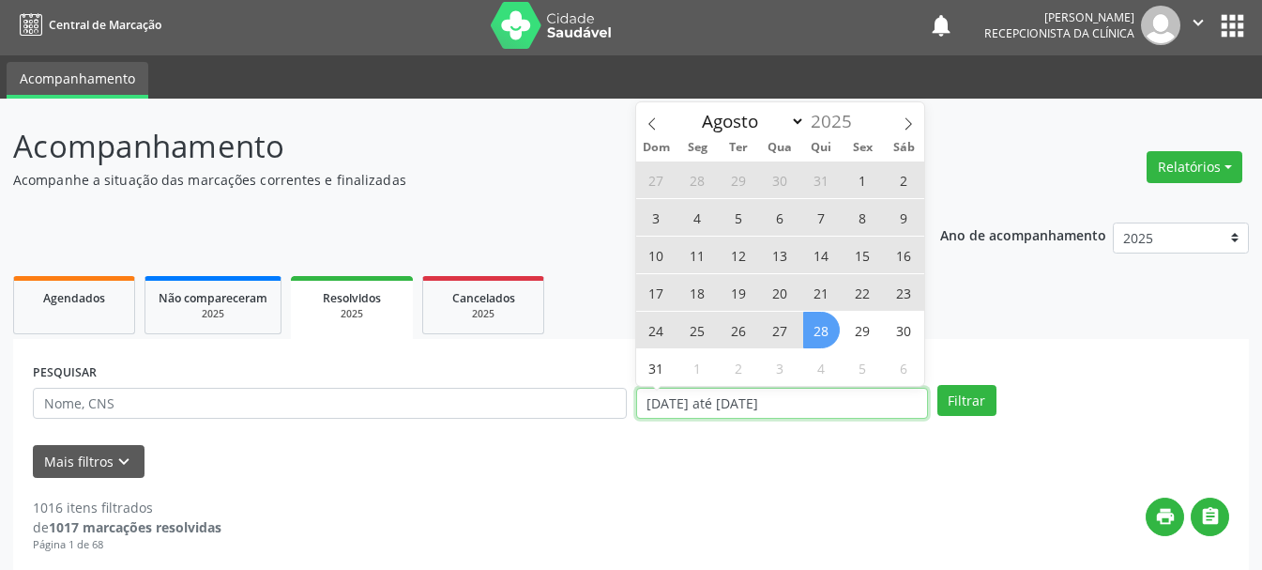
click at [889, 400] on input "[DATE] até [DATE]" at bounding box center [782, 404] width 292 height 32
click at [867, 184] on span "1" at bounding box center [863, 179] width 37 height 37
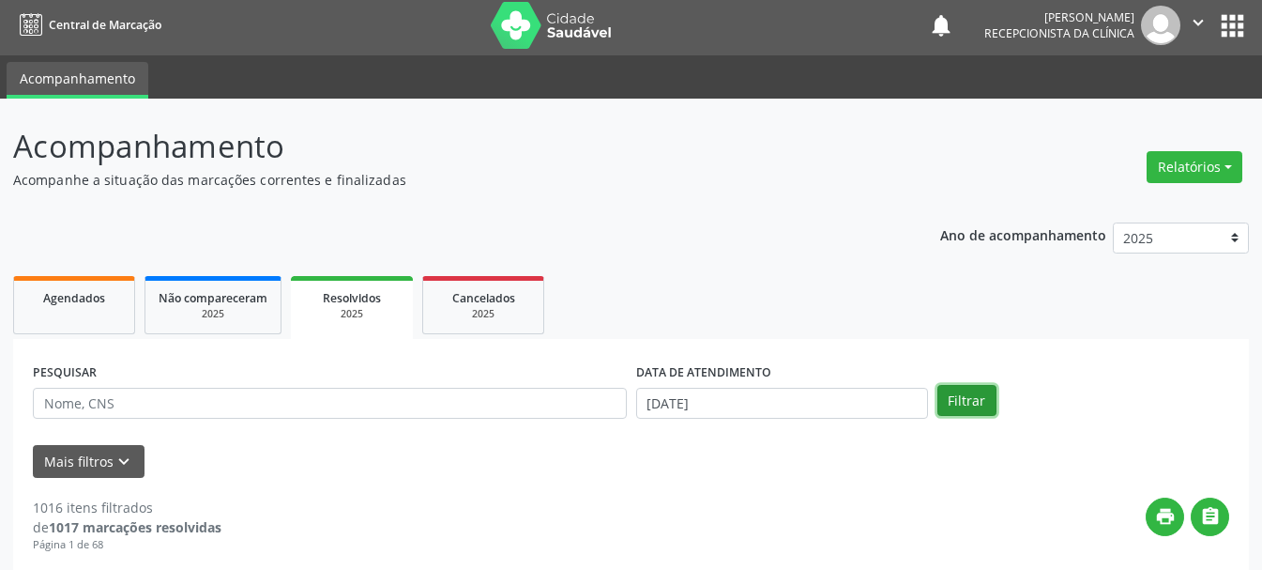
click at [961, 405] on button "Filtrar" at bounding box center [967, 401] width 59 height 32
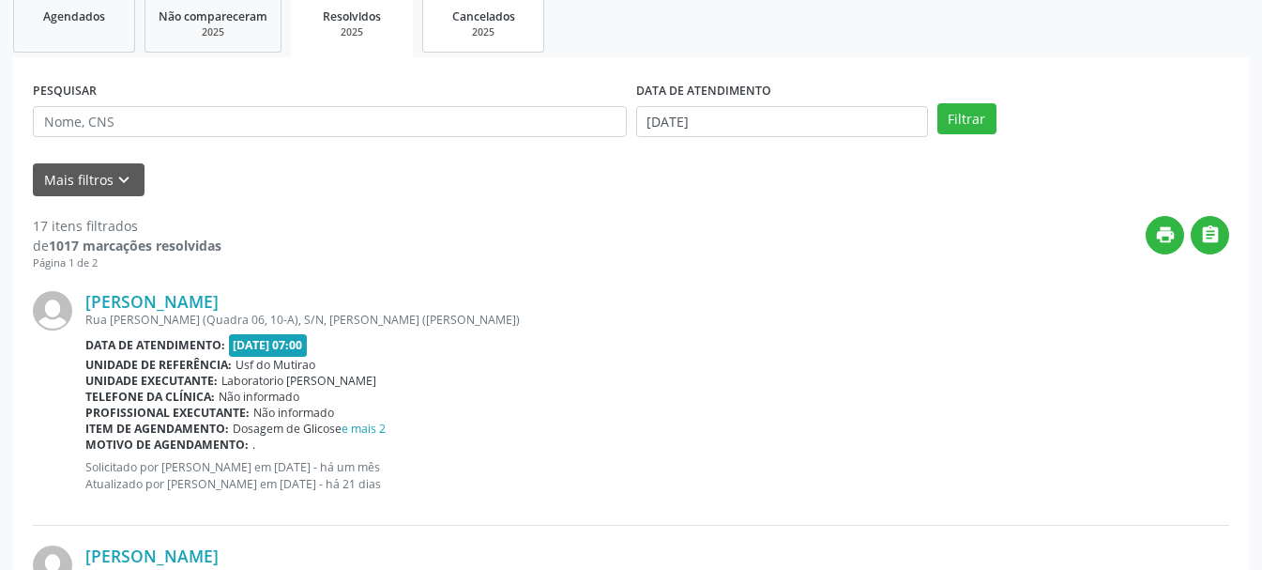
scroll to position [0, 0]
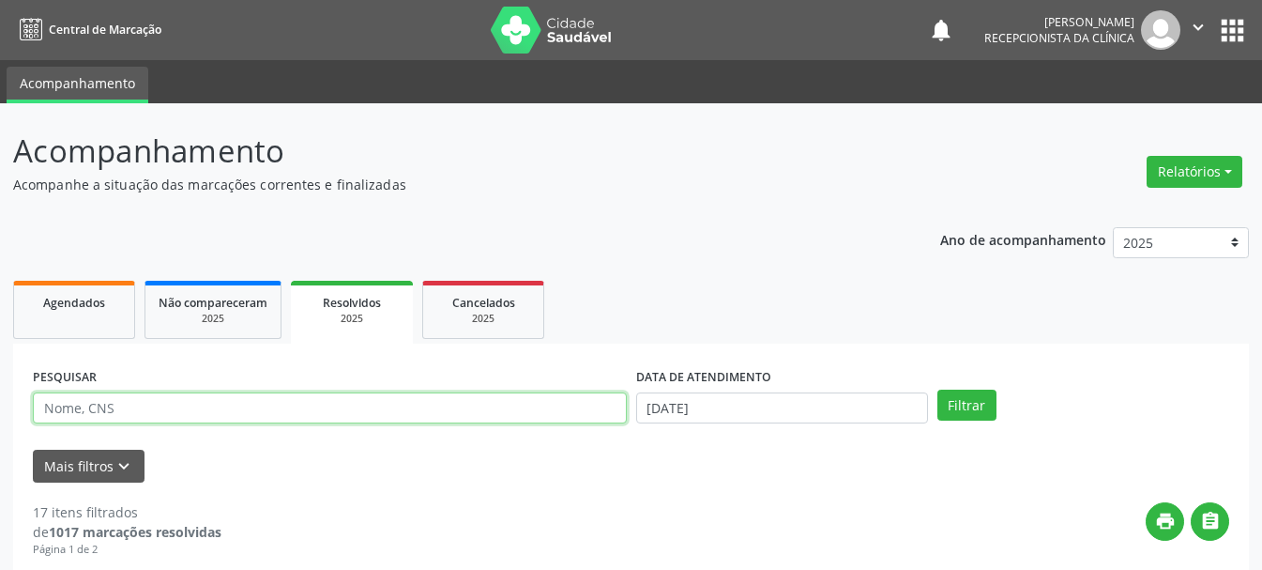
click at [456, 417] on input "text" at bounding box center [330, 408] width 594 height 32
type input "[PERSON_NAME]"
click at [284, 455] on div "Mais filtros keyboard_arrow_down" at bounding box center [631, 466] width 1206 height 33
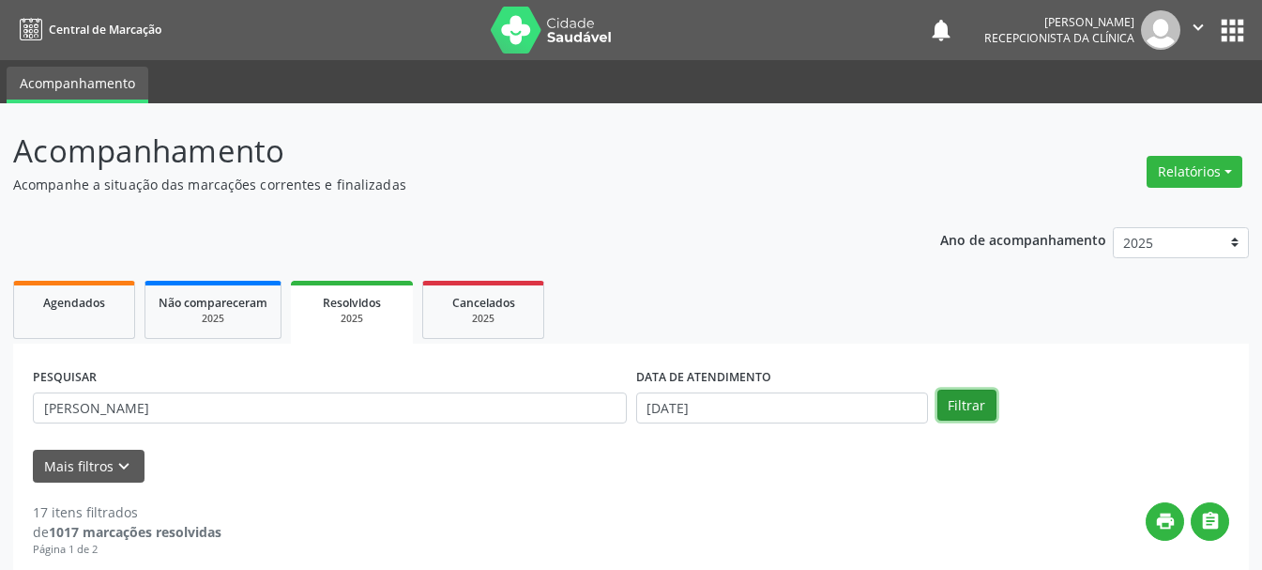
click at [954, 404] on button "Filtrar" at bounding box center [967, 406] width 59 height 32
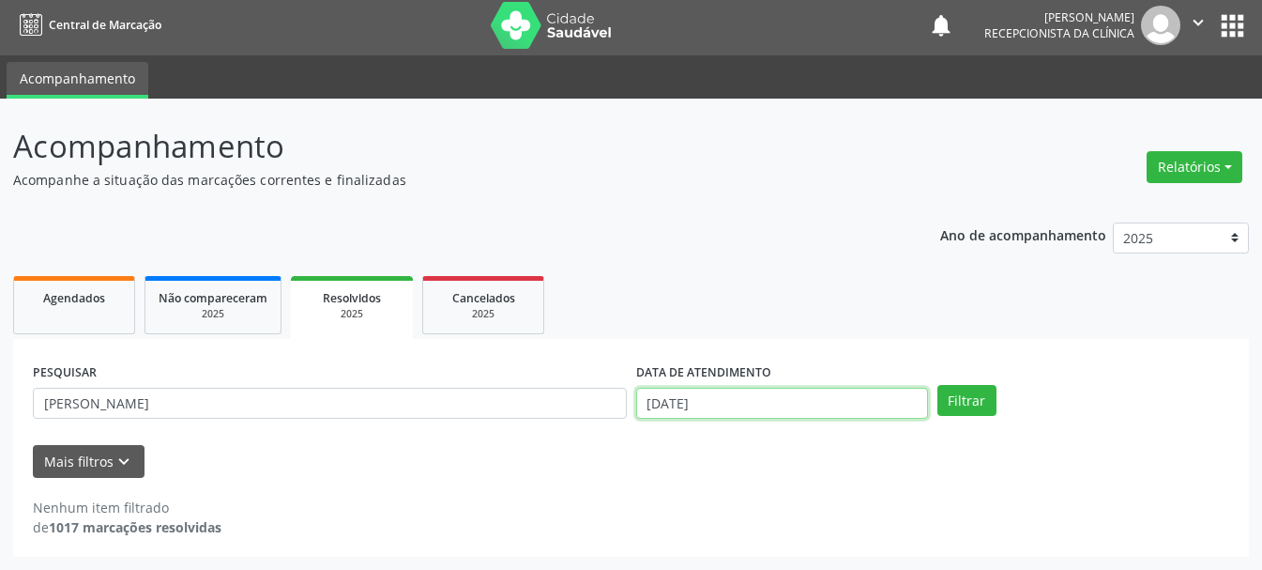
click at [794, 404] on input "[DATE]" at bounding box center [782, 404] width 292 height 32
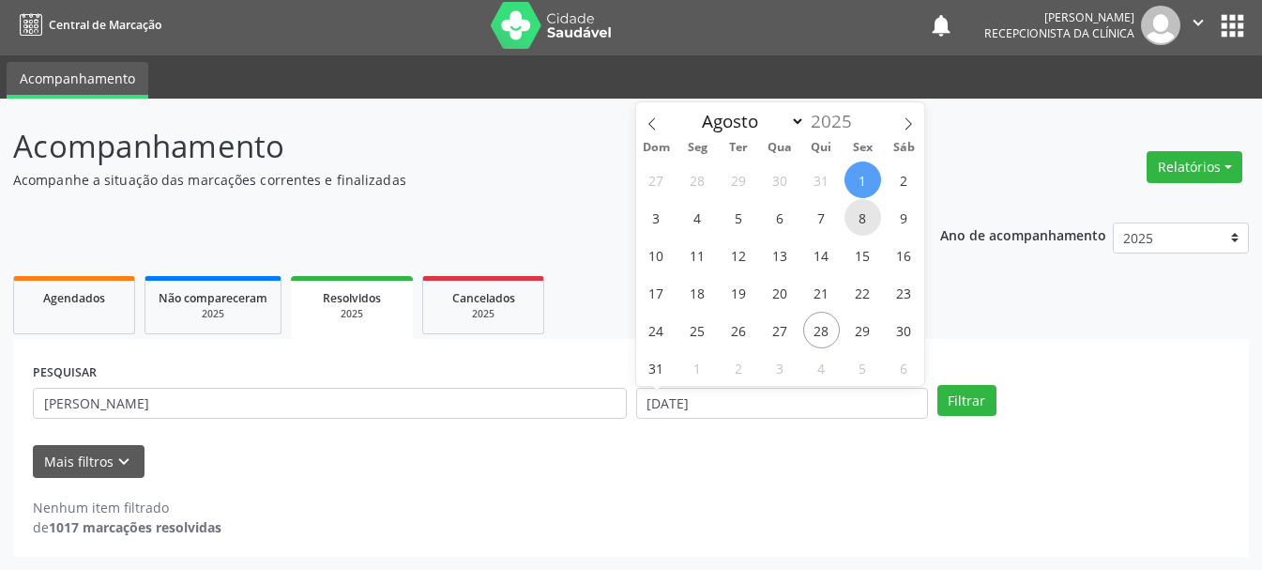
click at [868, 216] on span "8" at bounding box center [863, 217] width 37 height 37
type input "[DATE]"
click at [868, 216] on span "8" at bounding box center [863, 217] width 37 height 37
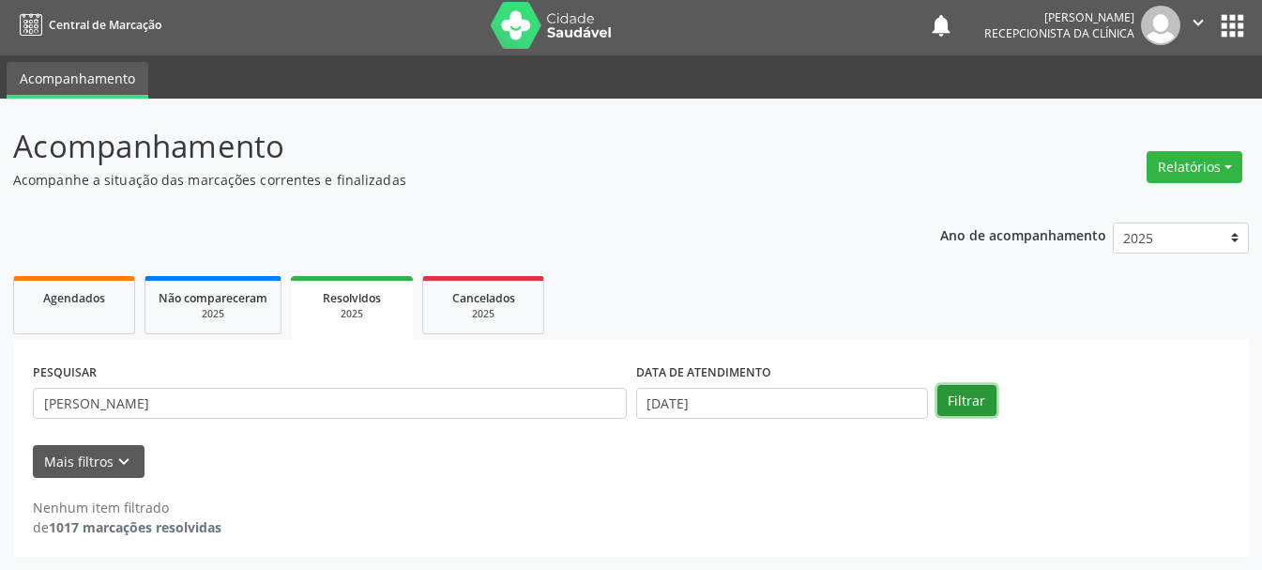
click at [985, 398] on button "Filtrar" at bounding box center [967, 401] width 59 height 32
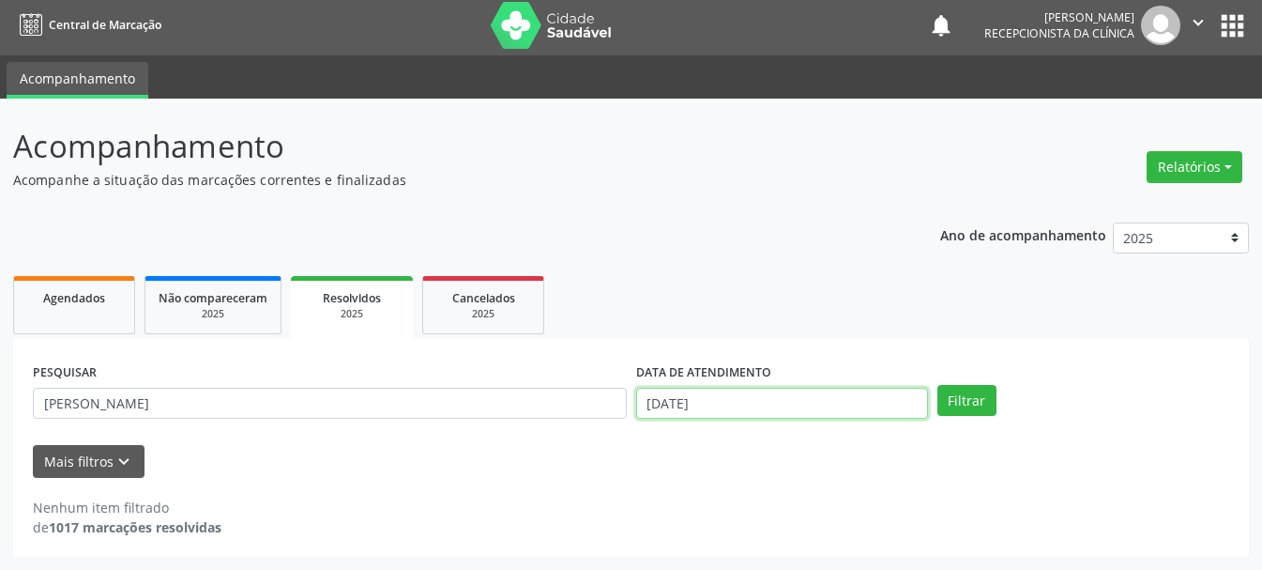
click at [767, 397] on input "[DATE]" at bounding box center [782, 404] width 292 height 32
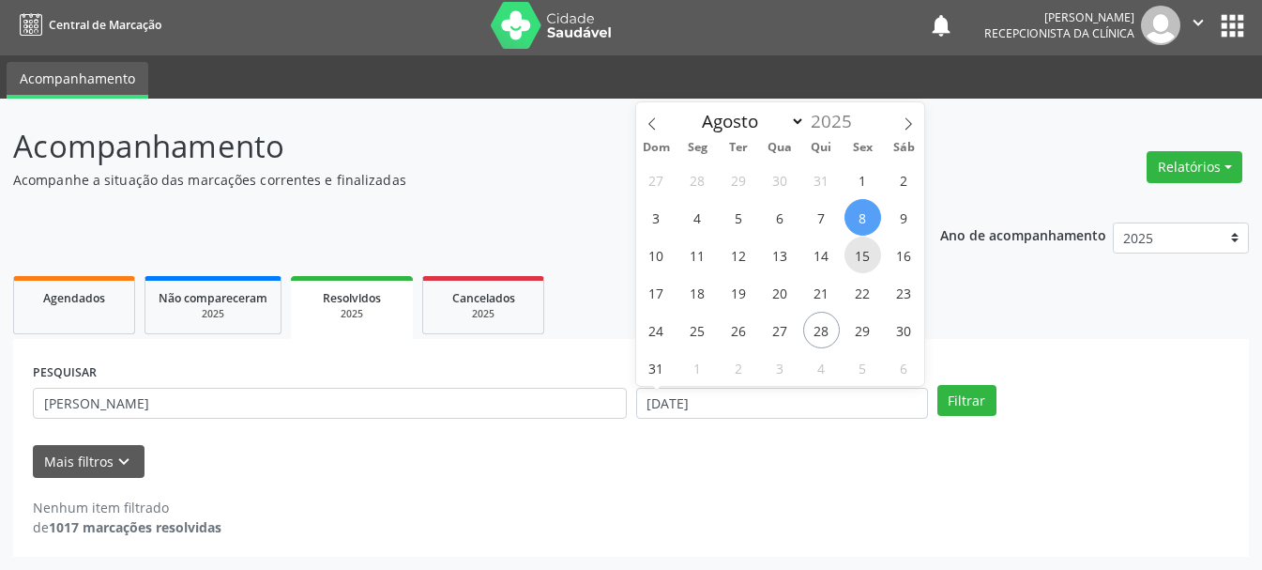
click at [867, 245] on span "15" at bounding box center [863, 255] width 37 height 37
type input "[DATE]"
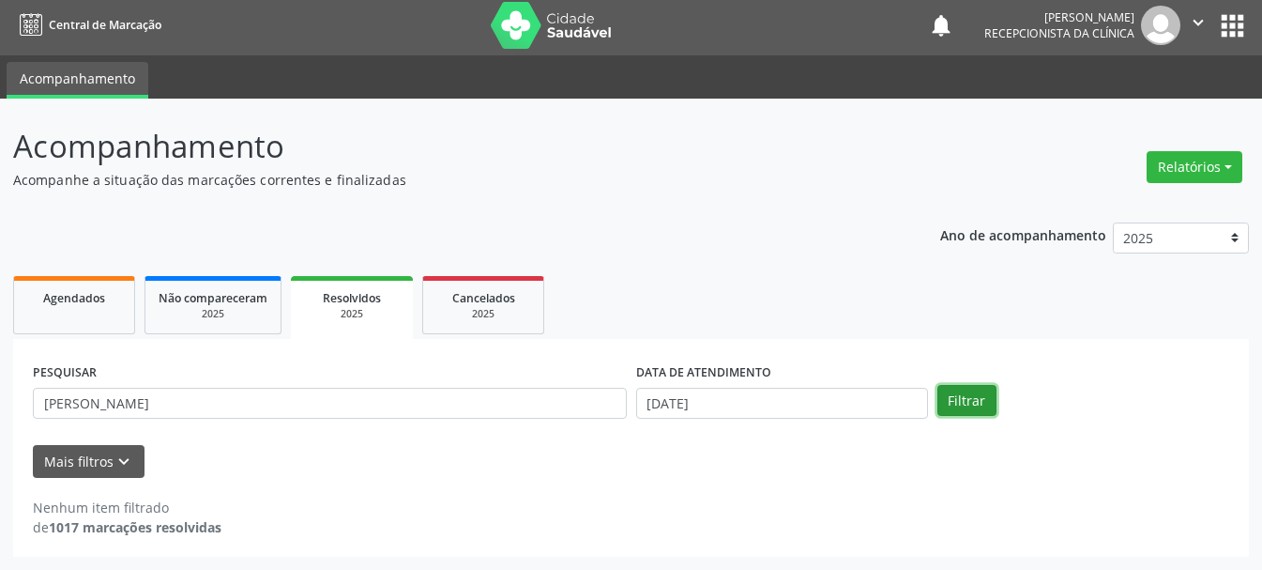
click at [964, 403] on button "Filtrar" at bounding box center [967, 401] width 59 height 32
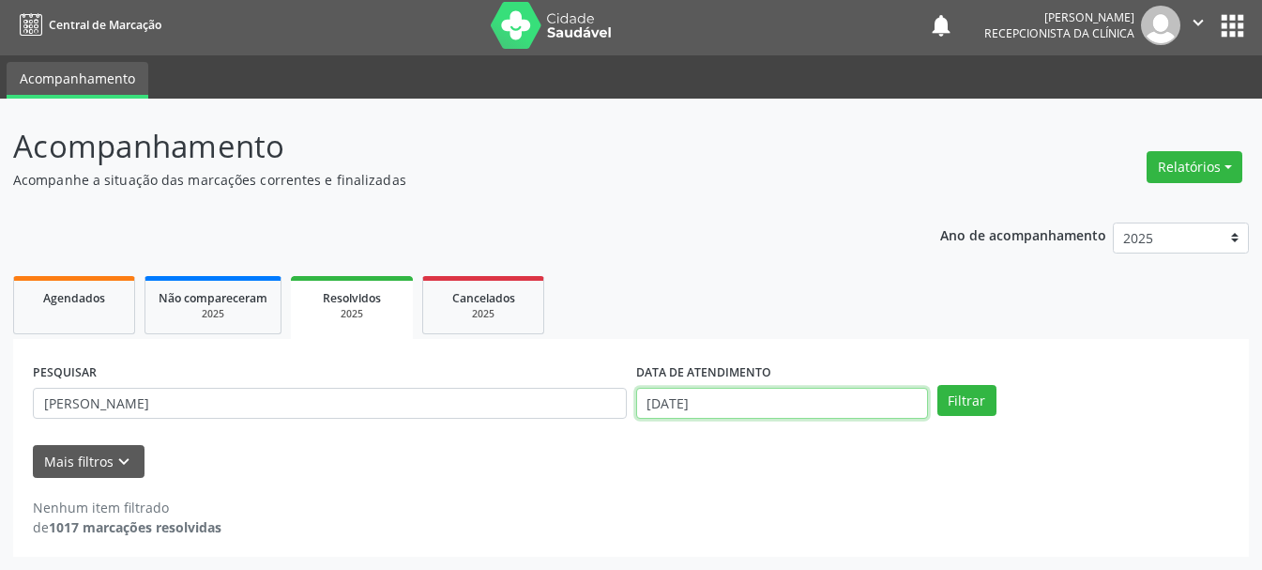
click at [688, 407] on input "[DATE]" at bounding box center [782, 404] width 292 height 32
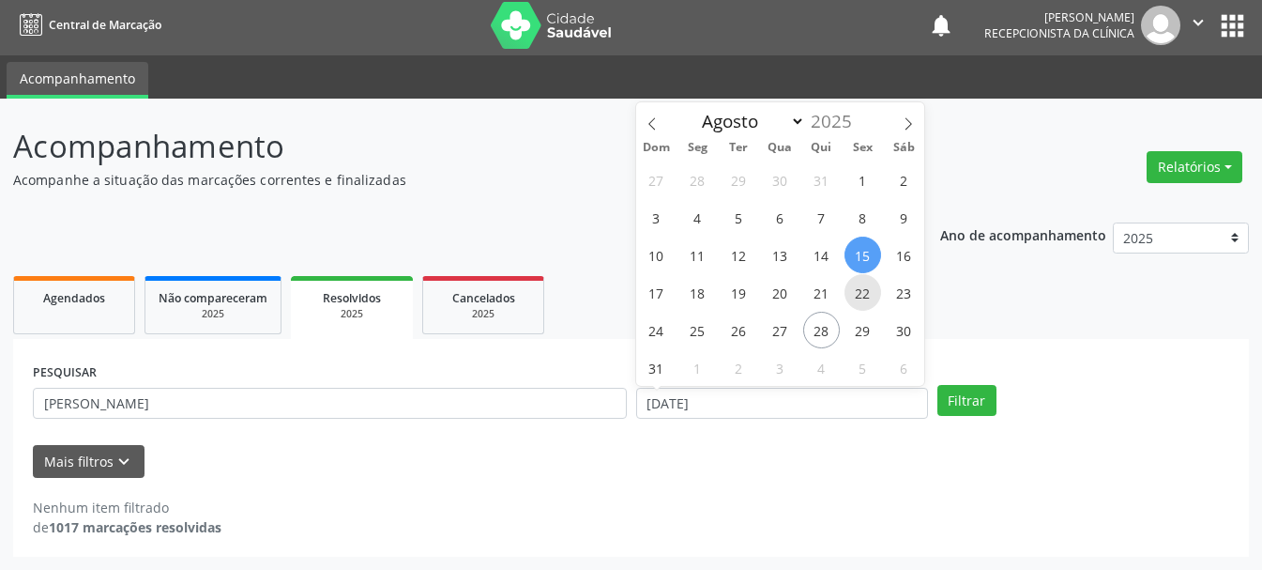
click at [864, 289] on span "22" at bounding box center [863, 292] width 37 height 37
type input "[DATE]"
click at [864, 289] on span "22" at bounding box center [863, 292] width 37 height 37
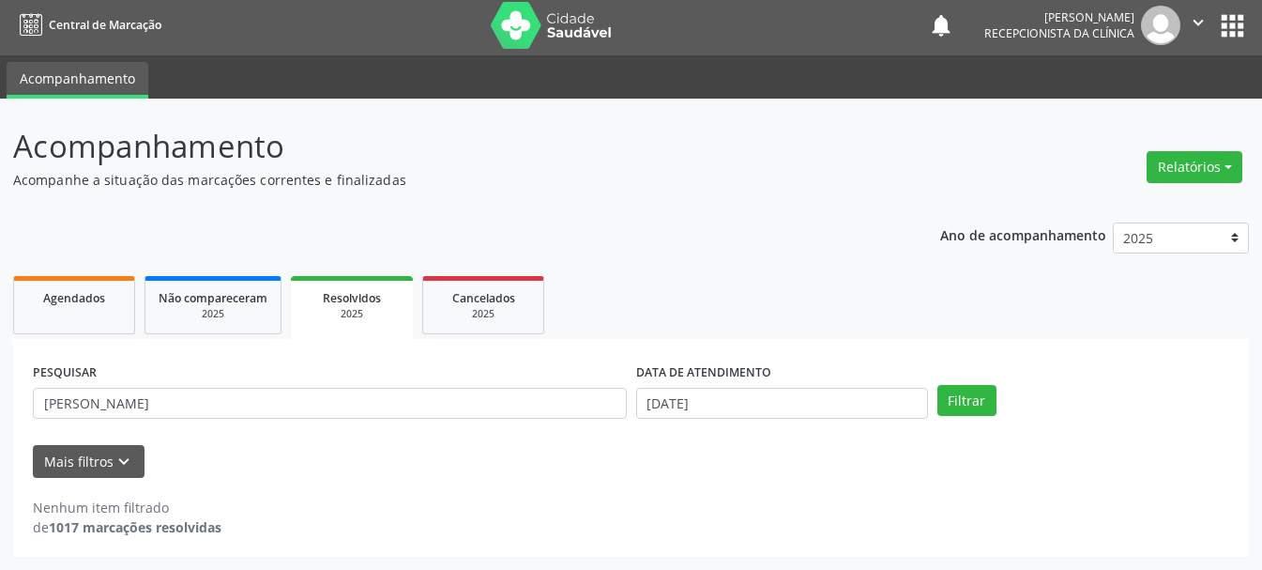
click at [994, 382] on div "PESQUISAR [PERSON_NAME] DATA DE ATENDIMENTO [DATE] Filtrar" at bounding box center [631, 395] width 1206 height 73
click at [983, 395] on button "Filtrar" at bounding box center [967, 401] width 59 height 32
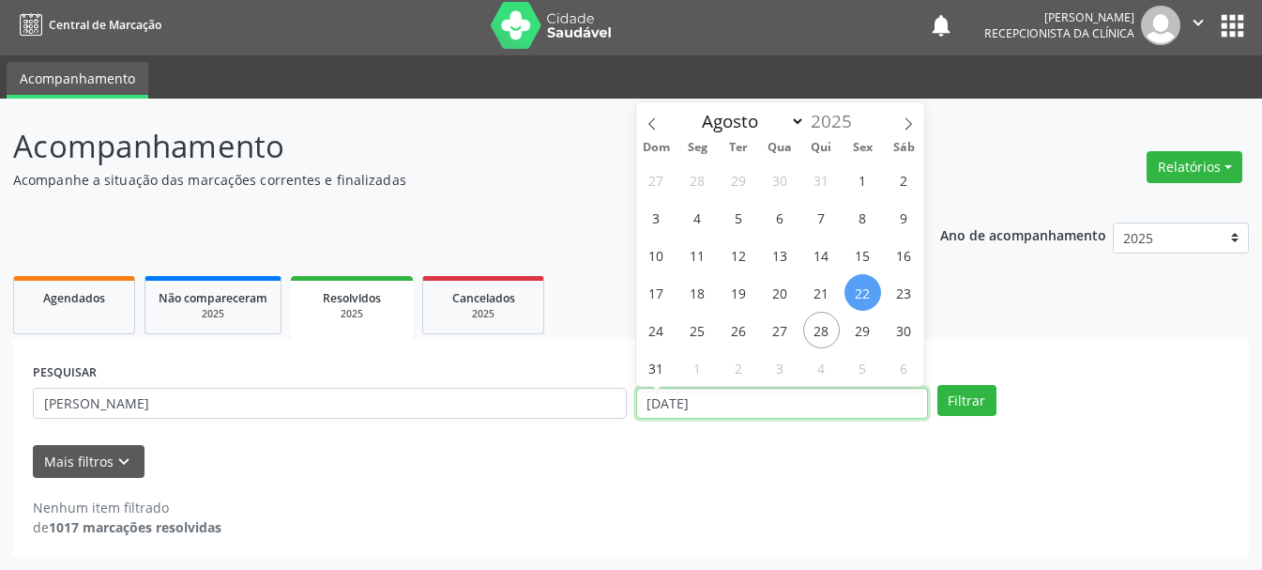
click at [717, 410] on input "[DATE]" at bounding box center [782, 404] width 292 height 32
click at [658, 128] on icon at bounding box center [652, 123] width 13 height 13
select select "6"
click at [863, 298] on span "25" at bounding box center [863, 292] width 37 height 37
type input "[DATE]"
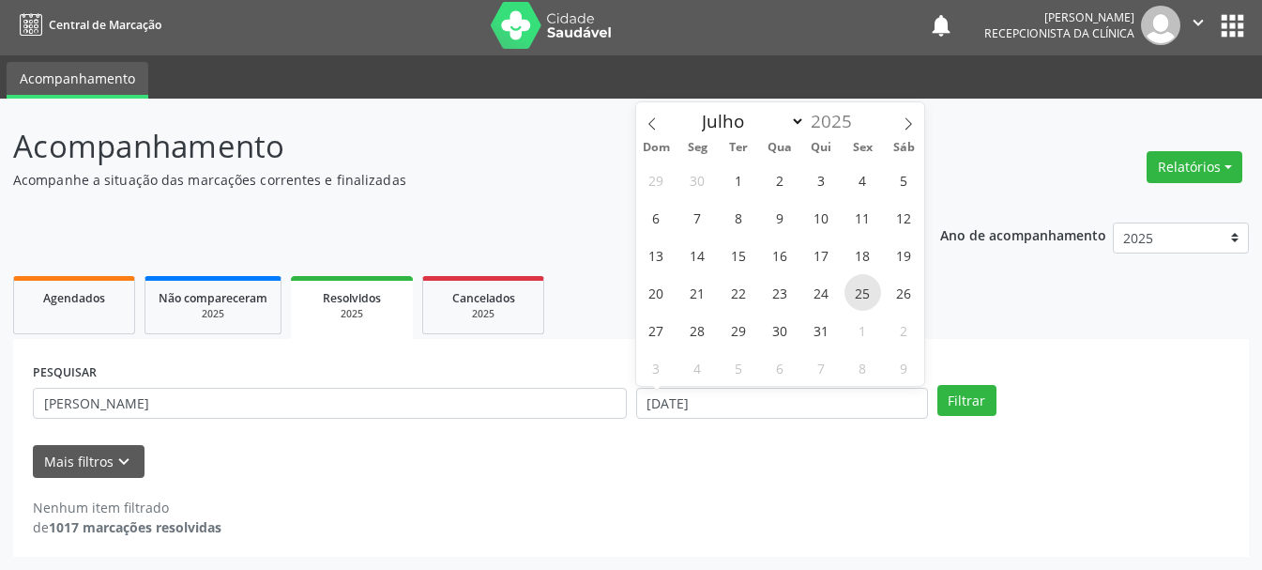
select select "6"
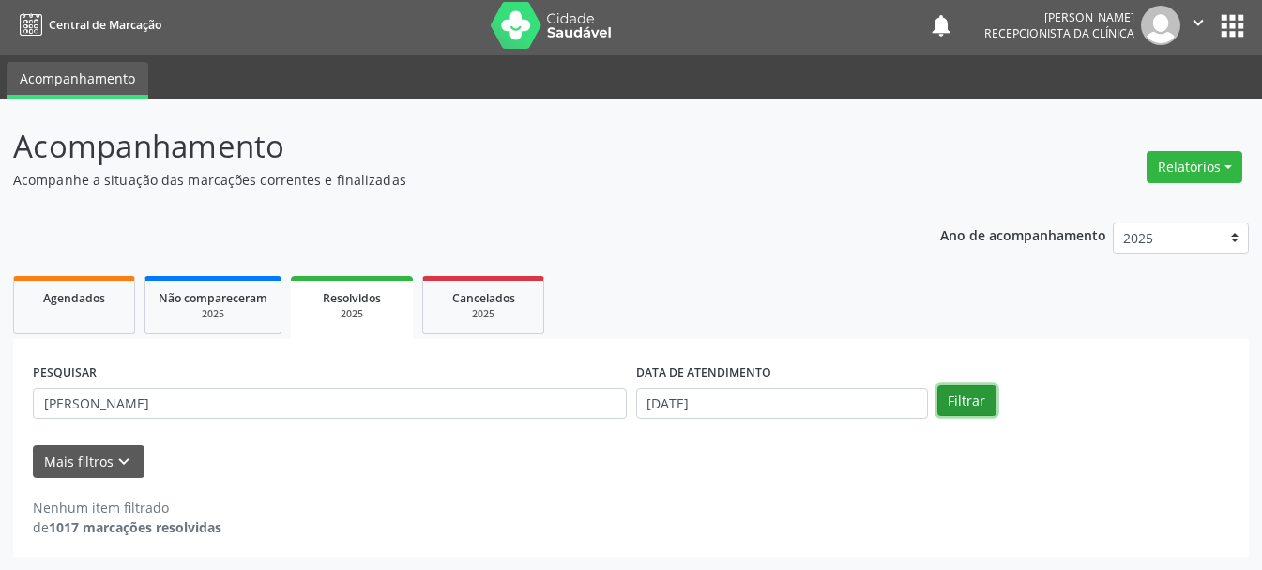
click at [981, 405] on button "Filtrar" at bounding box center [967, 401] width 59 height 32
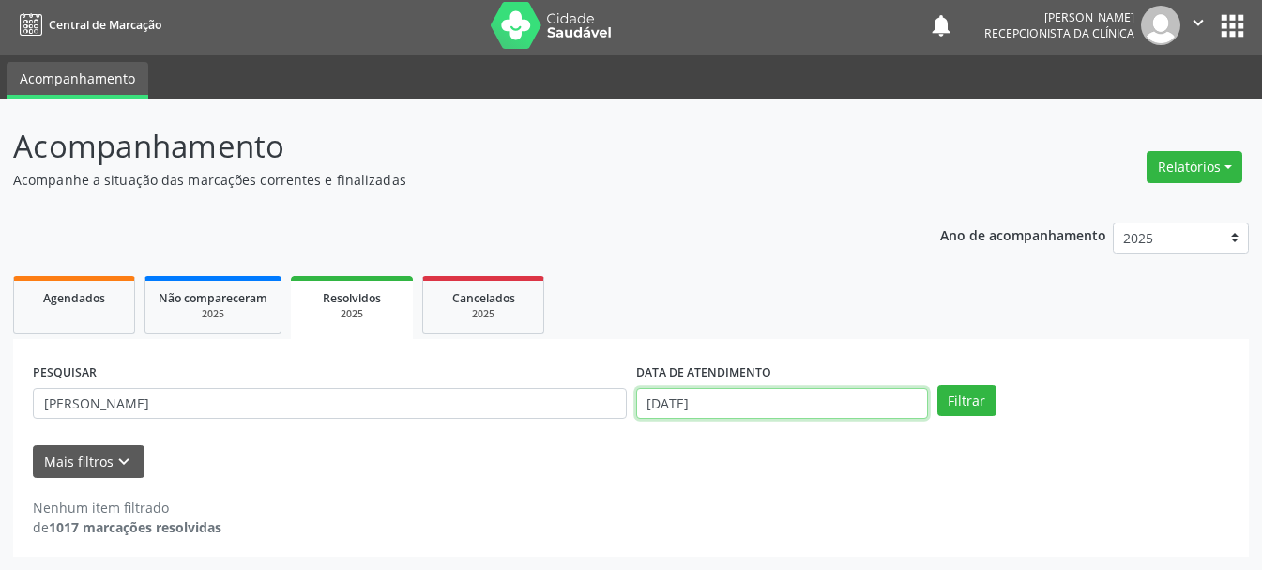
click at [767, 413] on input "[DATE]" at bounding box center [782, 404] width 292 height 32
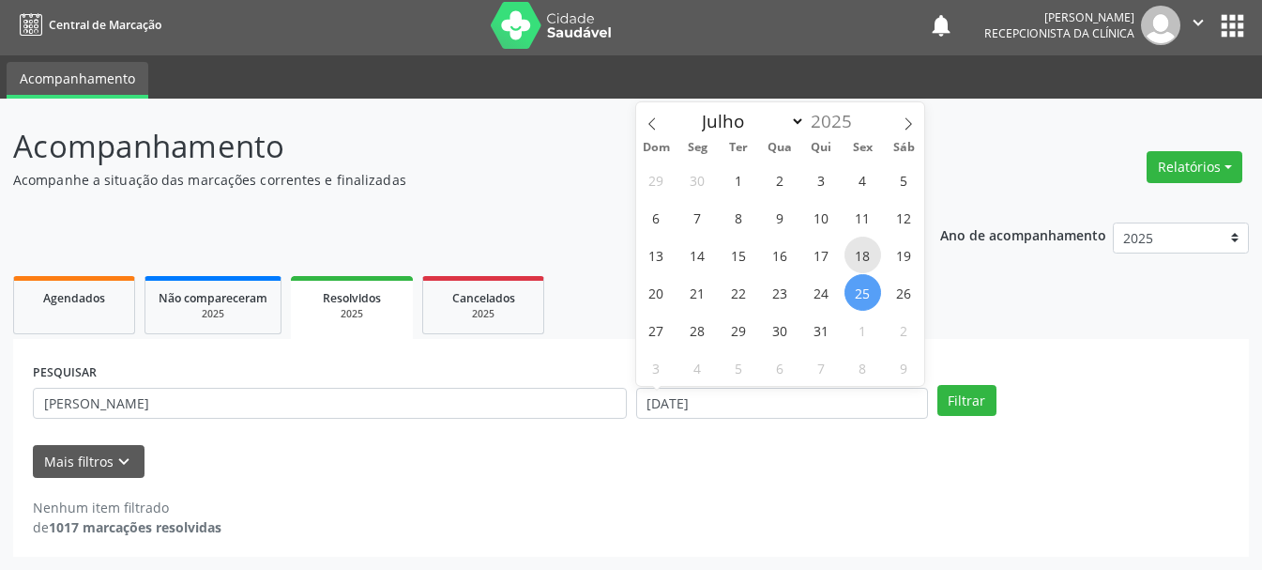
click at [864, 258] on span "18" at bounding box center [863, 255] width 37 height 37
type input "[DATE]"
click at [864, 258] on span "18" at bounding box center [863, 255] width 37 height 37
select select "6"
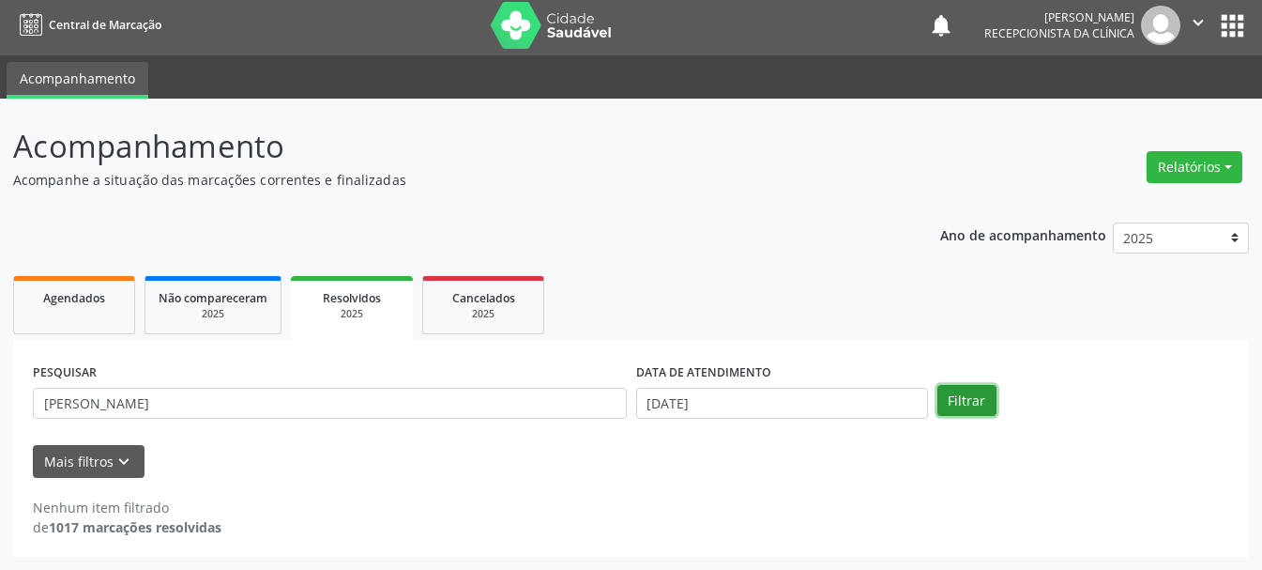
click at [955, 405] on button "Filtrar" at bounding box center [967, 401] width 59 height 32
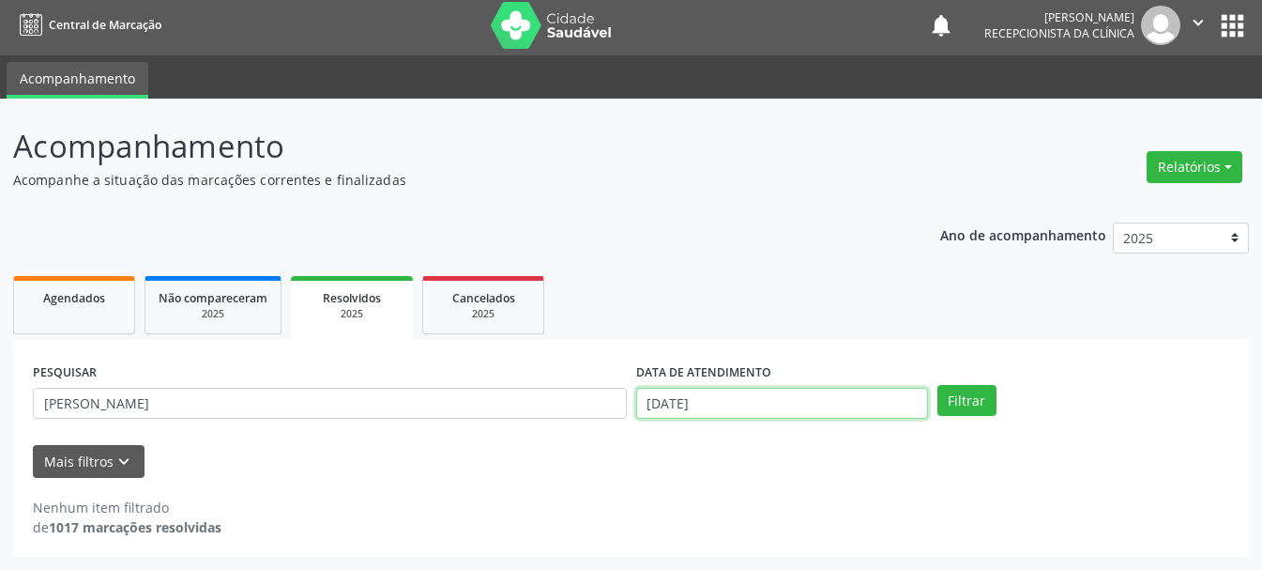
click at [770, 400] on input "[DATE]" at bounding box center [782, 404] width 292 height 32
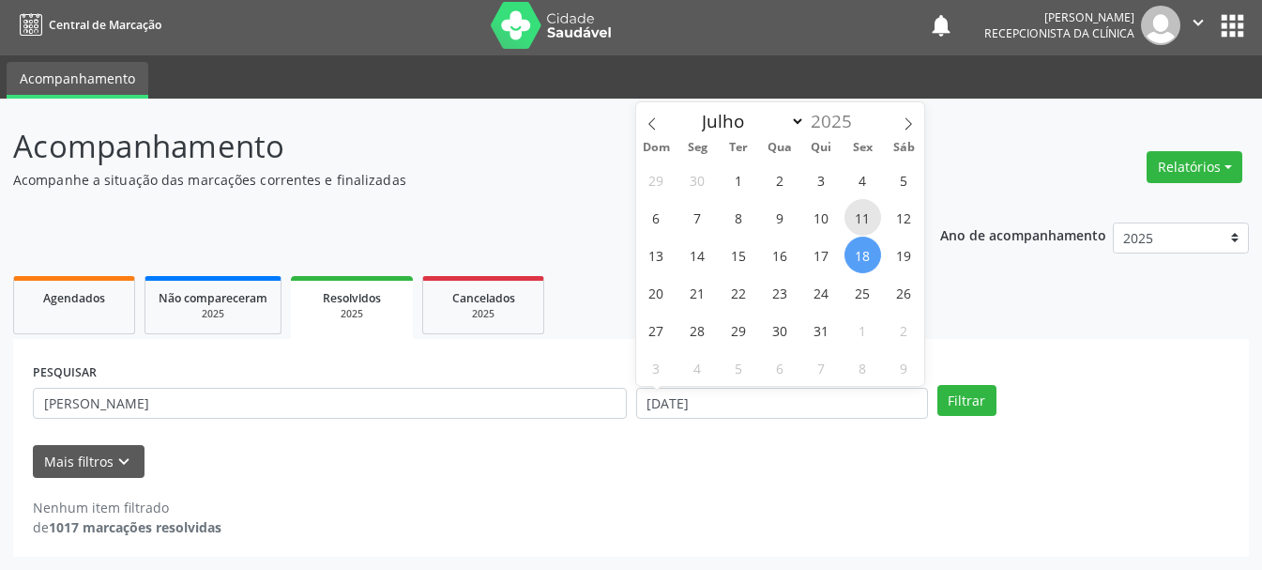
click at [863, 212] on span "11" at bounding box center [863, 217] width 37 height 37
type input "[DATE]"
click at [863, 212] on span "11" at bounding box center [863, 217] width 37 height 37
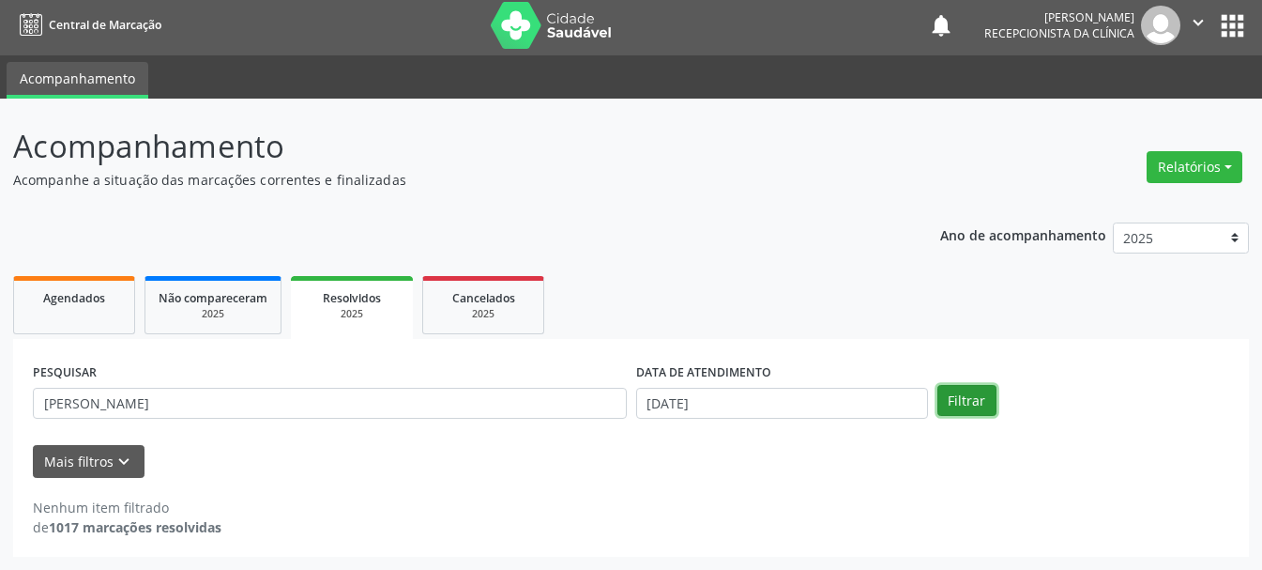
click at [953, 391] on button "Filtrar" at bounding box center [967, 401] width 59 height 32
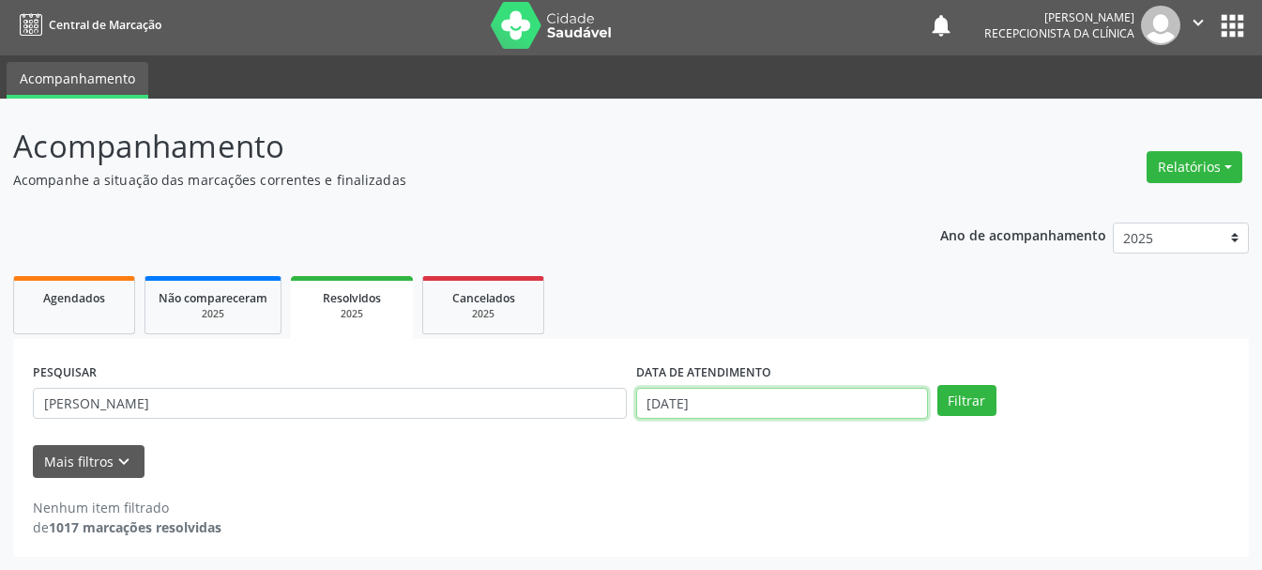
click at [802, 414] on input "[DATE]" at bounding box center [782, 404] width 292 height 32
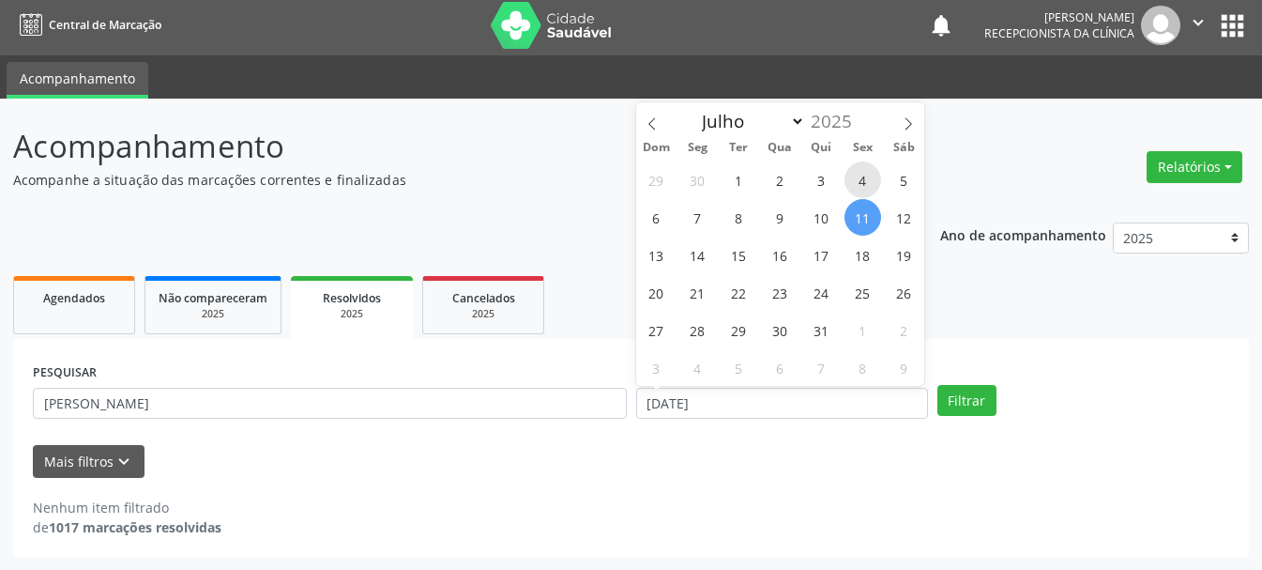
click at [866, 179] on span "4" at bounding box center [863, 179] width 37 height 37
type input "[DATE]"
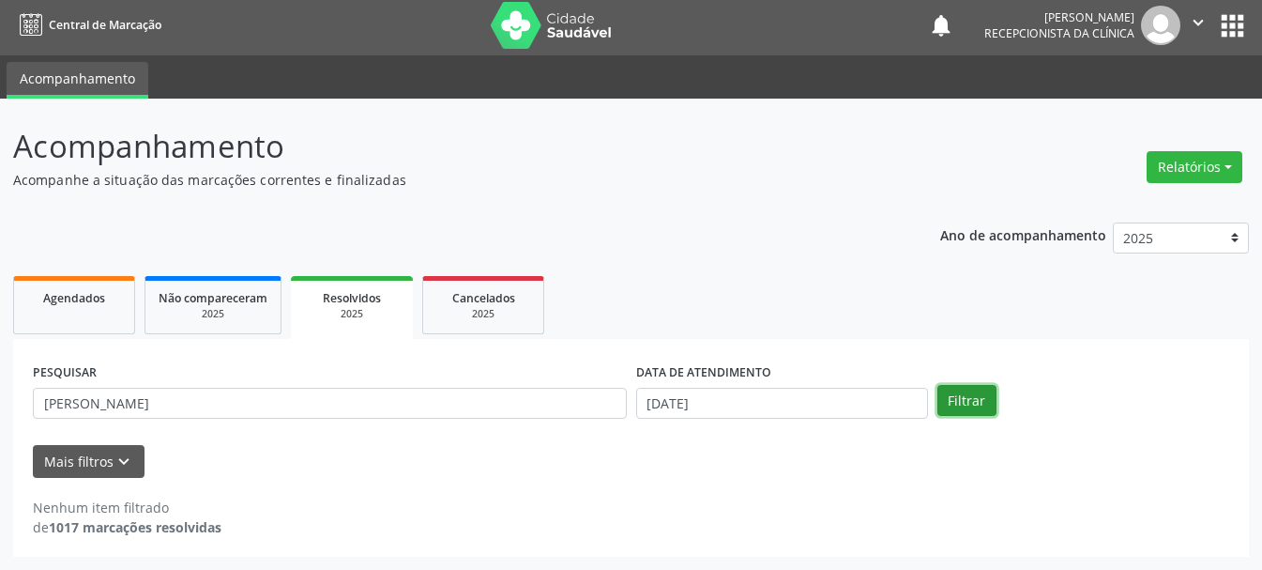
click at [972, 400] on button "Filtrar" at bounding box center [967, 401] width 59 height 32
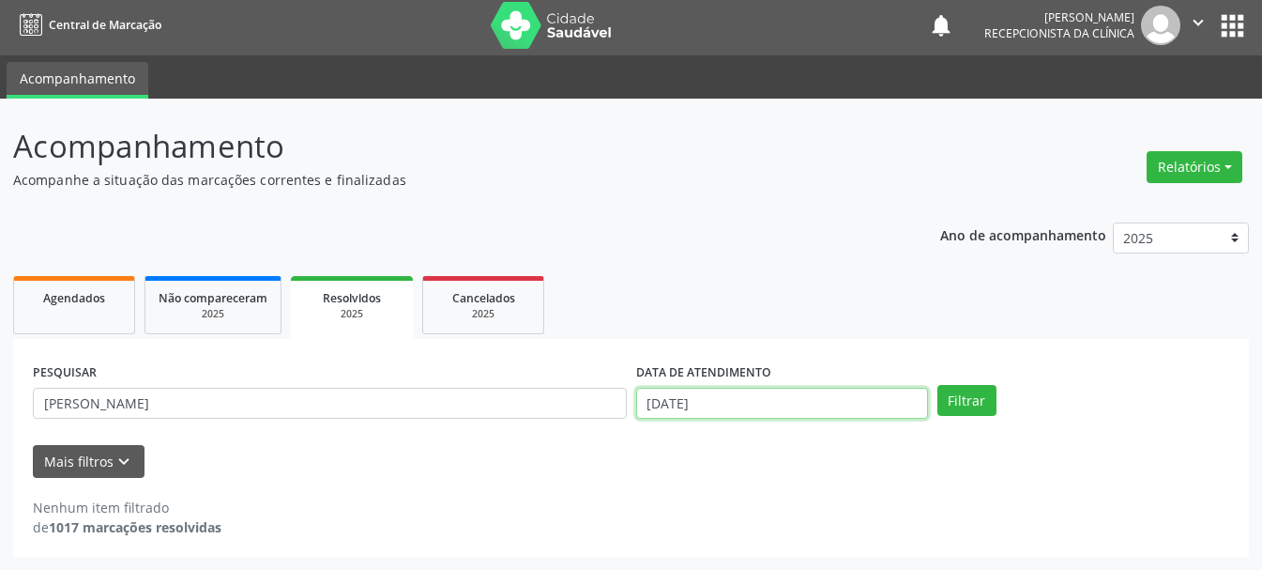
click at [709, 401] on input "[DATE]" at bounding box center [782, 404] width 292 height 32
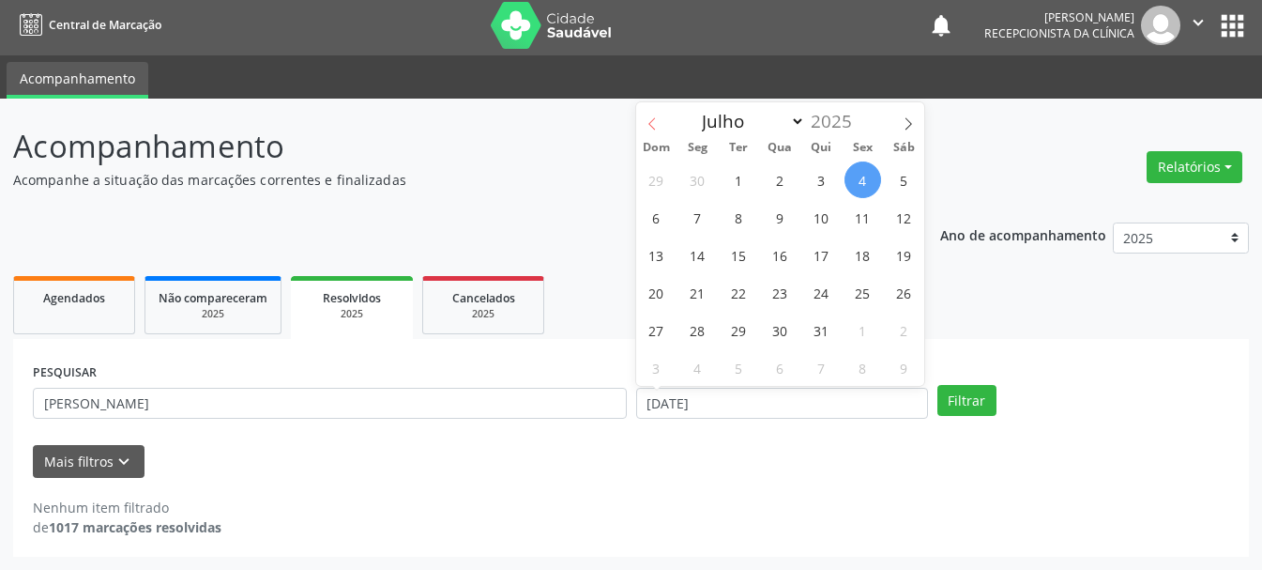
click at [652, 125] on icon at bounding box center [652, 123] width 13 height 13
select select "5"
click at [874, 286] on span "27" at bounding box center [863, 292] width 37 height 37
type input "[DATE]"
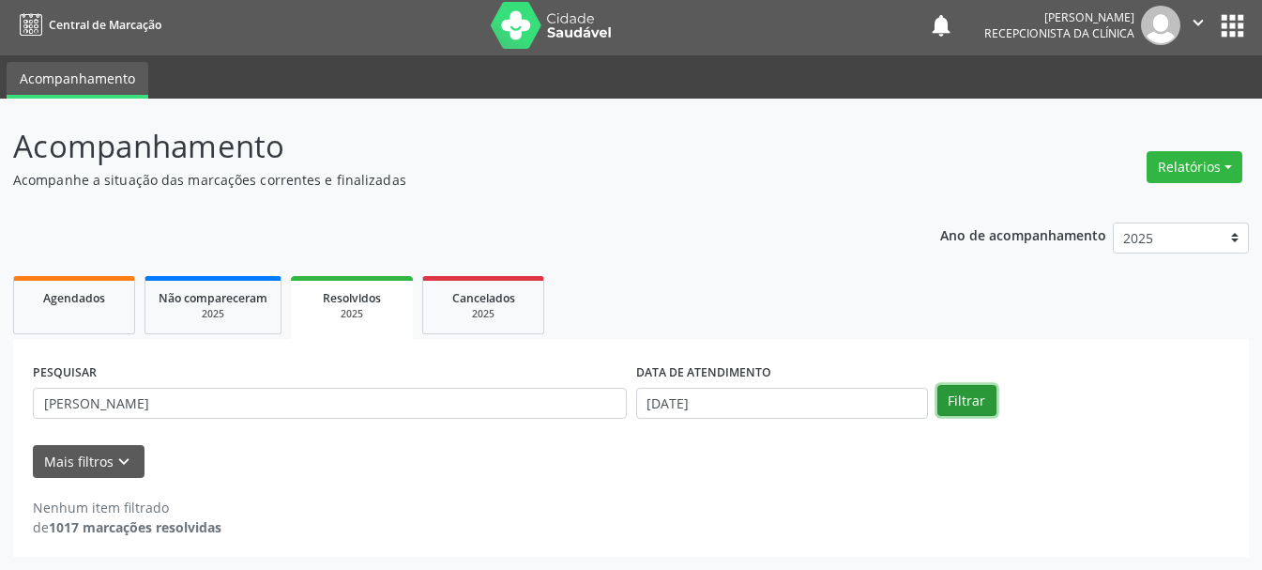
click at [946, 399] on button "Filtrar" at bounding box center [967, 401] width 59 height 32
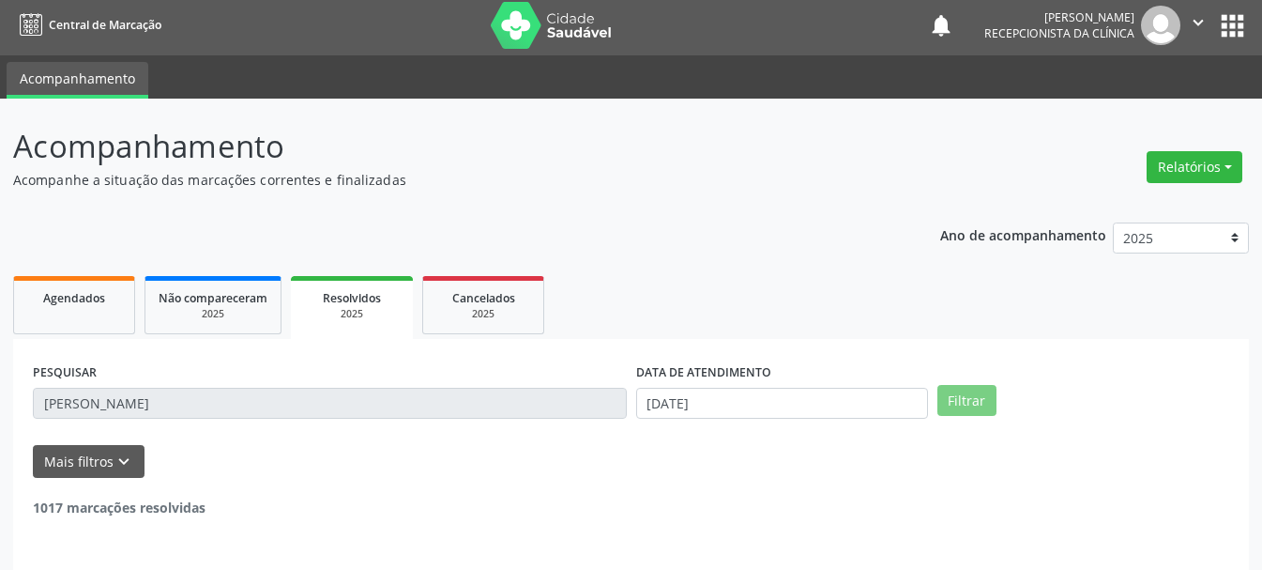
scroll to position [65, 0]
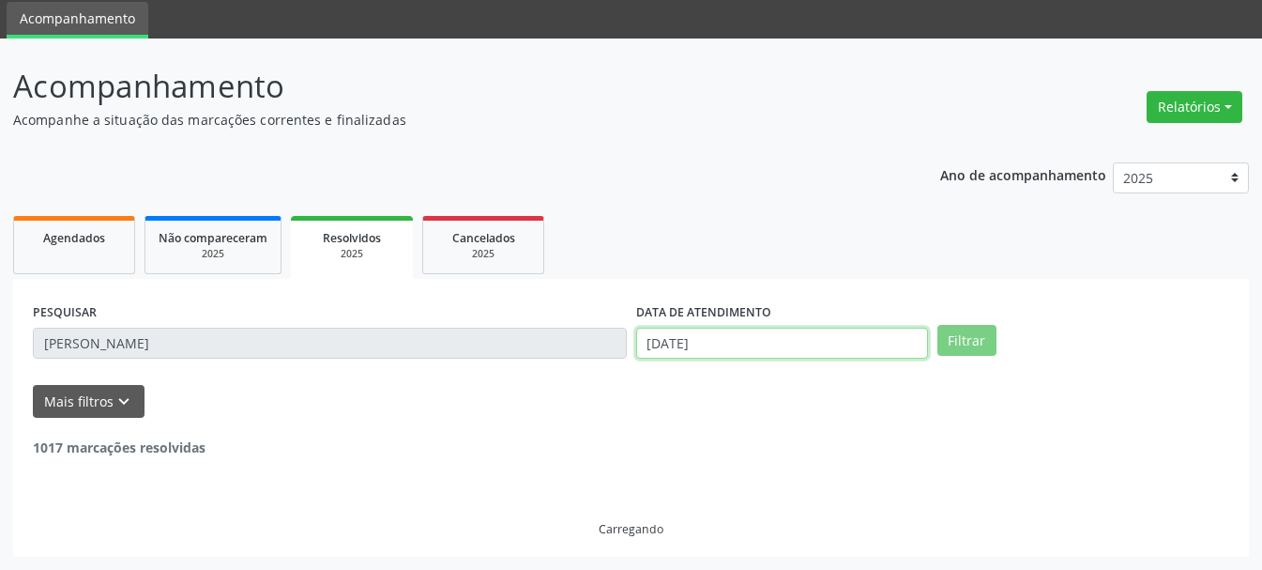
click at [787, 336] on input "[DATE]" at bounding box center [782, 344] width 292 height 32
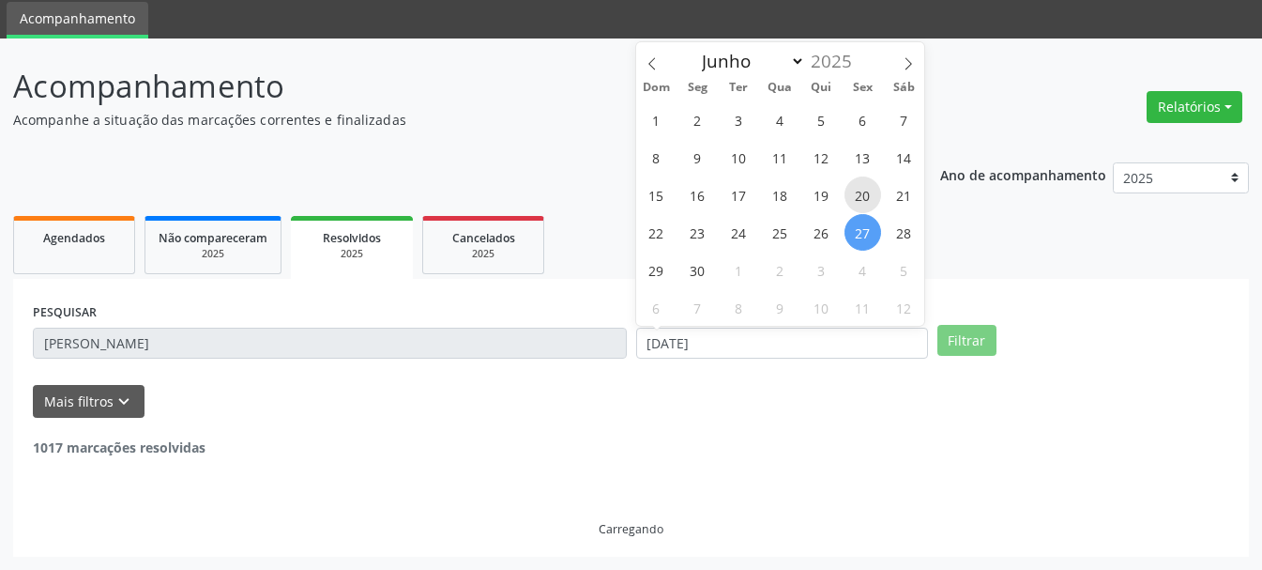
click at [854, 193] on span "20" at bounding box center [863, 194] width 37 height 37
type input "[DATE]"
click at [854, 193] on span "20" at bounding box center [863, 194] width 37 height 37
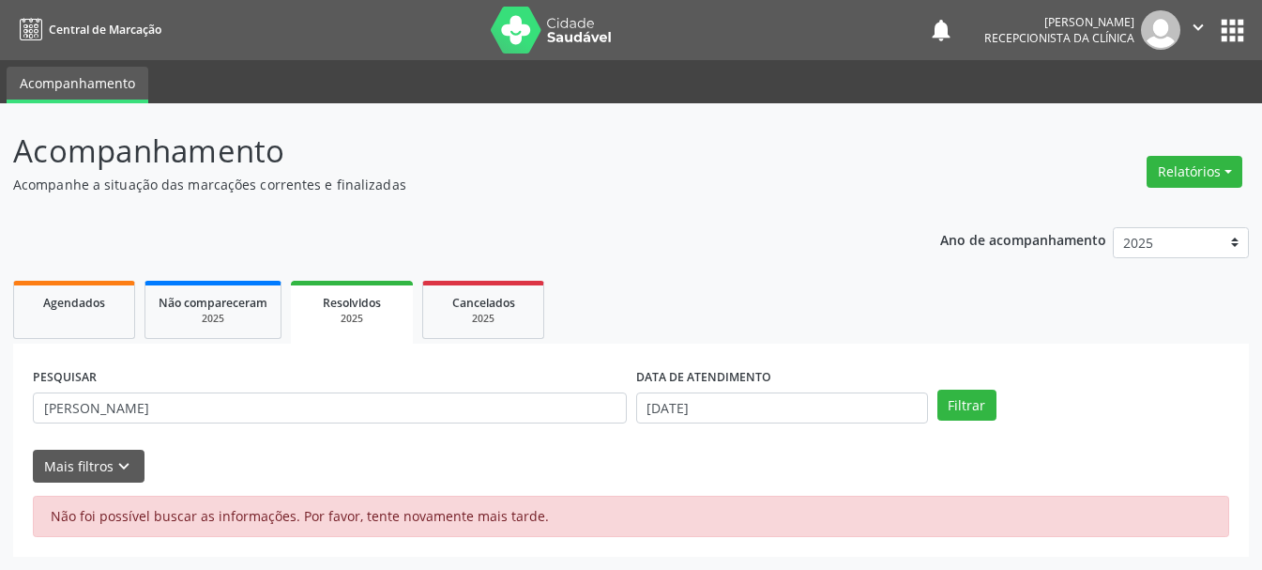
scroll to position [0, 0]
click at [747, 410] on input "[DATE]" at bounding box center [791, 408] width 296 height 32
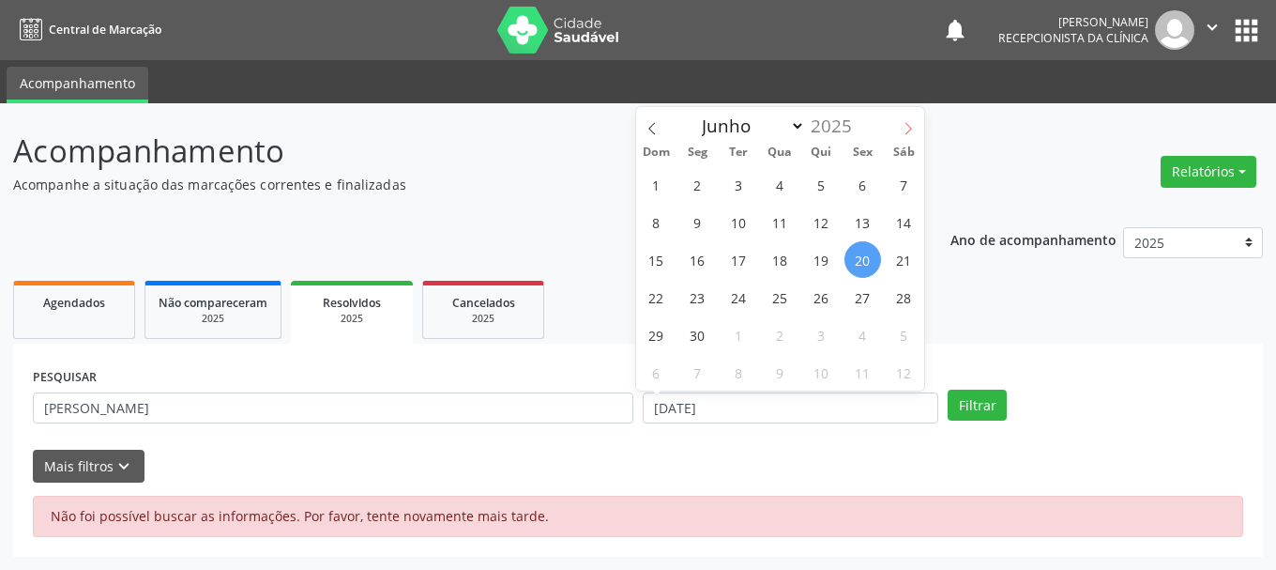
click at [910, 130] on icon at bounding box center [908, 128] width 13 height 13
select select "8"
click at [701, 178] on span "1" at bounding box center [698, 184] width 37 height 37
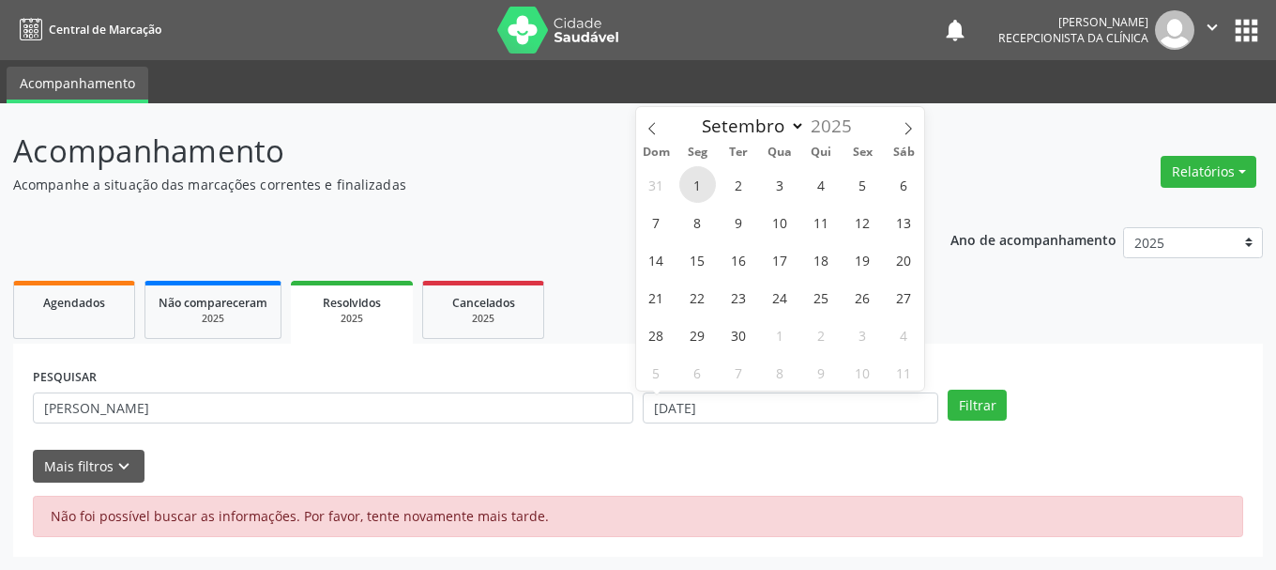
type input "[DATE]"
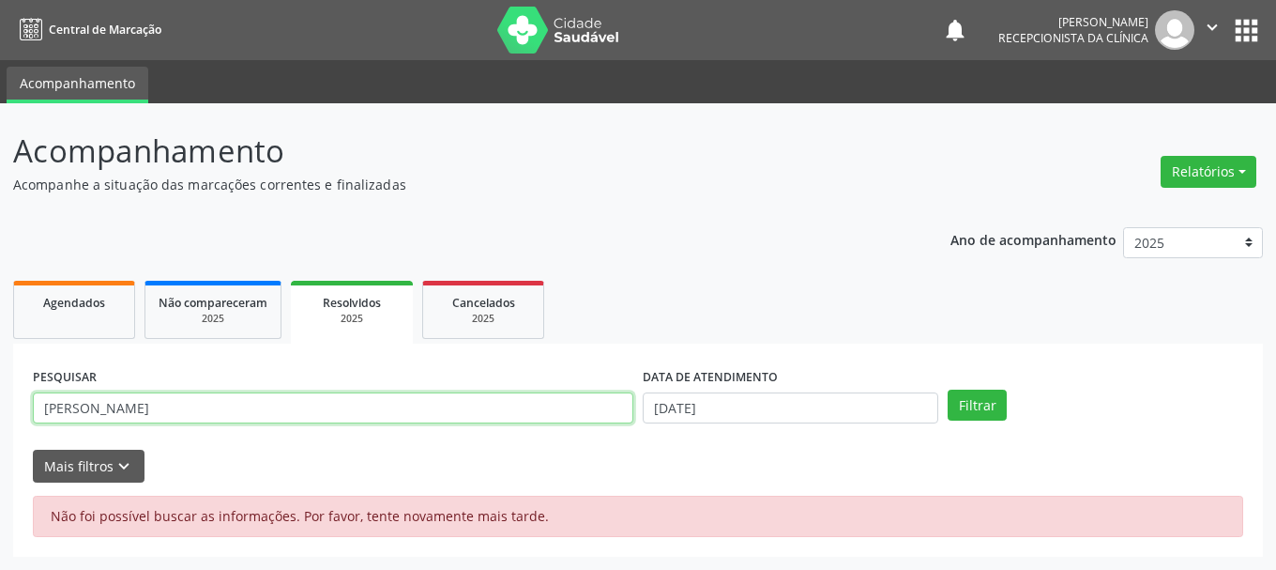
click at [427, 411] on input "[PERSON_NAME]" at bounding box center [333, 408] width 601 height 32
type input "F"
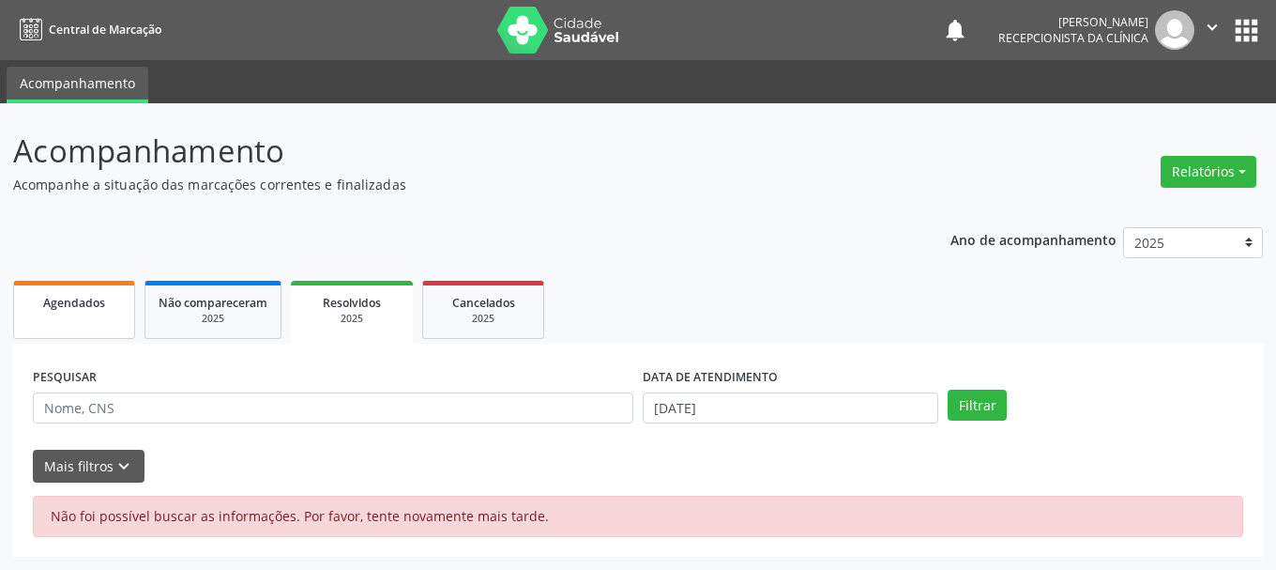
click at [74, 290] on link "Agendados" at bounding box center [74, 310] width 122 height 58
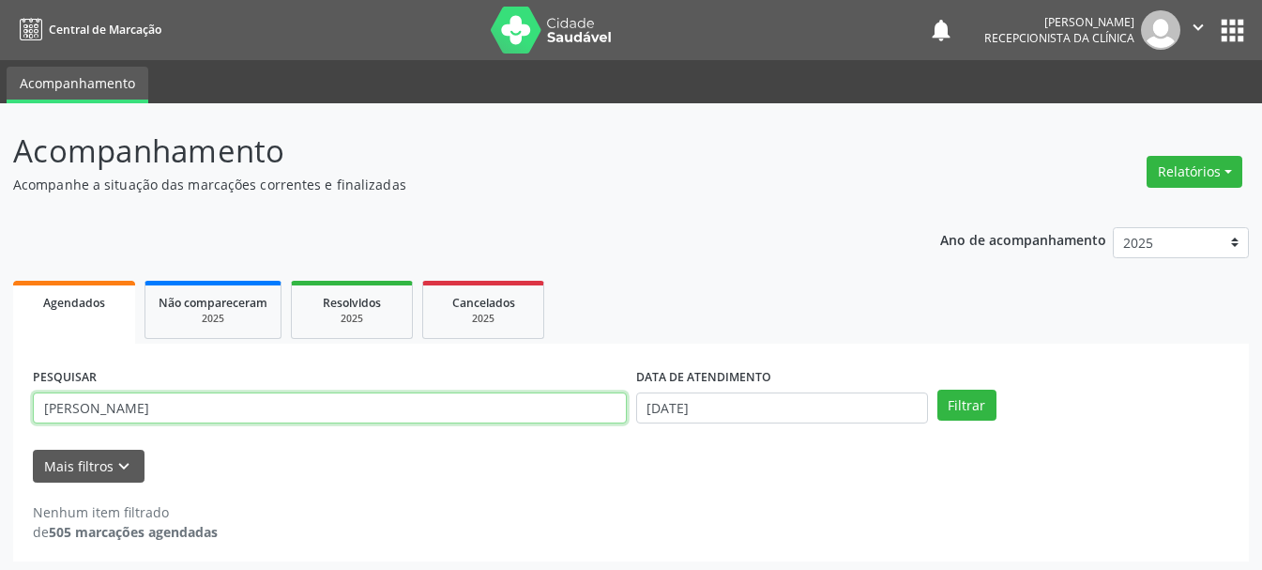
click at [319, 410] on input "[PERSON_NAME]" at bounding box center [330, 408] width 594 height 32
type input "F"
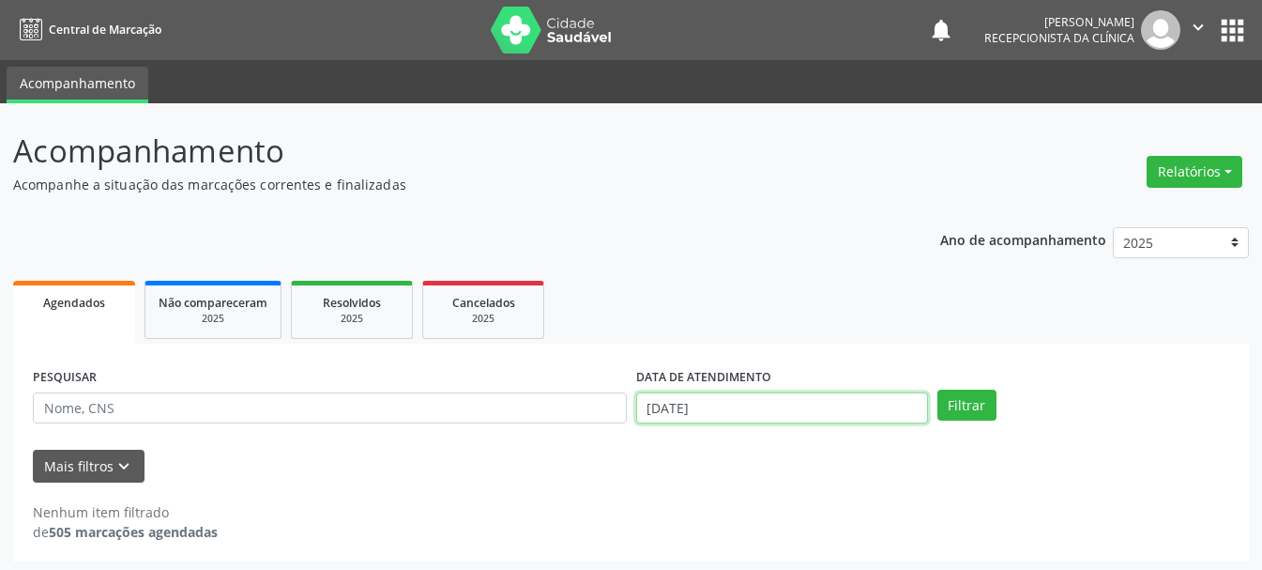
click at [759, 408] on input "[DATE]" at bounding box center [782, 408] width 292 height 32
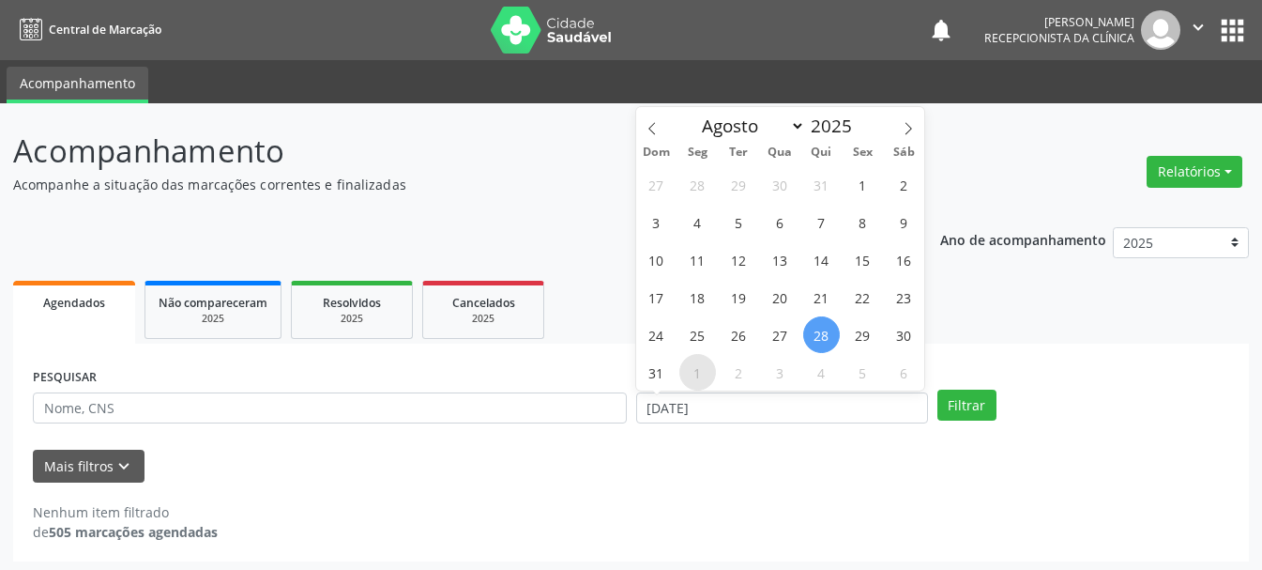
click at [695, 368] on span "1" at bounding box center [698, 372] width 37 height 37
type input "[DATE]"
click at [695, 368] on span "1" at bounding box center [698, 372] width 37 height 37
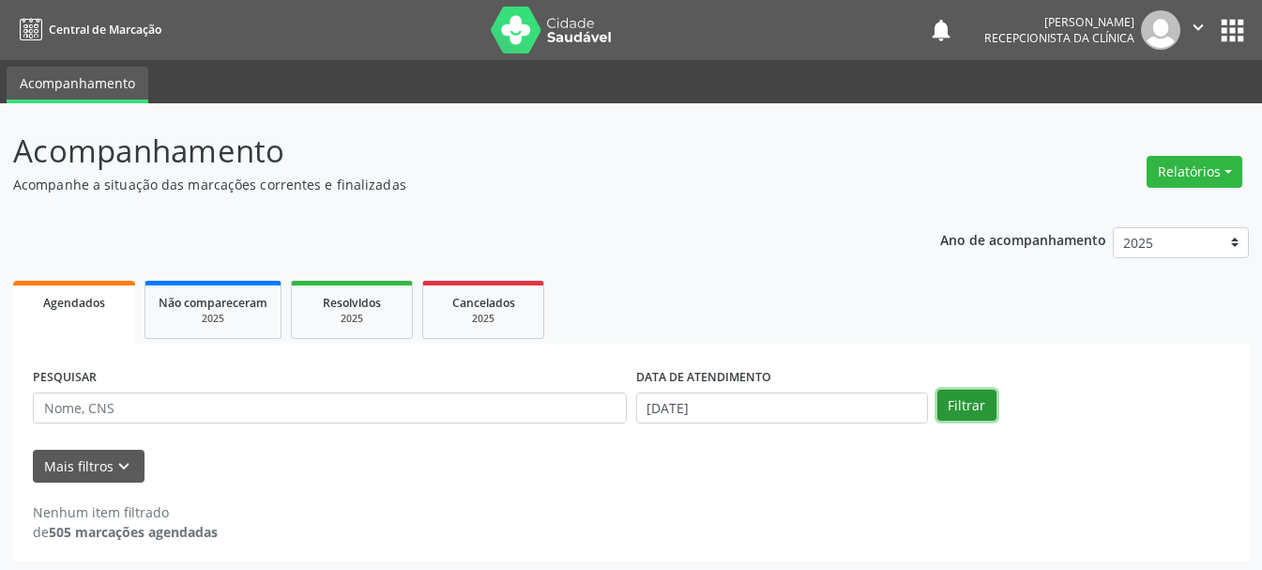
click at [944, 400] on button "Filtrar" at bounding box center [967, 406] width 59 height 32
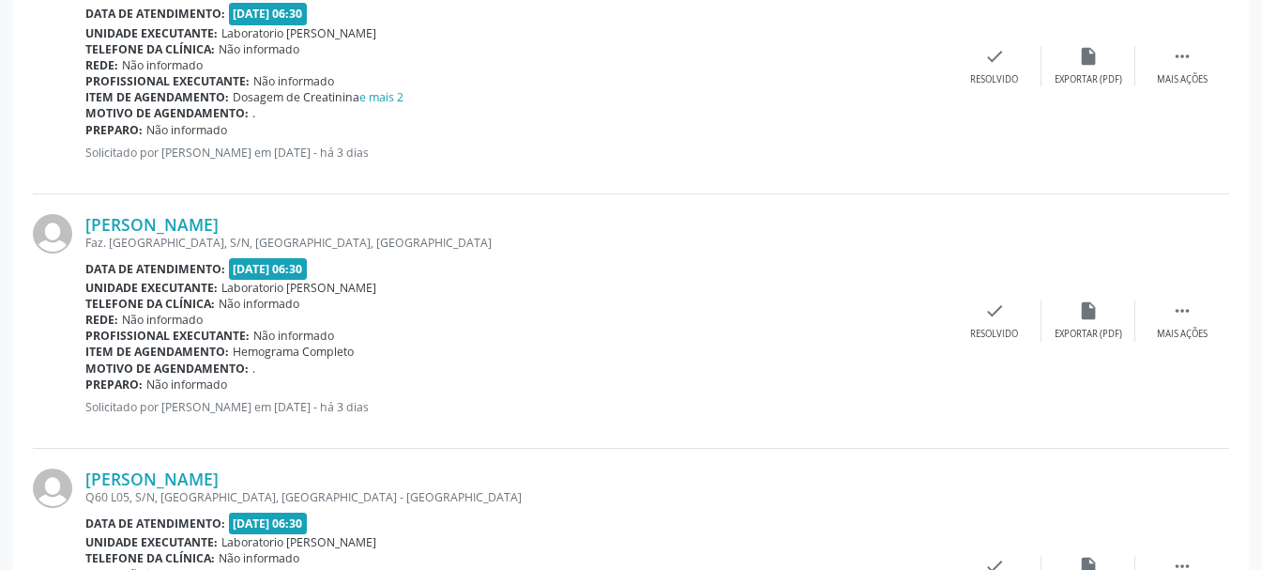
scroll to position [1291, 0]
